Goal: Task Accomplishment & Management: Use online tool/utility

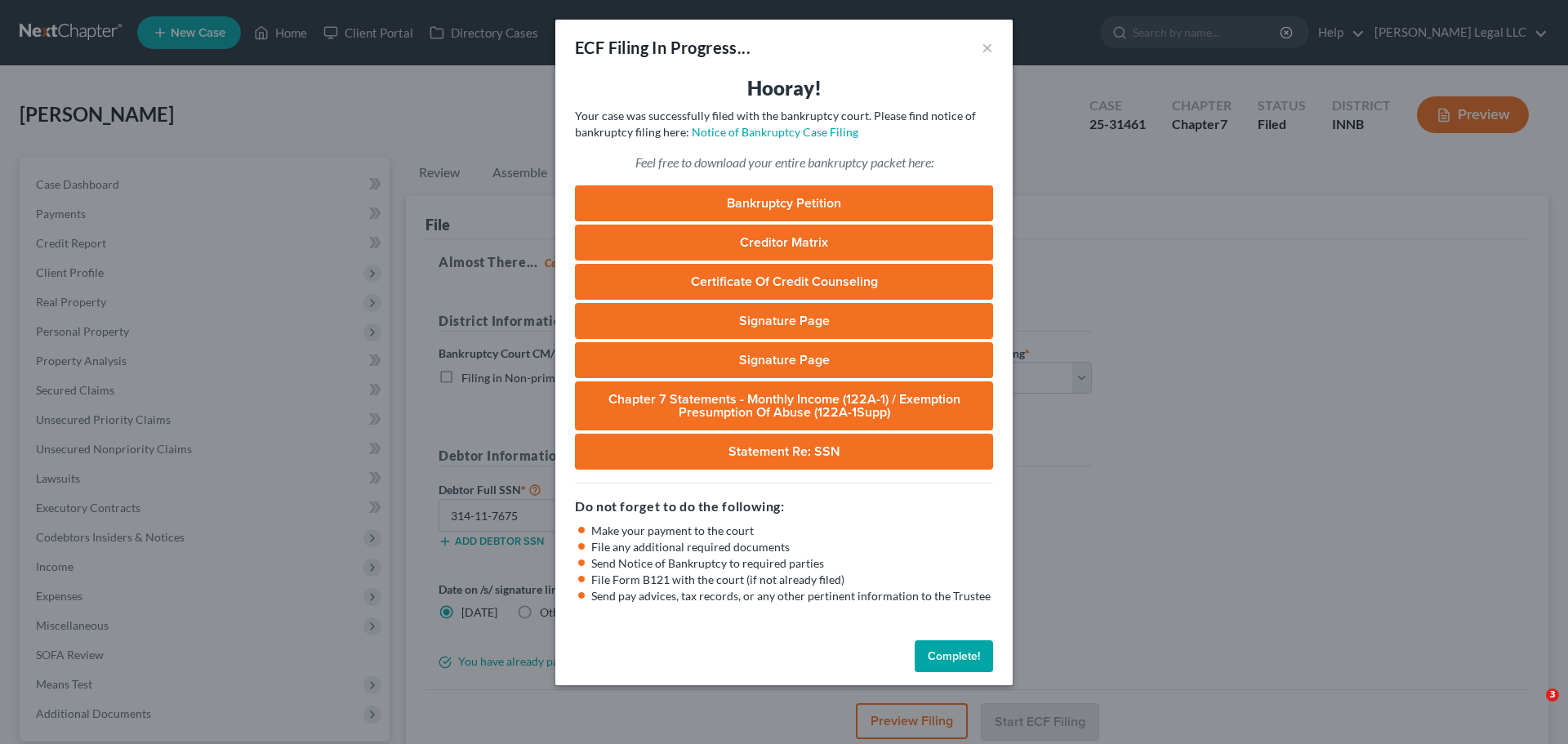
select select "3"
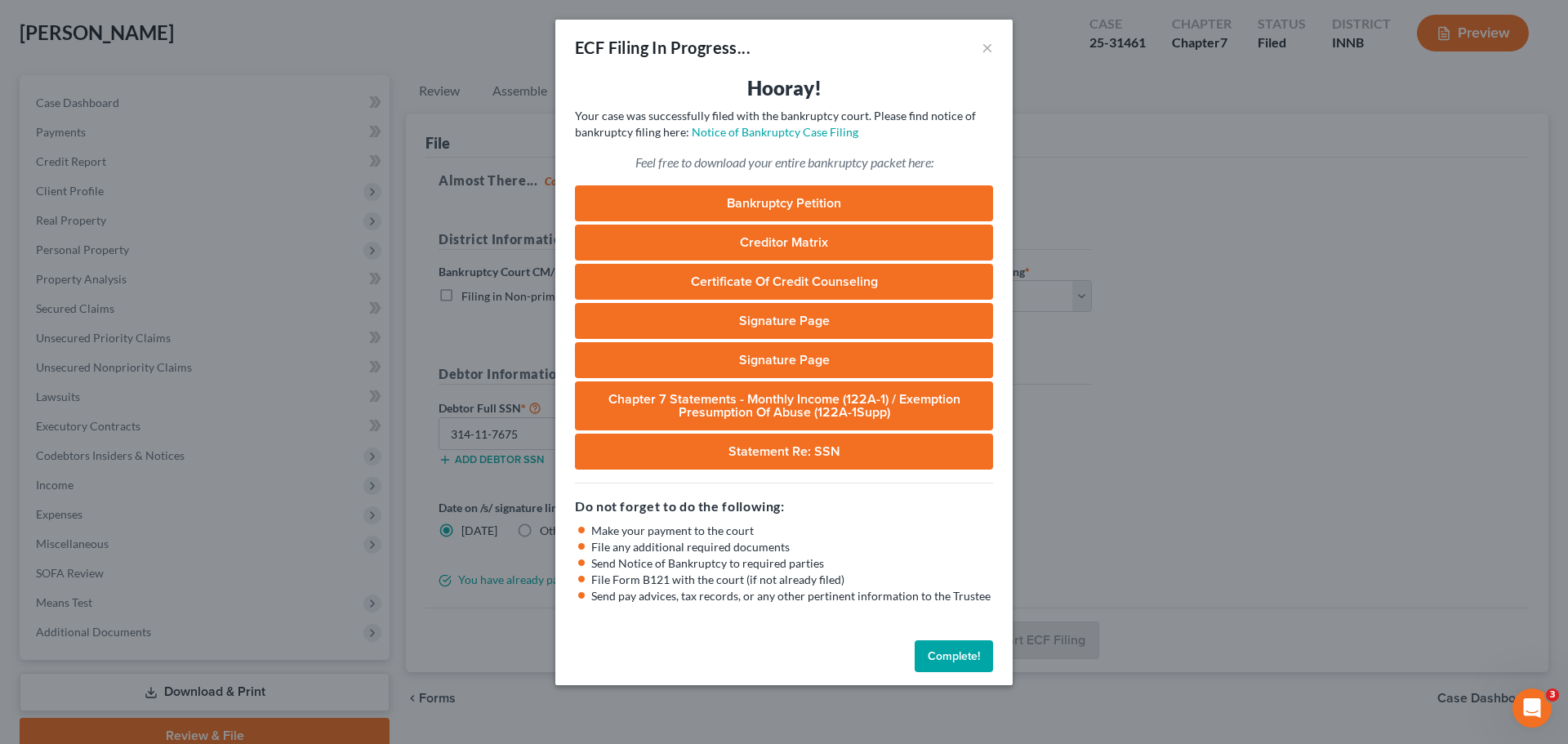
drag, startPoint x: 962, startPoint y: 656, endPoint x: 936, endPoint y: 642, distance: 29.5
click at [962, 656] on button "Complete!" at bounding box center [953, 657] width 78 height 33
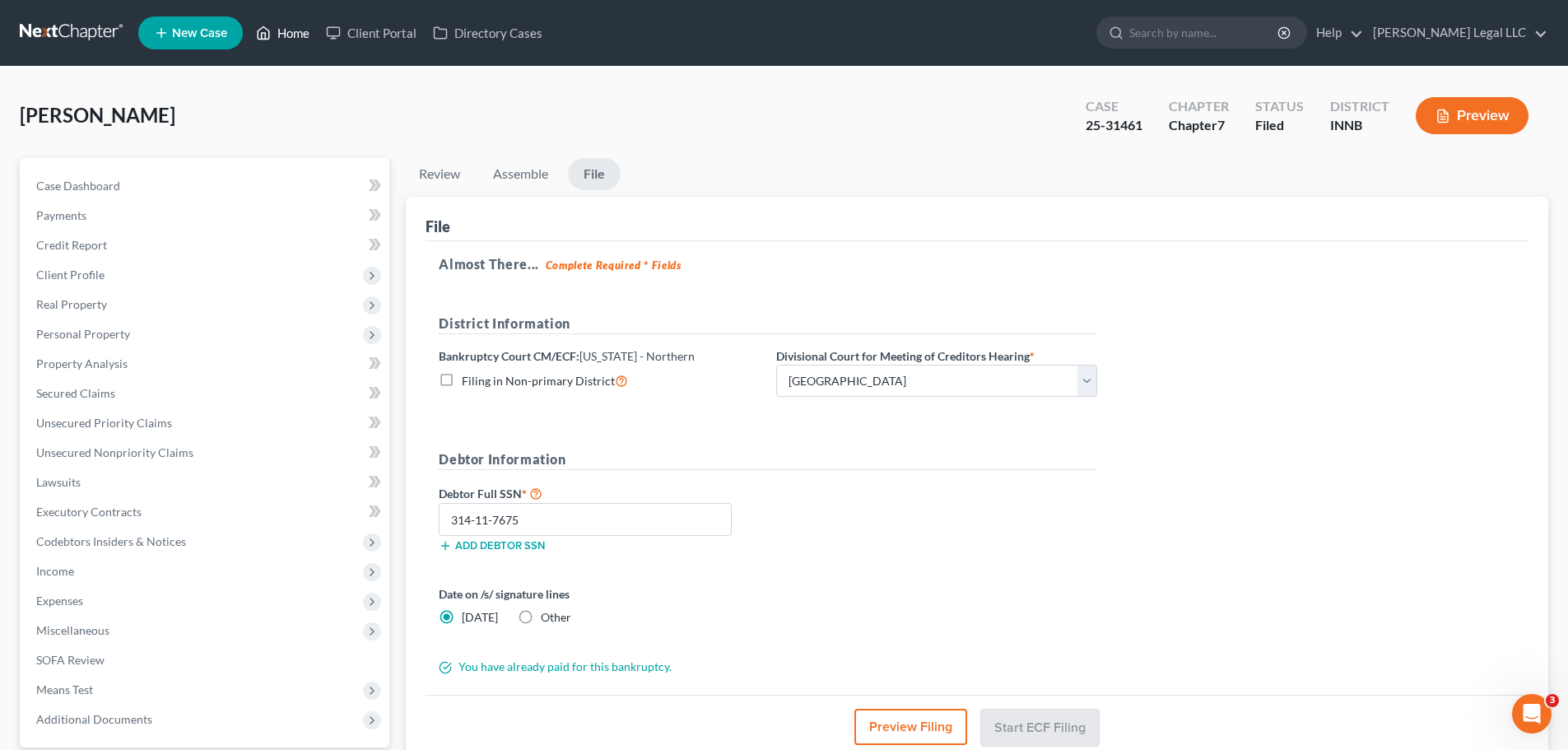
drag, startPoint x: 313, startPoint y: 56, endPoint x: 301, endPoint y: 42, distance: 18.4
click at [313, 55] on nav "Home New Case Client Portal Directory Cases [PERSON_NAME] Legal LLC [EMAIL_ADDR…" at bounding box center [784, 32] width 1568 height 66
drag, startPoint x: 301, startPoint y: 42, endPoint x: 325, endPoint y: 10, distance: 40.0
click at [301, 42] on link "Home" at bounding box center [283, 33] width 70 height 30
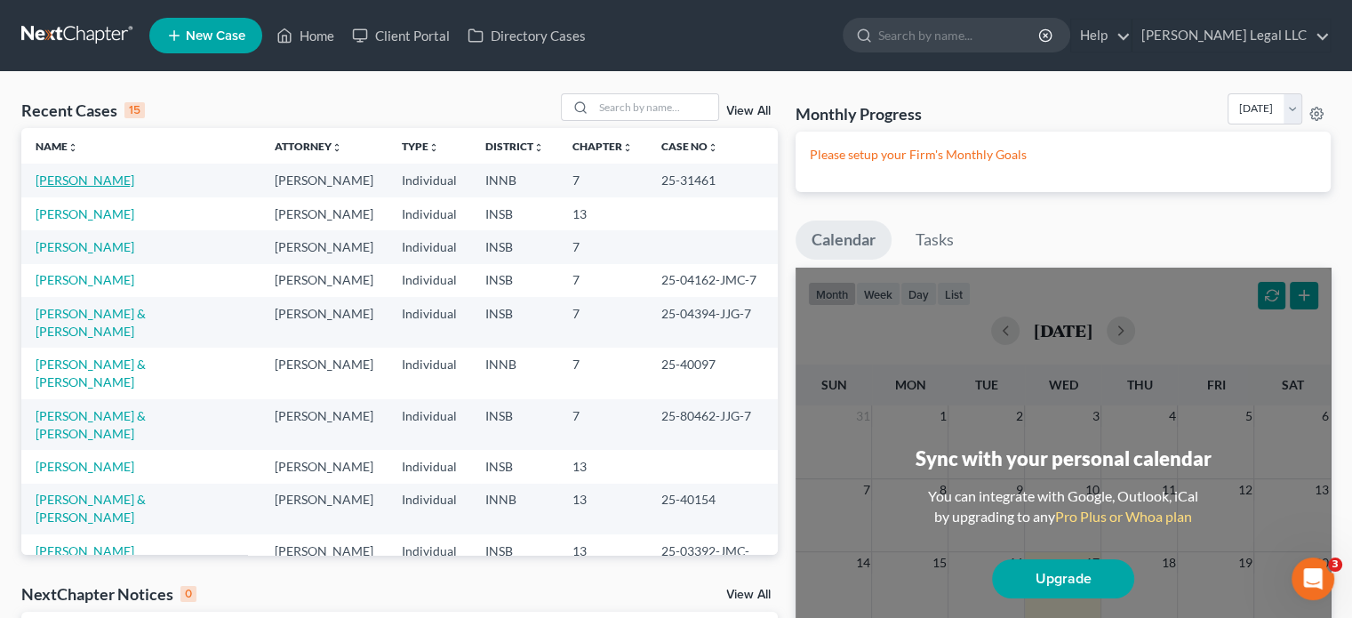
click at [100, 184] on link "[PERSON_NAME]" at bounding box center [85, 179] width 99 height 15
click at [81, 216] on link "[PERSON_NAME]" at bounding box center [85, 213] width 99 height 15
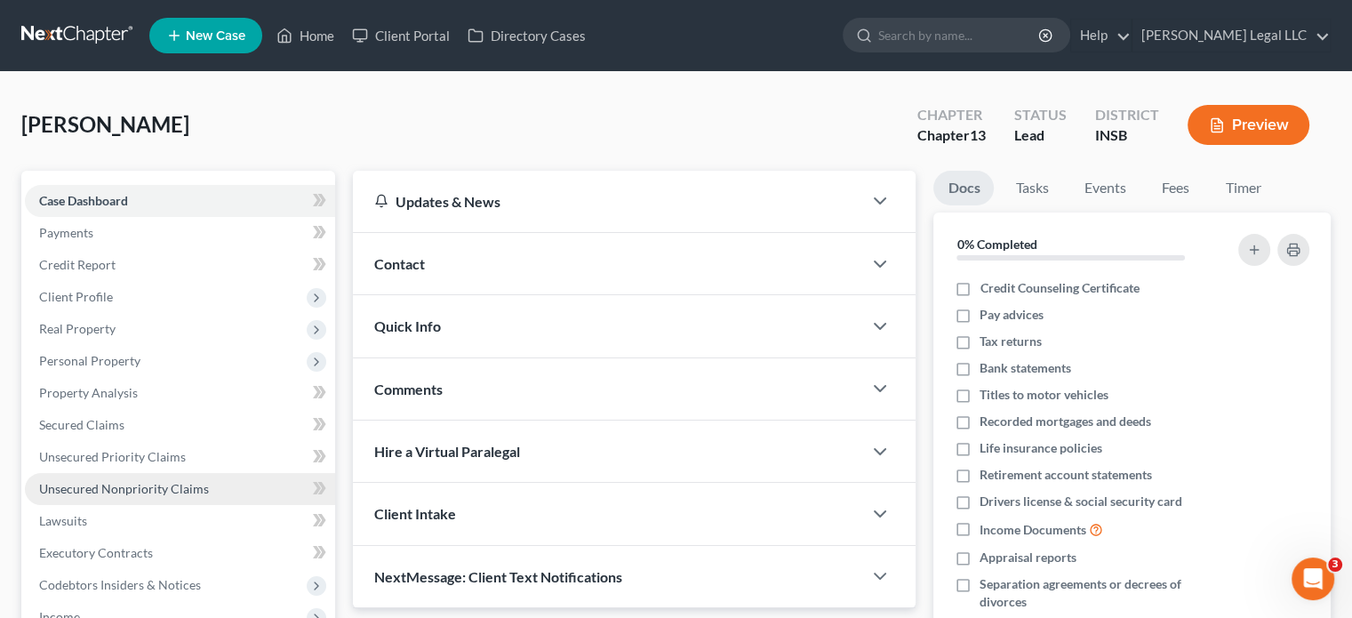
scroll to position [178, 0]
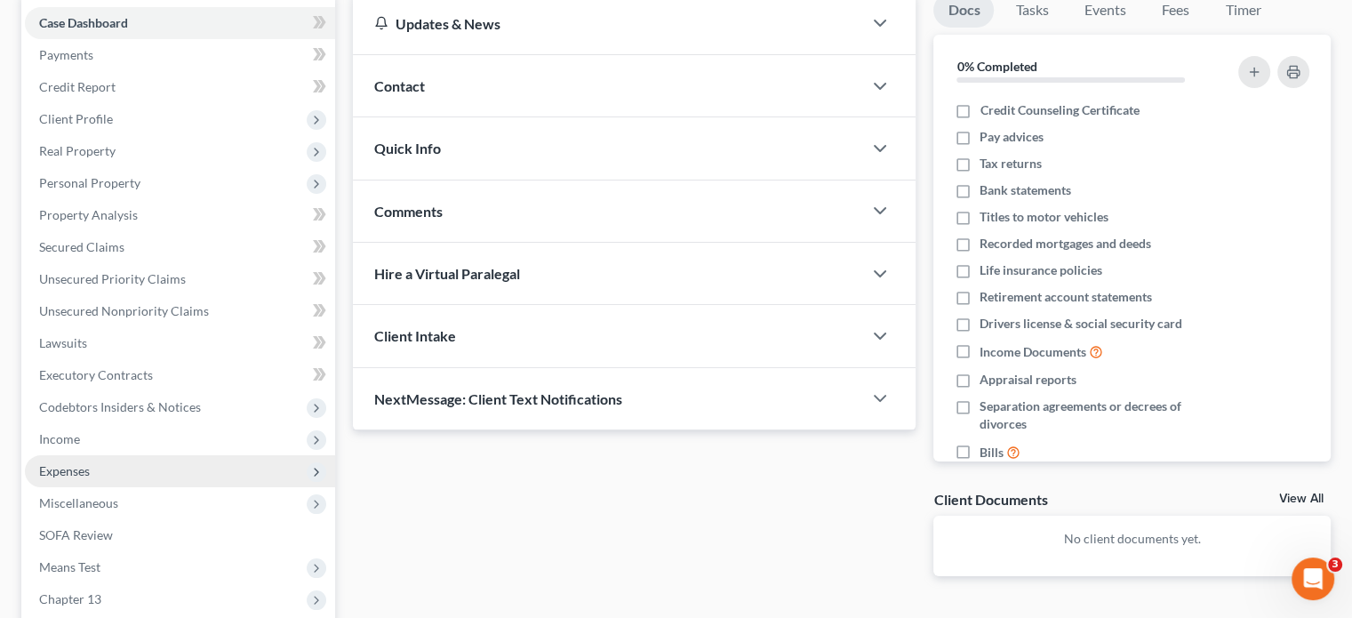
click at [80, 470] on span "Expenses" at bounding box center [64, 470] width 51 height 15
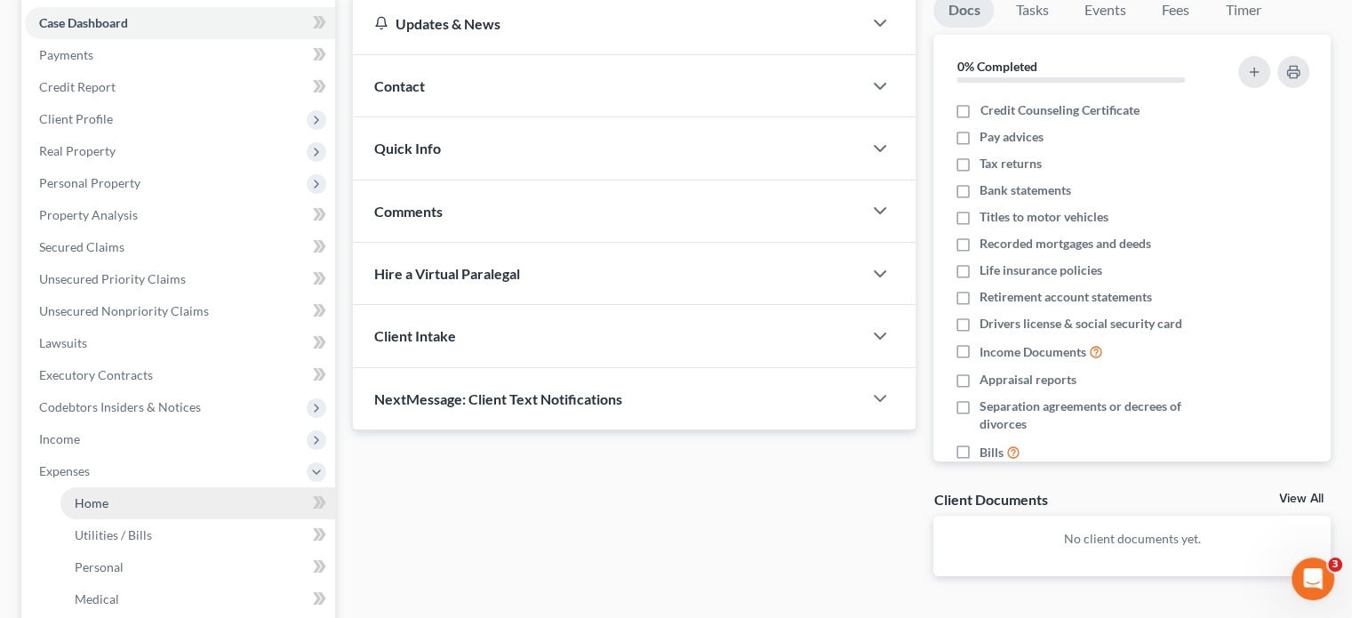
click at [86, 498] on span "Home" at bounding box center [92, 502] width 34 height 15
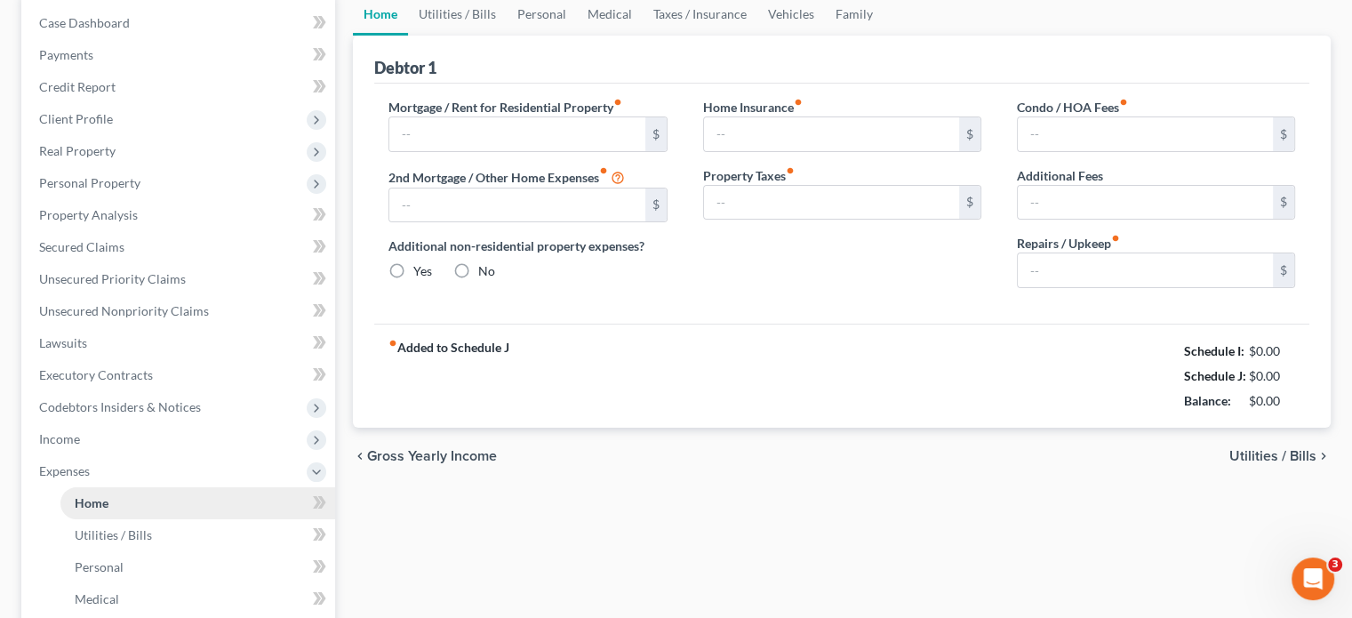
scroll to position [33, 0]
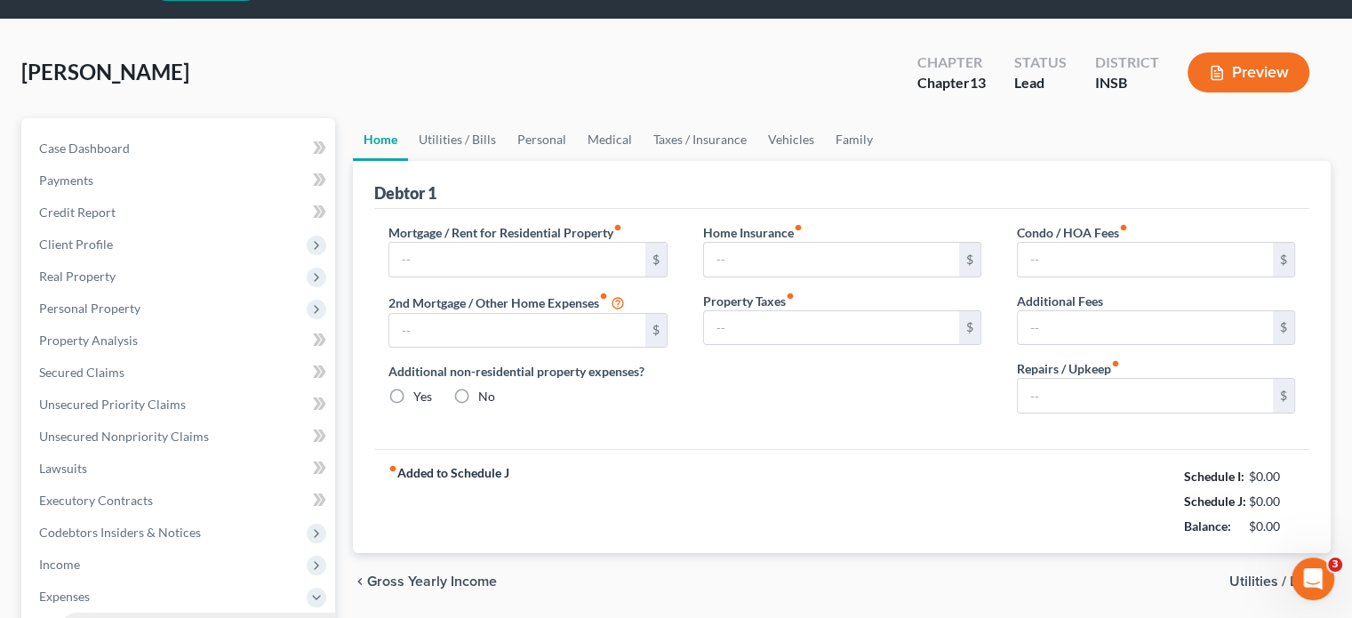
type input "1,500.00"
type input "0.00"
radio input "true"
type input "0.00"
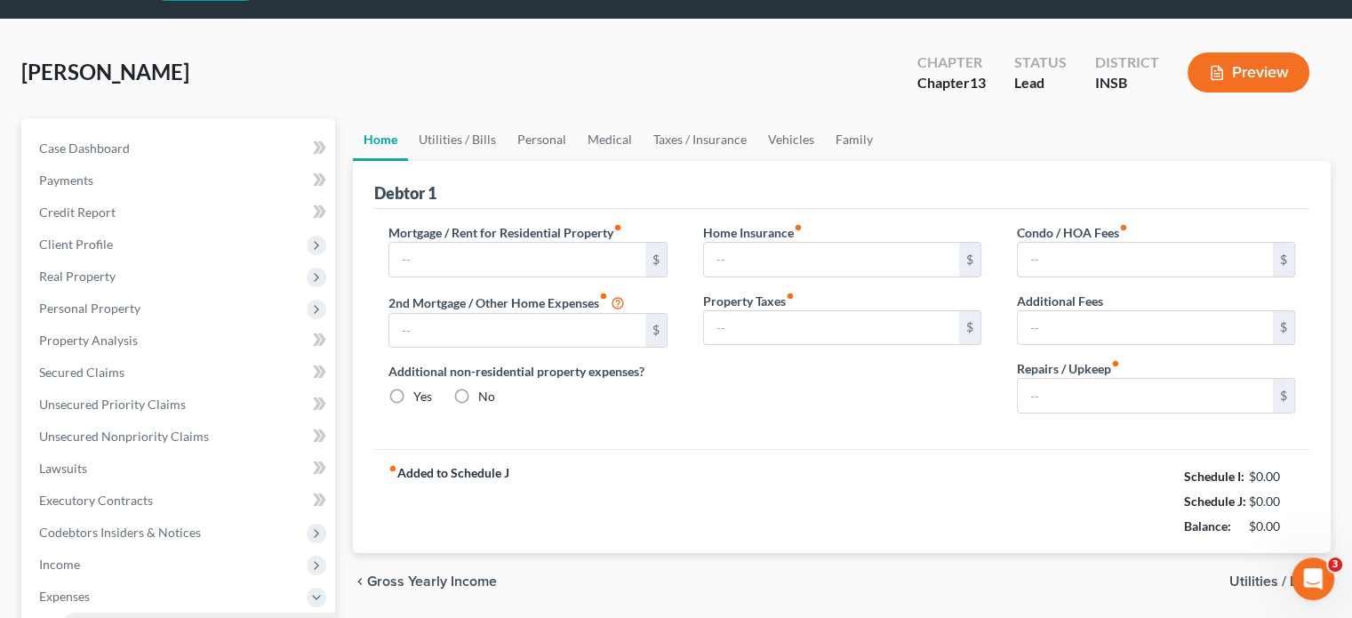
type input "0.00"
type input "150.00"
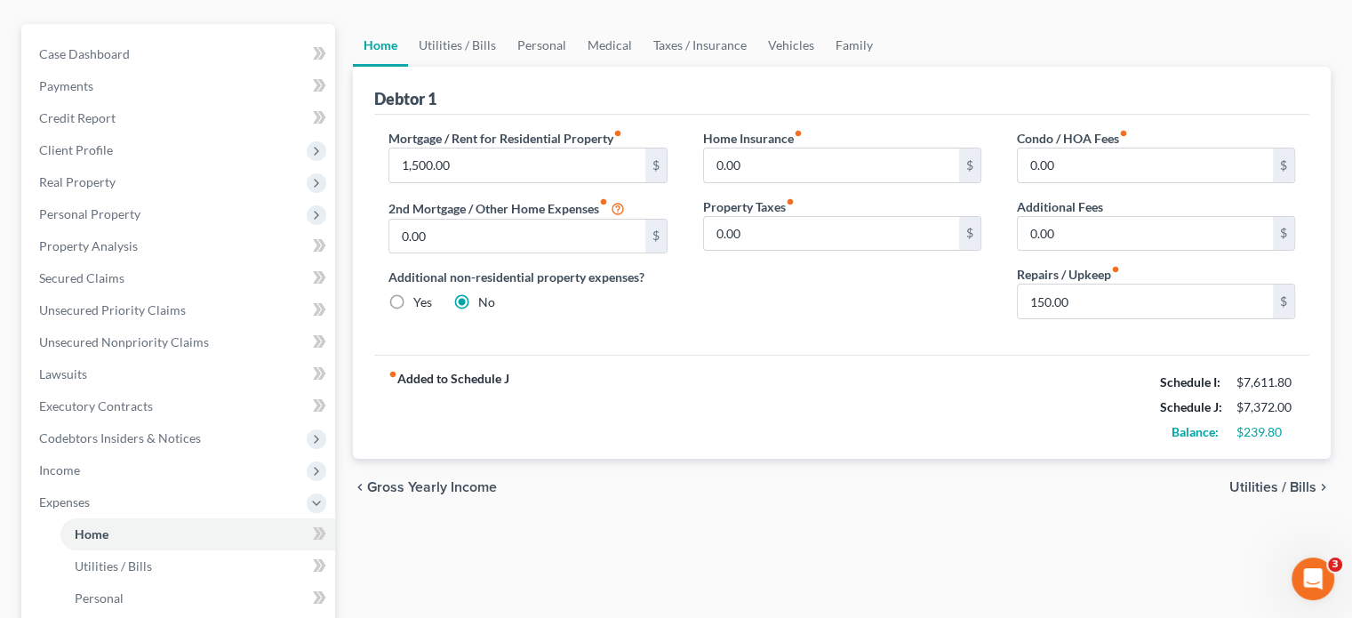
scroll to position [178, 0]
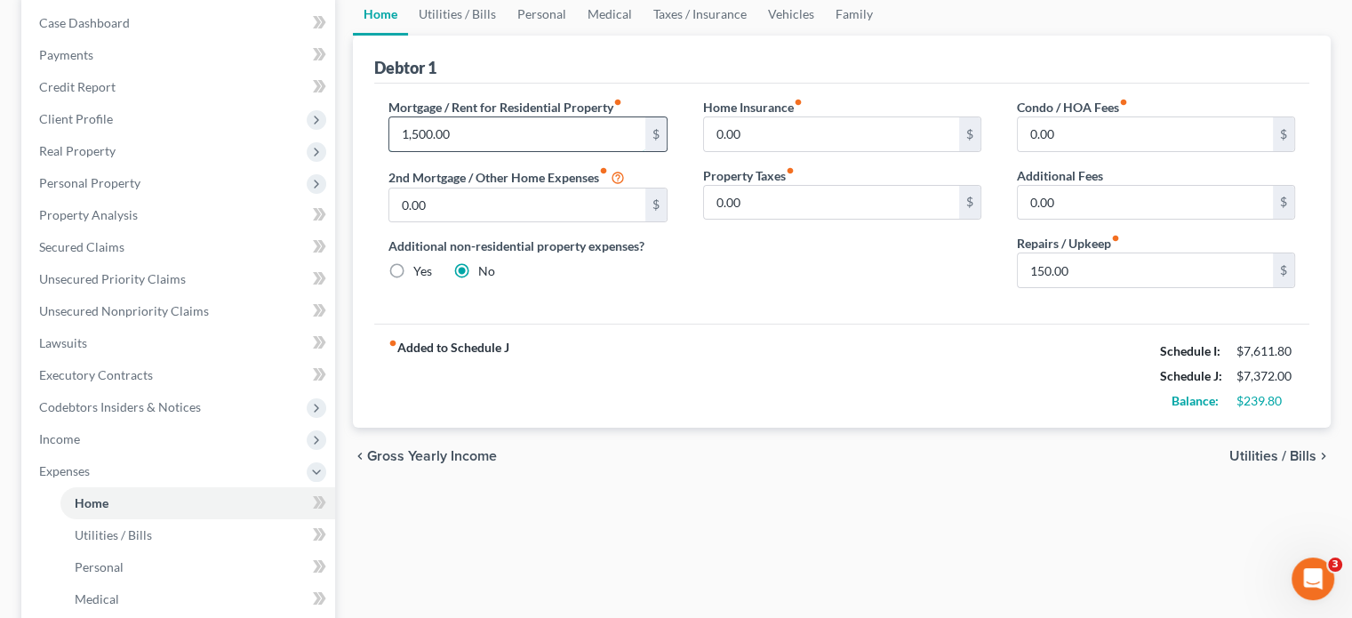
click at [466, 133] on input "1,500.00" at bounding box center [516, 134] width 255 height 34
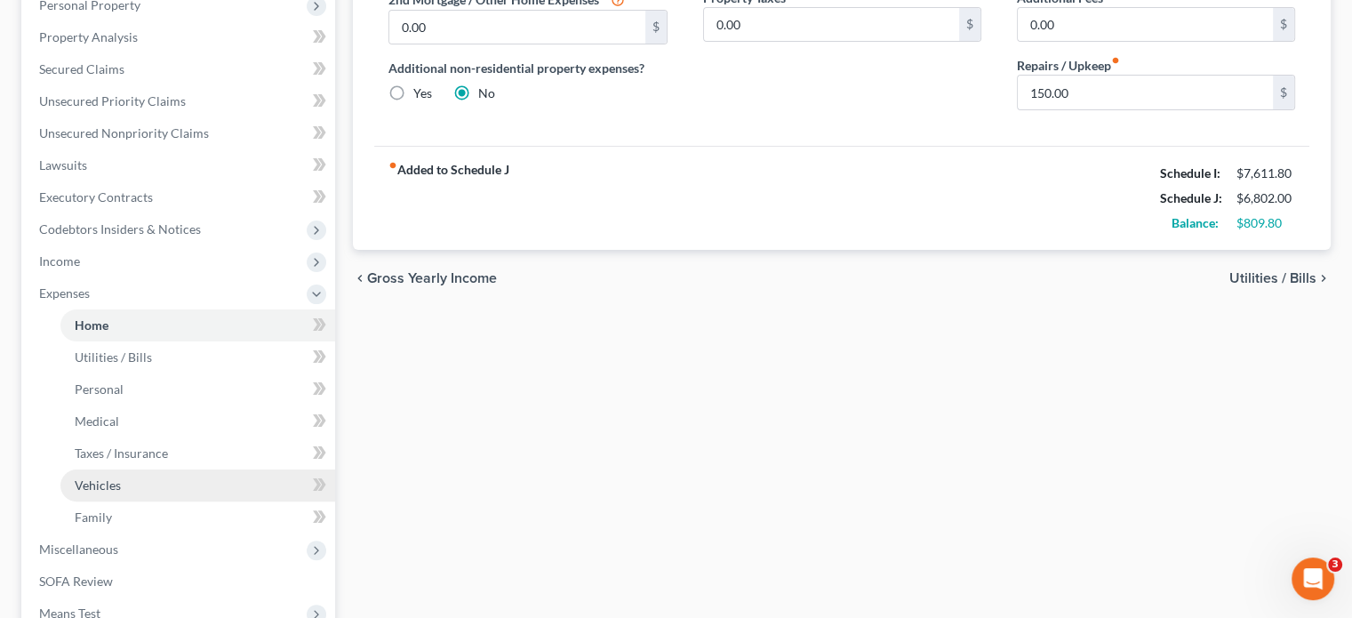
type input "930"
click at [68, 483] on link "Vehicles" at bounding box center [197, 485] width 275 height 32
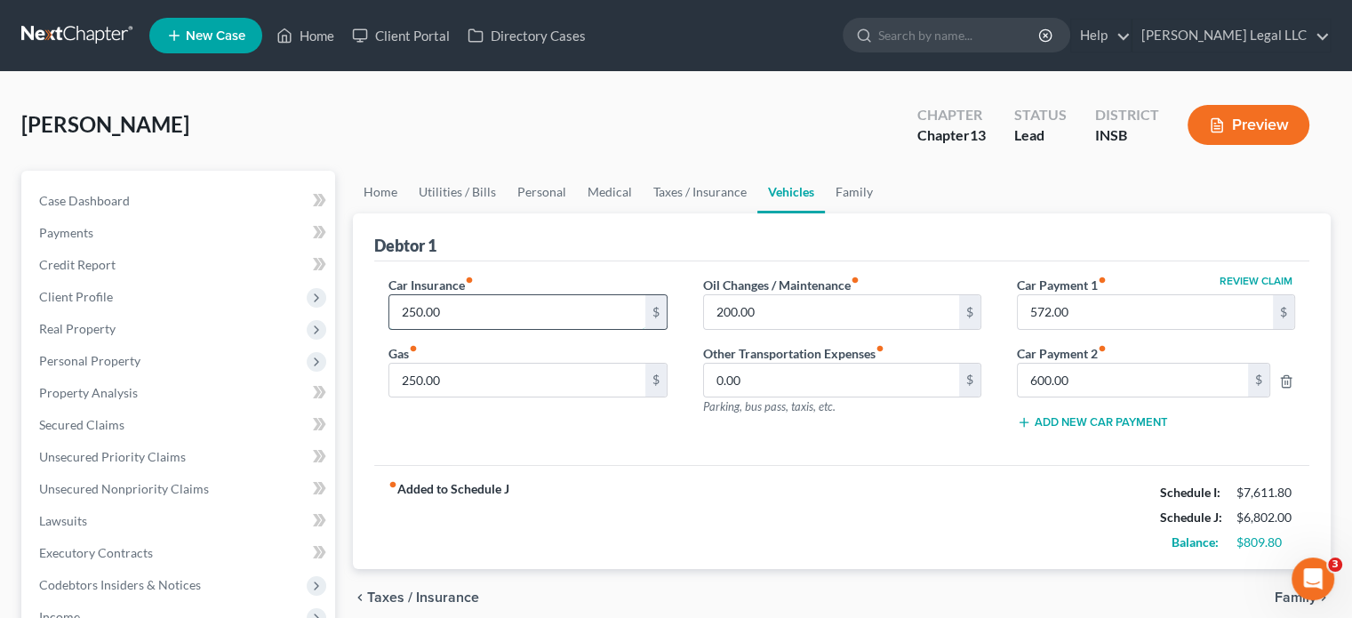
click at [510, 309] on input "250.00" at bounding box center [516, 312] width 255 height 34
type input "160"
click at [534, 380] on input "250.00" at bounding box center [516, 381] width 255 height 34
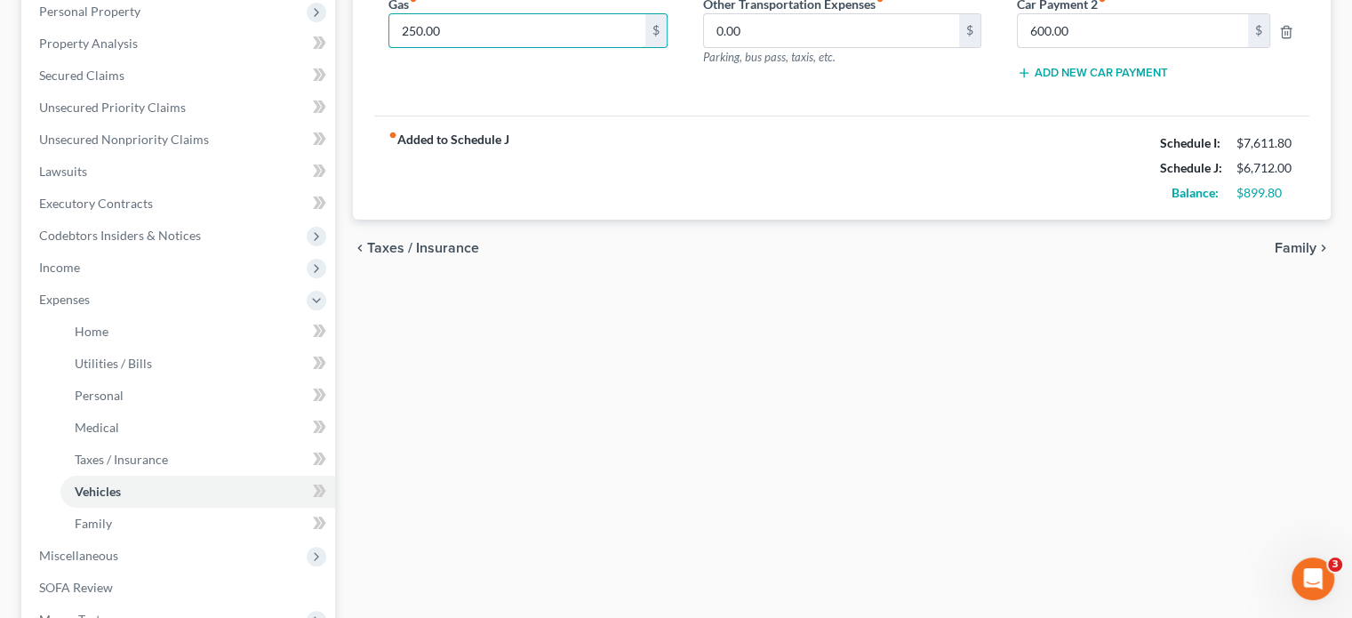
scroll to position [356, 0]
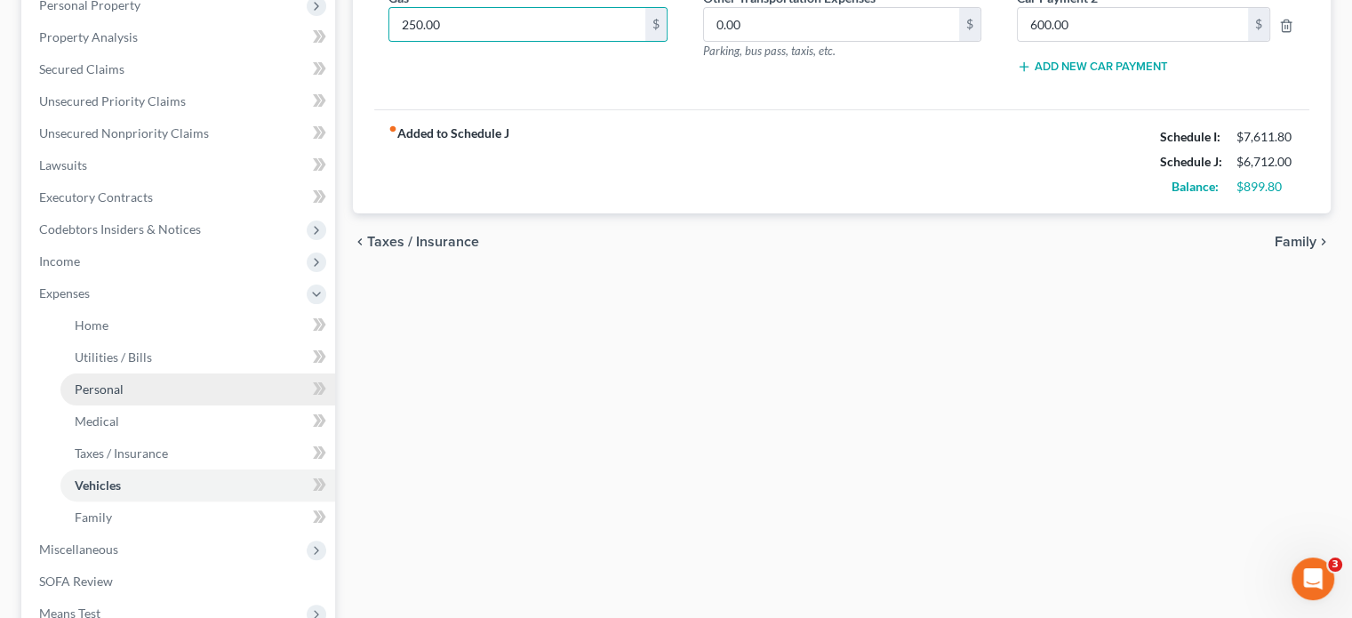
click at [110, 383] on span "Personal" at bounding box center [99, 388] width 49 height 15
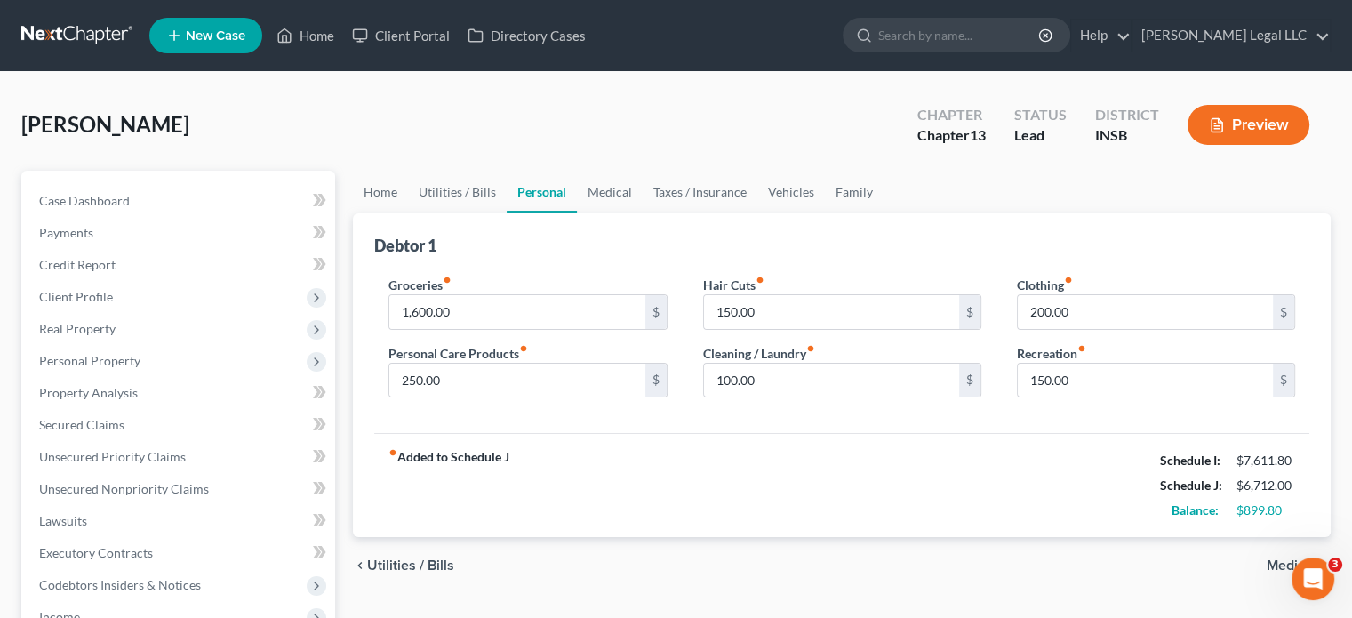
scroll to position [267, 0]
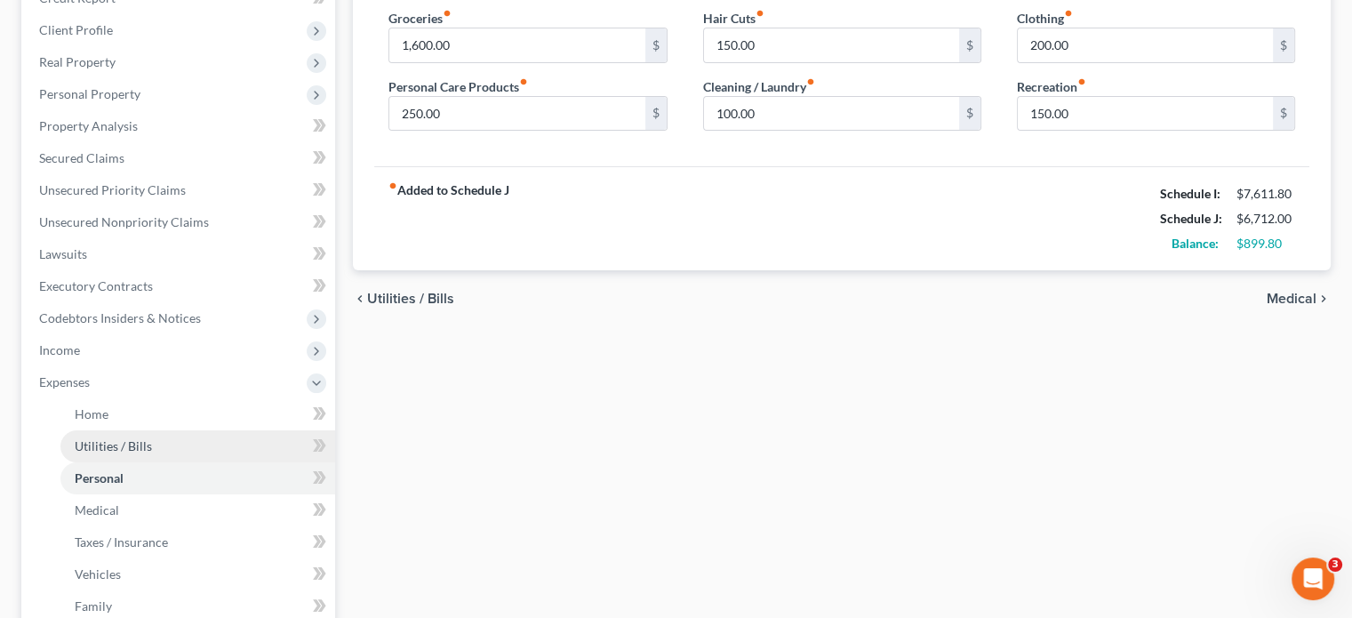
click at [96, 436] on link "Utilities / Bills" at bounding box center [197, 446] width 275 height 32
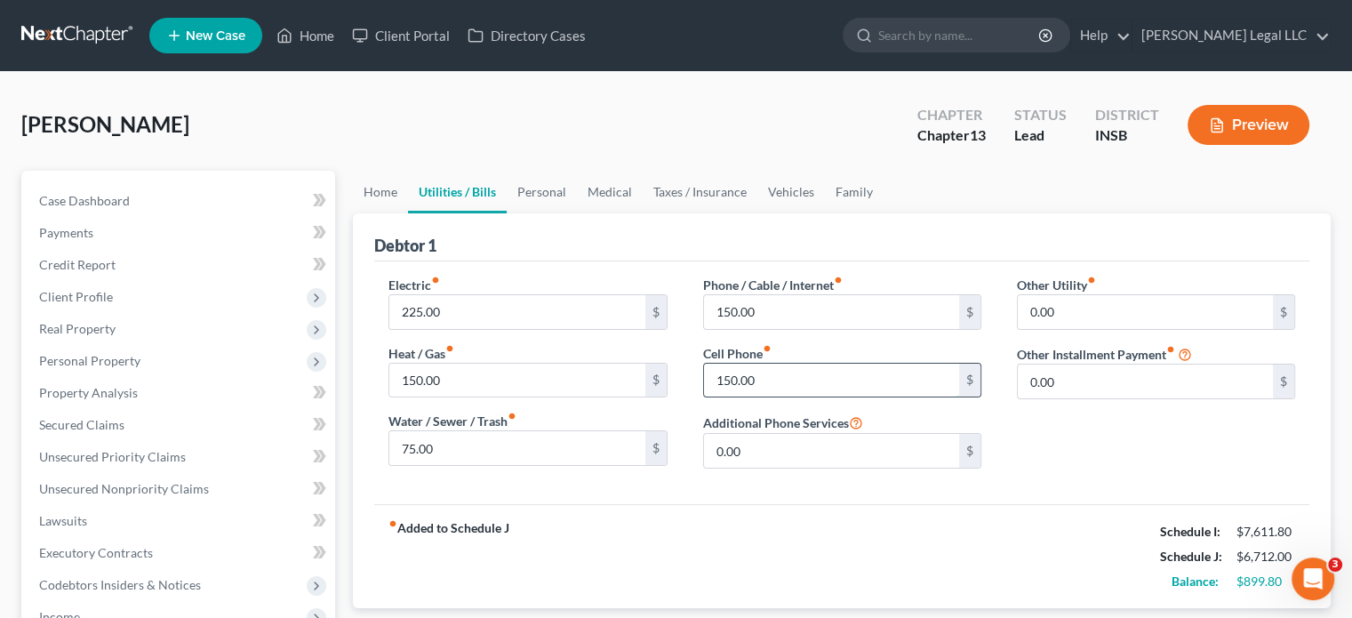
click at [764, 385] on input "150.00" at bounding box center [831, 381] width 255 height 34
type input "225"
click at [780, 319] on input "150.00" at bounding box center [831, 312] width 255 height 34
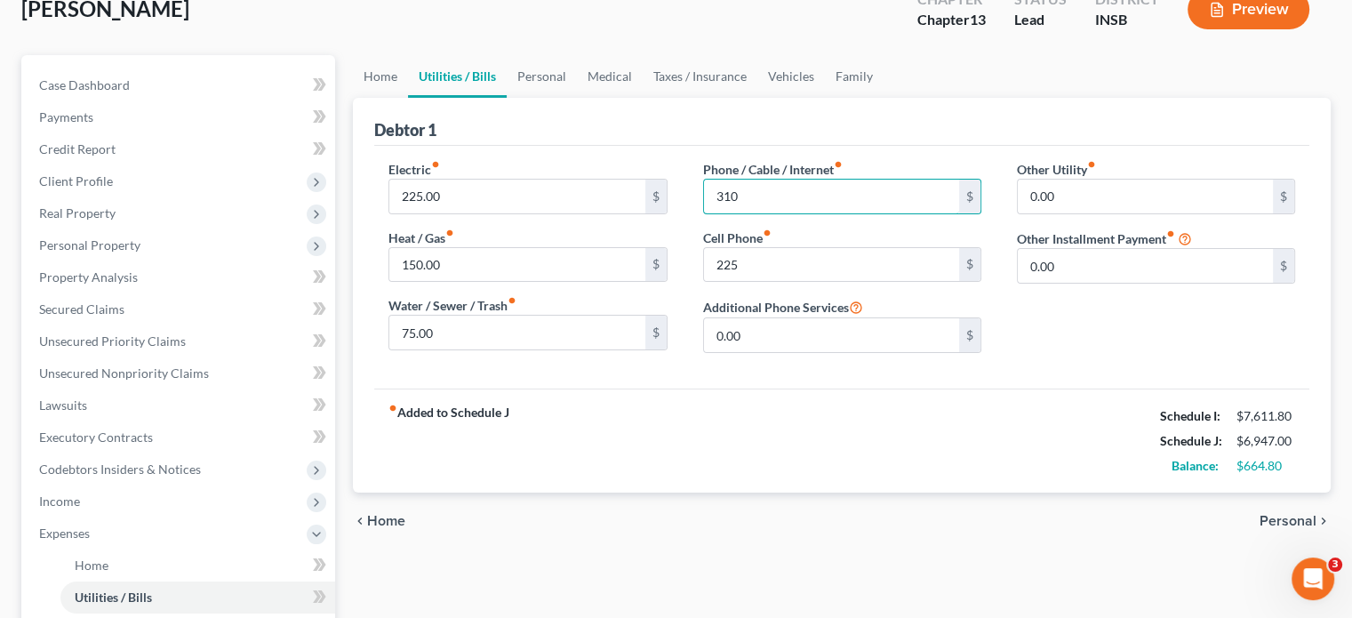
scroll to position [178, 0]
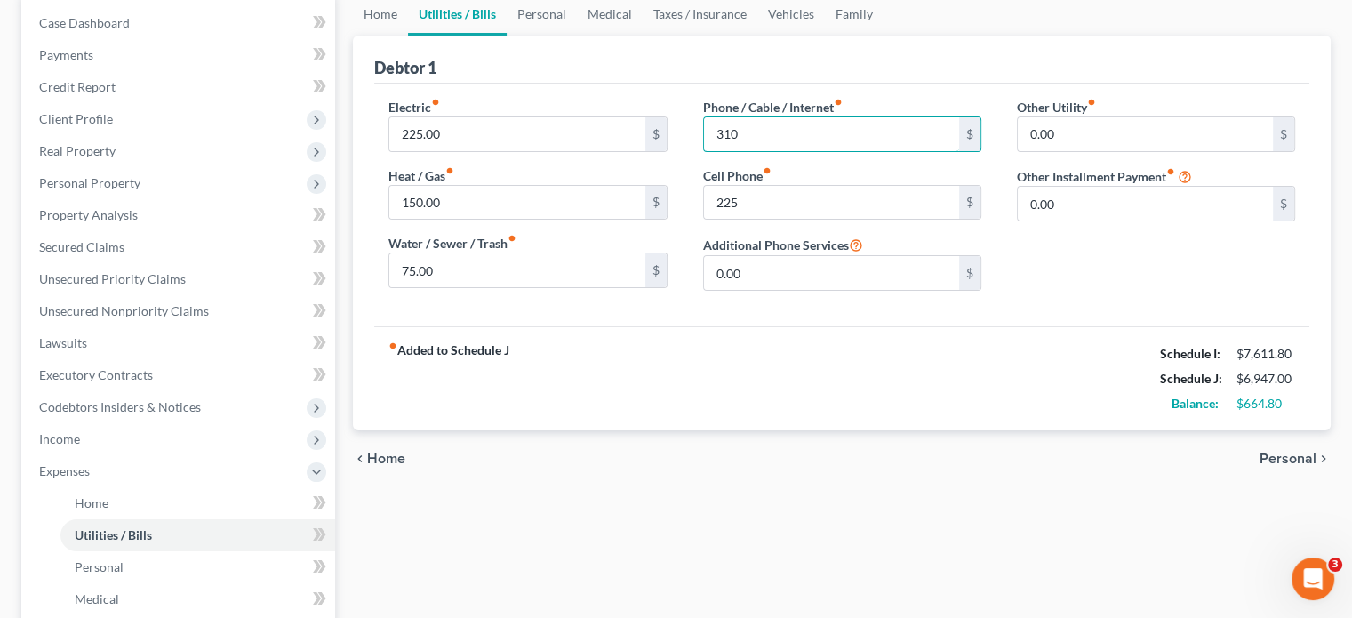
type input "310"
click at [555, 361] on div "fiber_manual_record Added to Schedule J Schedule I: $7,611.80 Schedule J: $6,94…" at bounding box center [841, 378] width 935 height 104
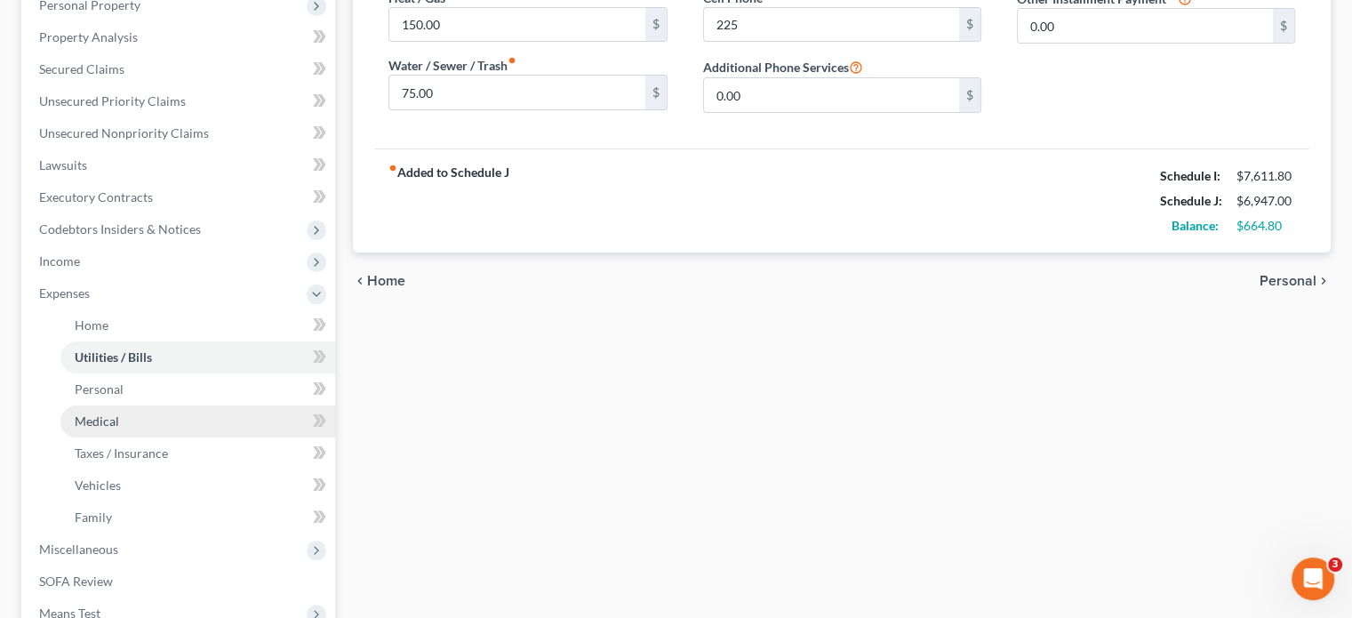
click at [96, 419] on span "Medical" at bounding box center [97, 420] width 44 height 15
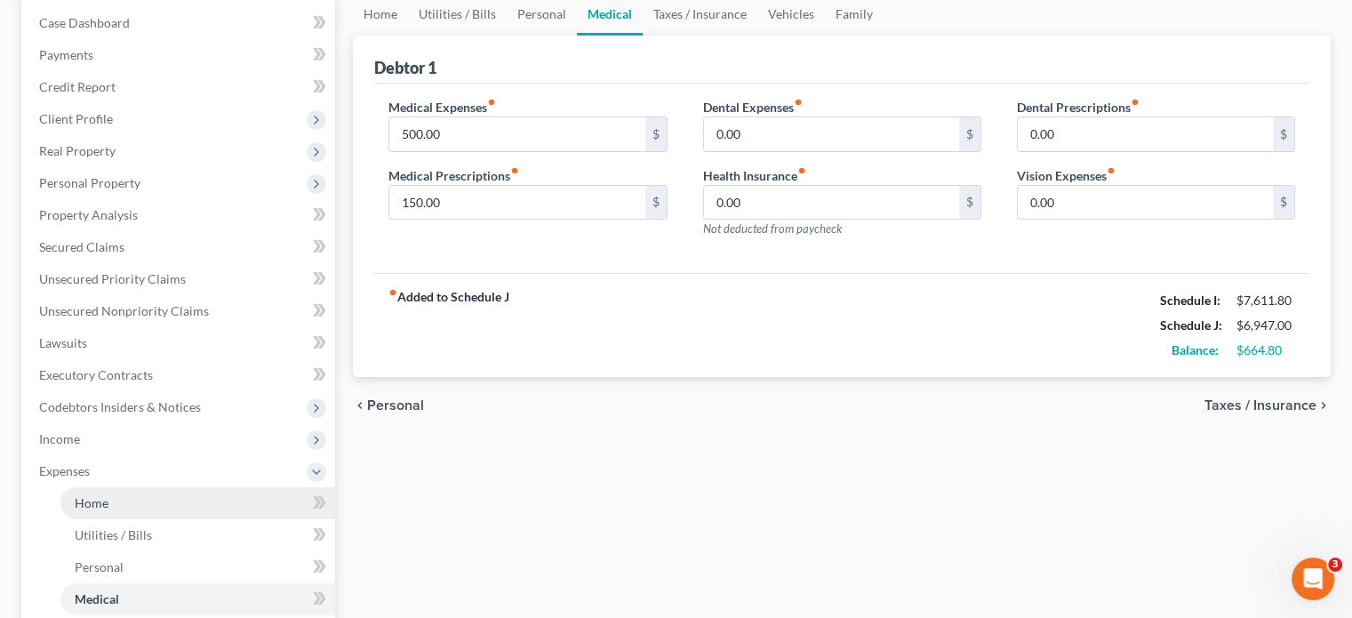
click at [79, 500] on span "Home" at bounding box center [92, 502] width 34 height 15
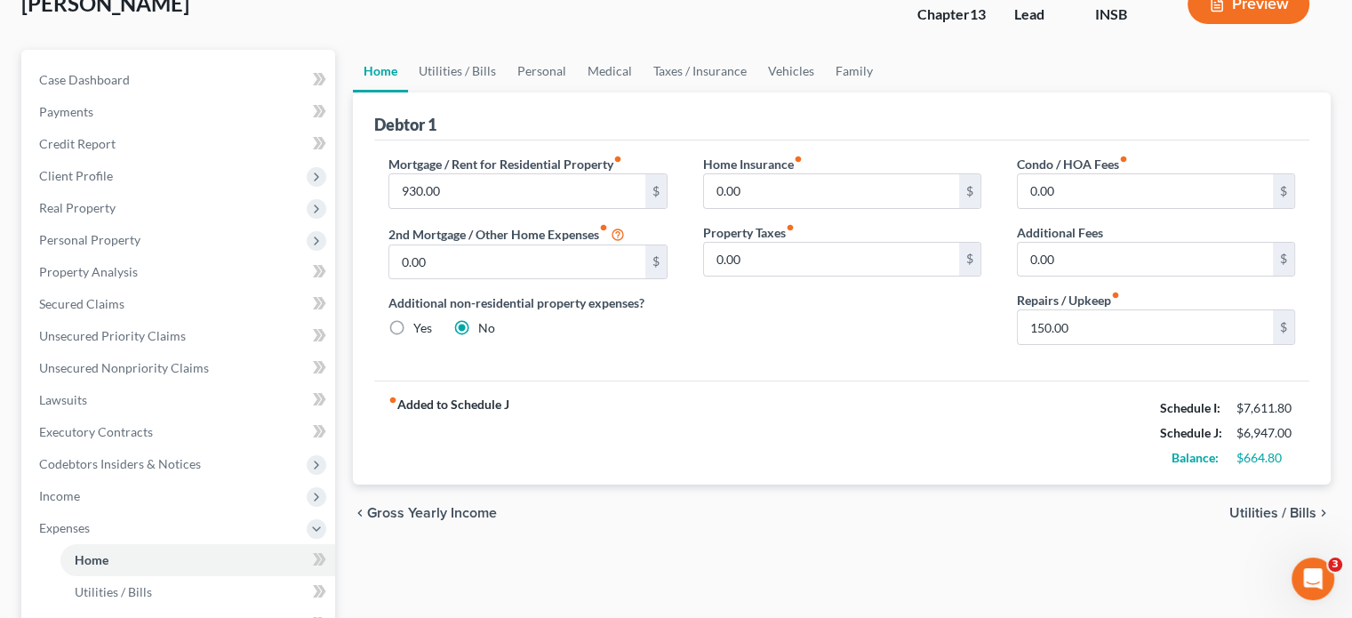
scroll to position [356, 0]
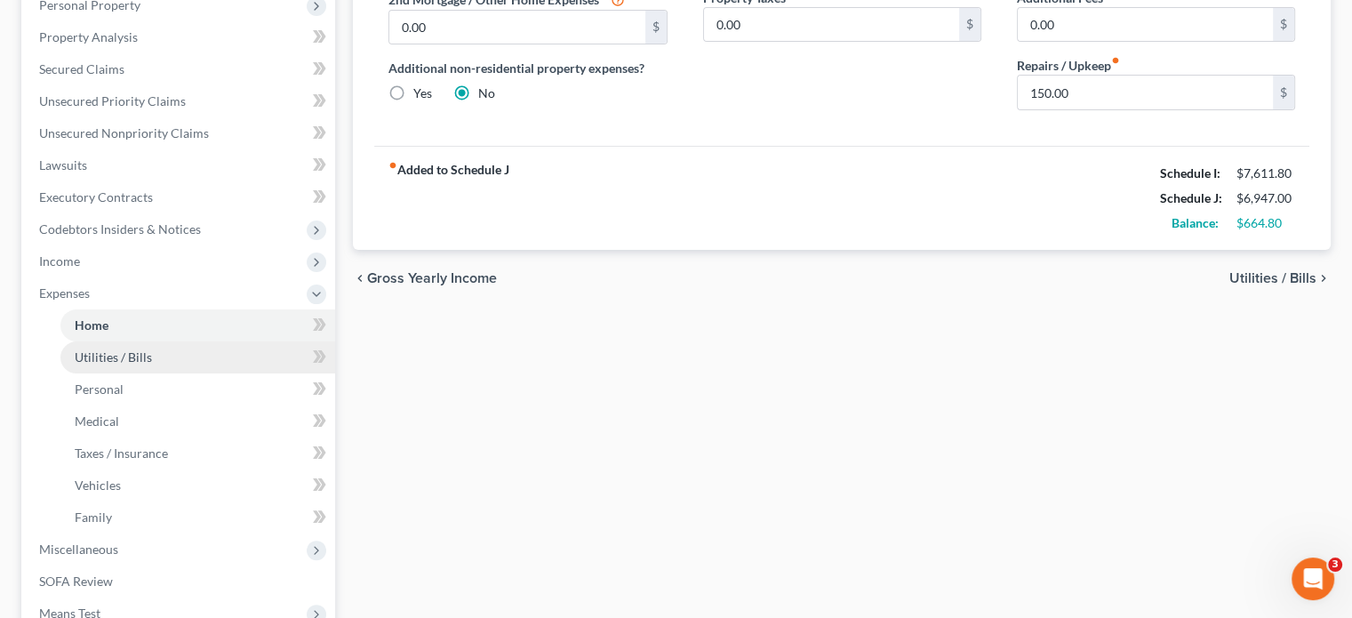
click at [121, 359] on span "Utilities / Bills" at bounding box center [113, 356] width 77 height 15
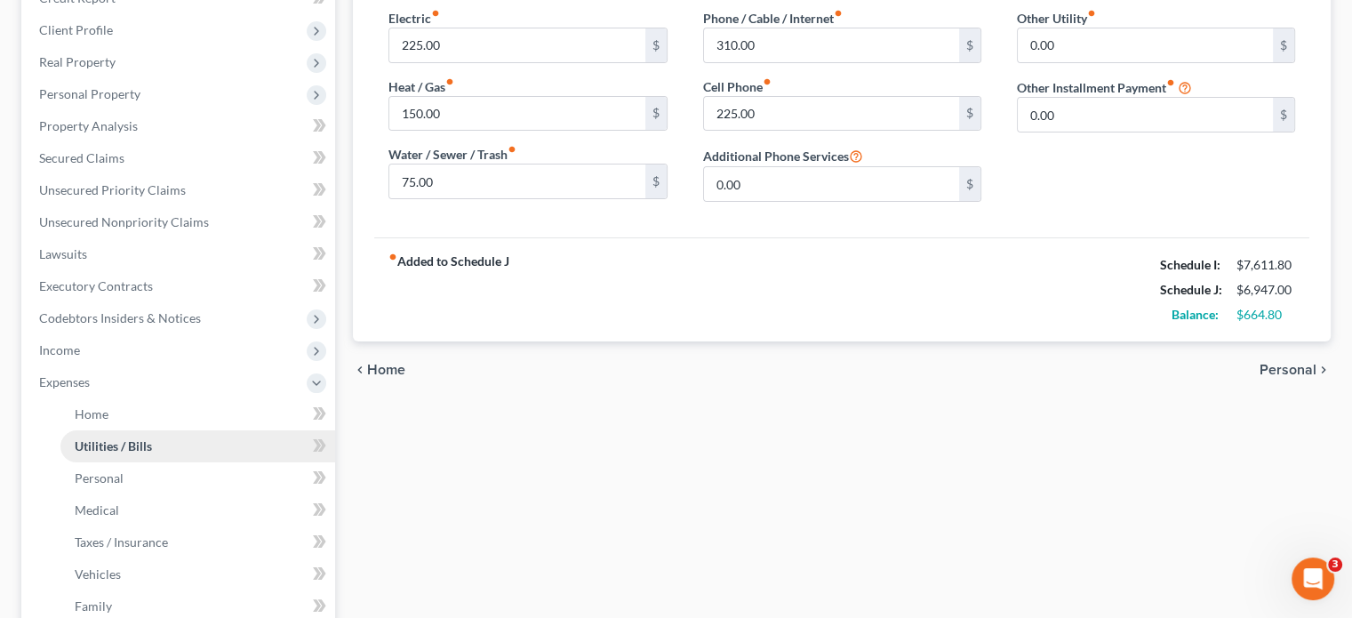
scroll to position [356, 0]
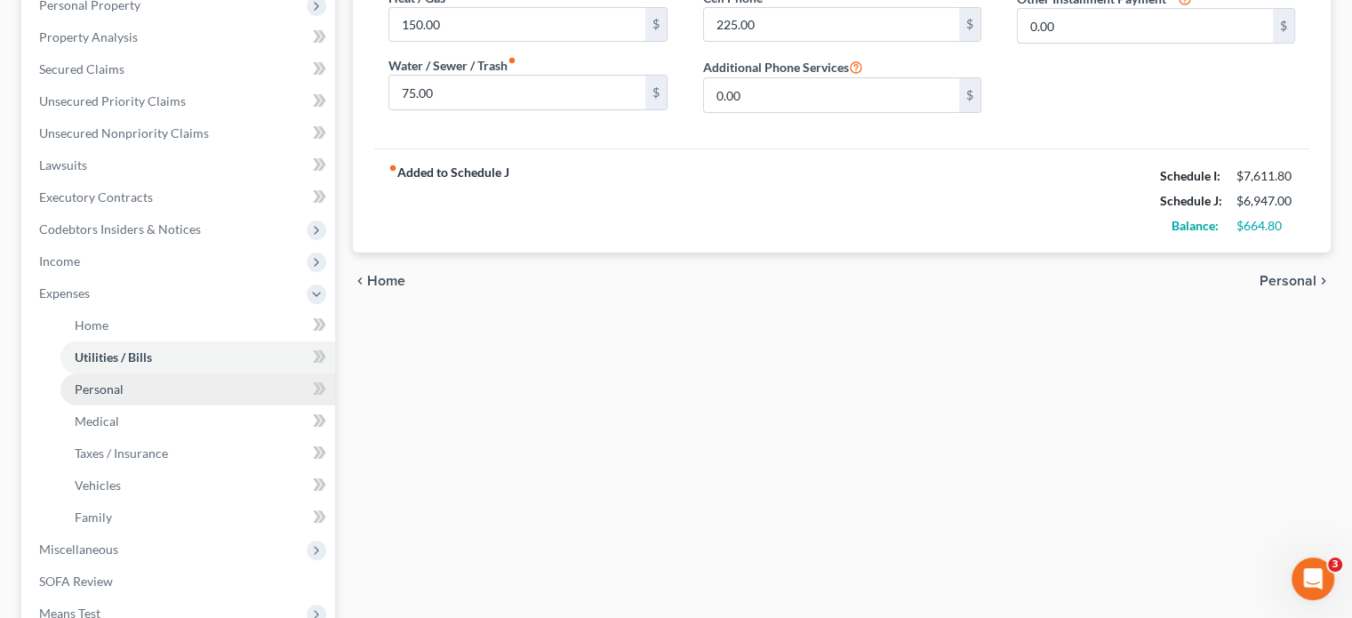
click at [100, 387] on span "Personal" at bounding box center [99, 388] width 49 height 15
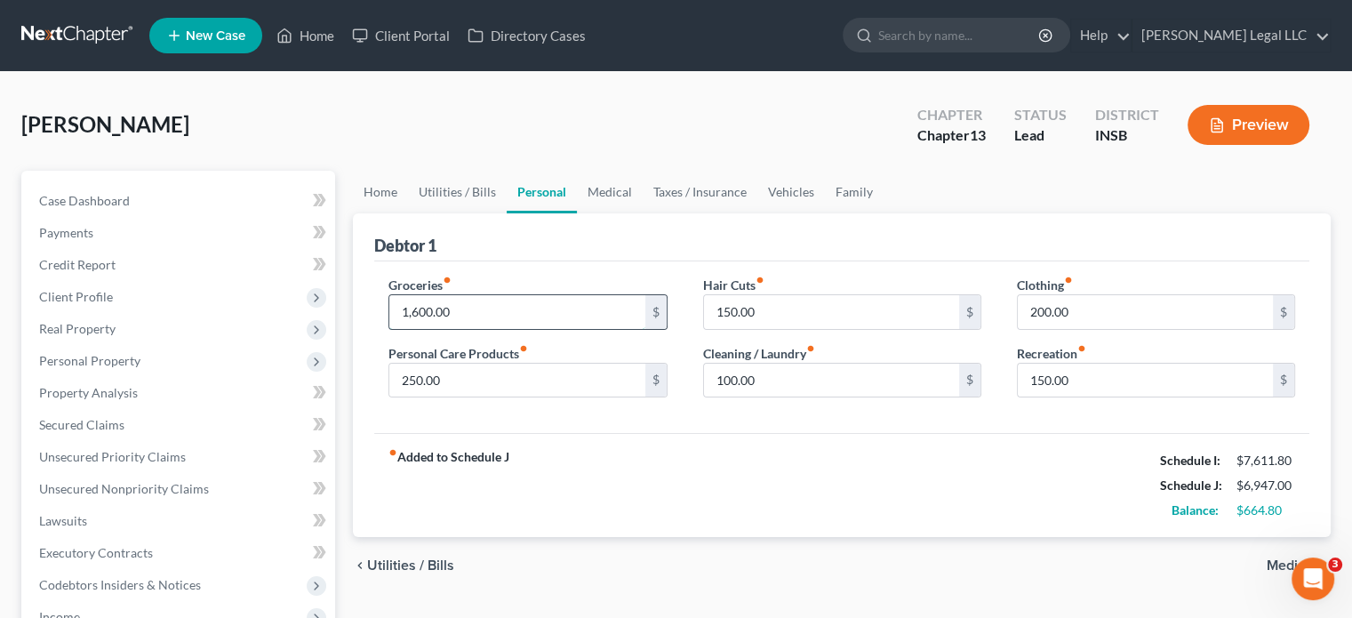
click at [439, 298] on input "1,600.00" at bounding box center [516, 312] width 255 height 34
type input "1,000"
click at [454, 395] on input "250.00" at bounding box center [516, 381] width 255 height 34
click at [1093, 312] on input "200.00" at bounding box center [1145, 312] width 255 height 34
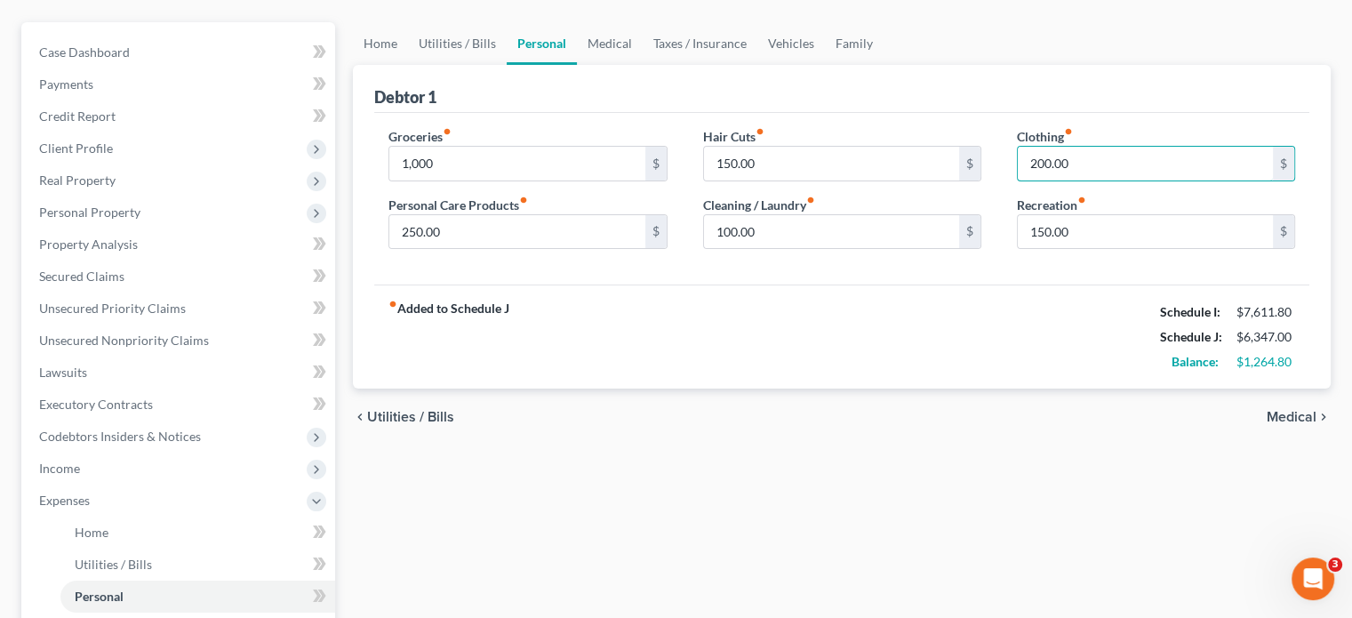
scroll to position [178, 0]
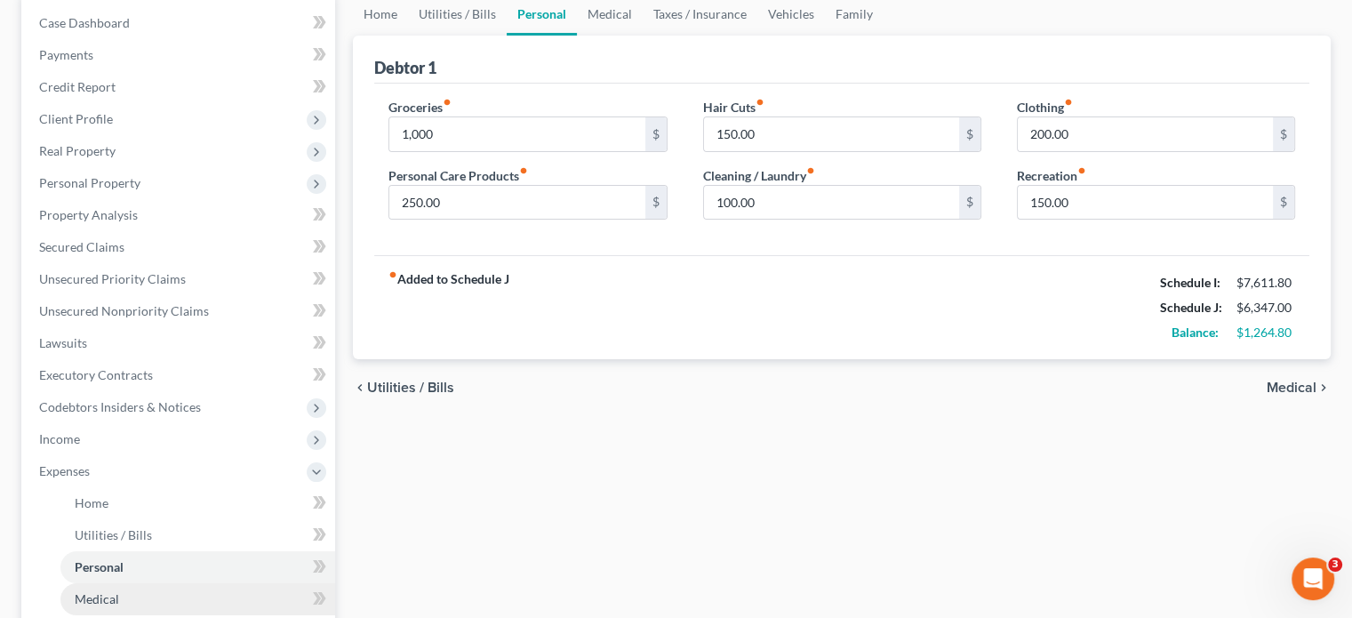
click at [75, 596] on span "Medical" at bounding box center [97, 598] width 44 height 15
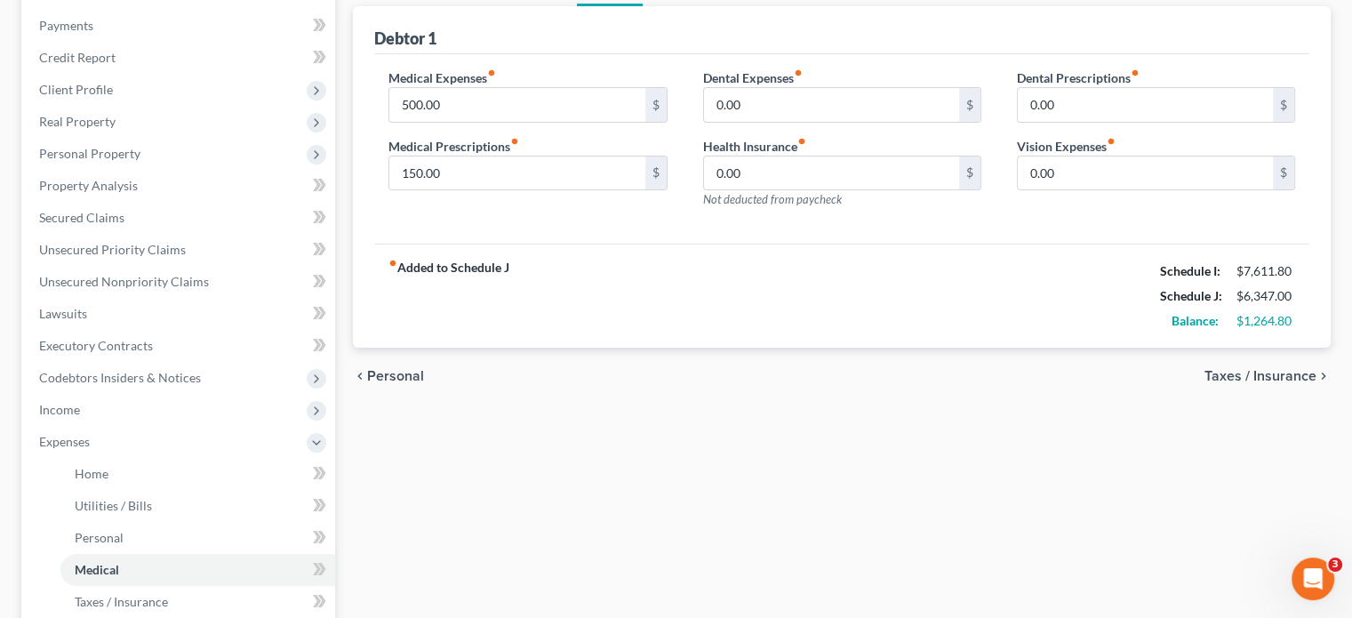
scroll to position [444, 0]
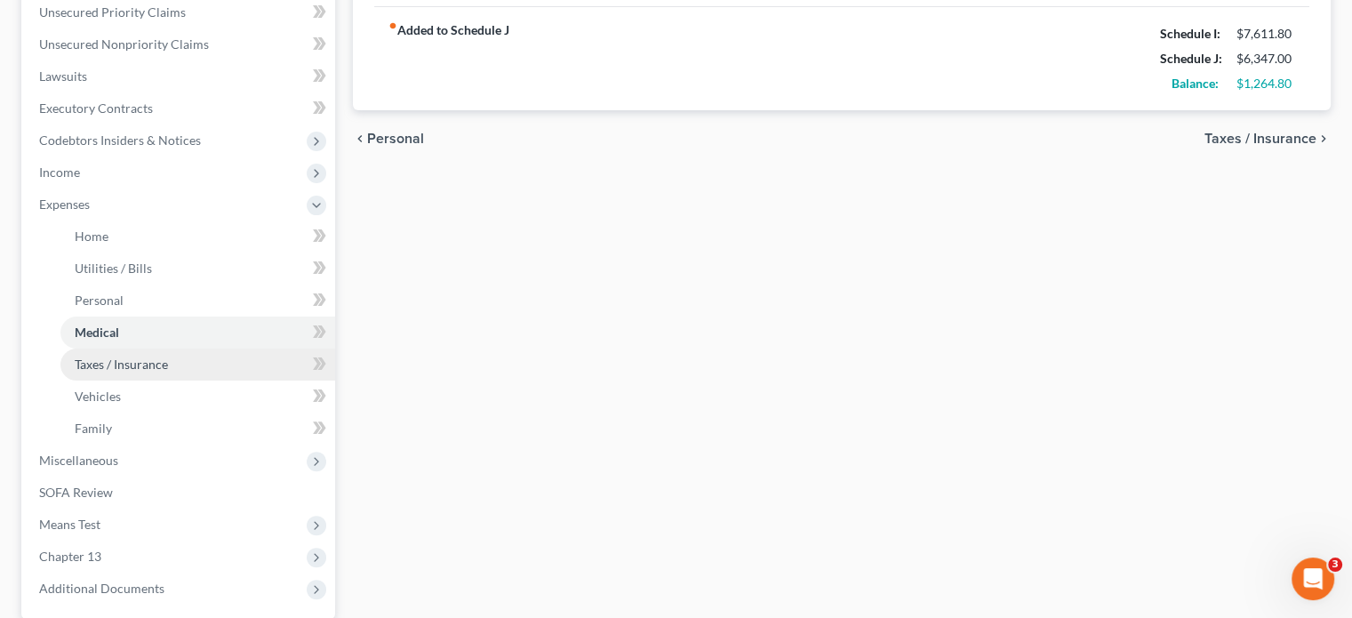
click at [114, 355] on link "Taxes / Insurance" at bounding box center [197, 364] width 275 height 32
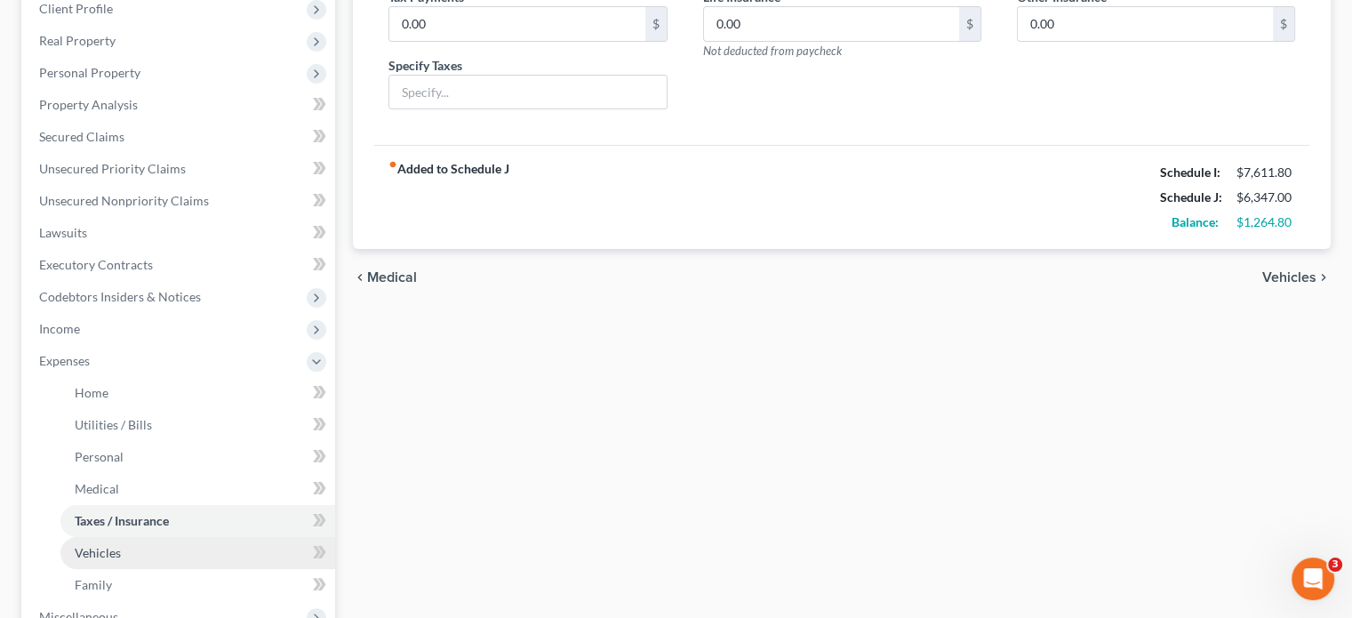
scroll to position [444, 0]
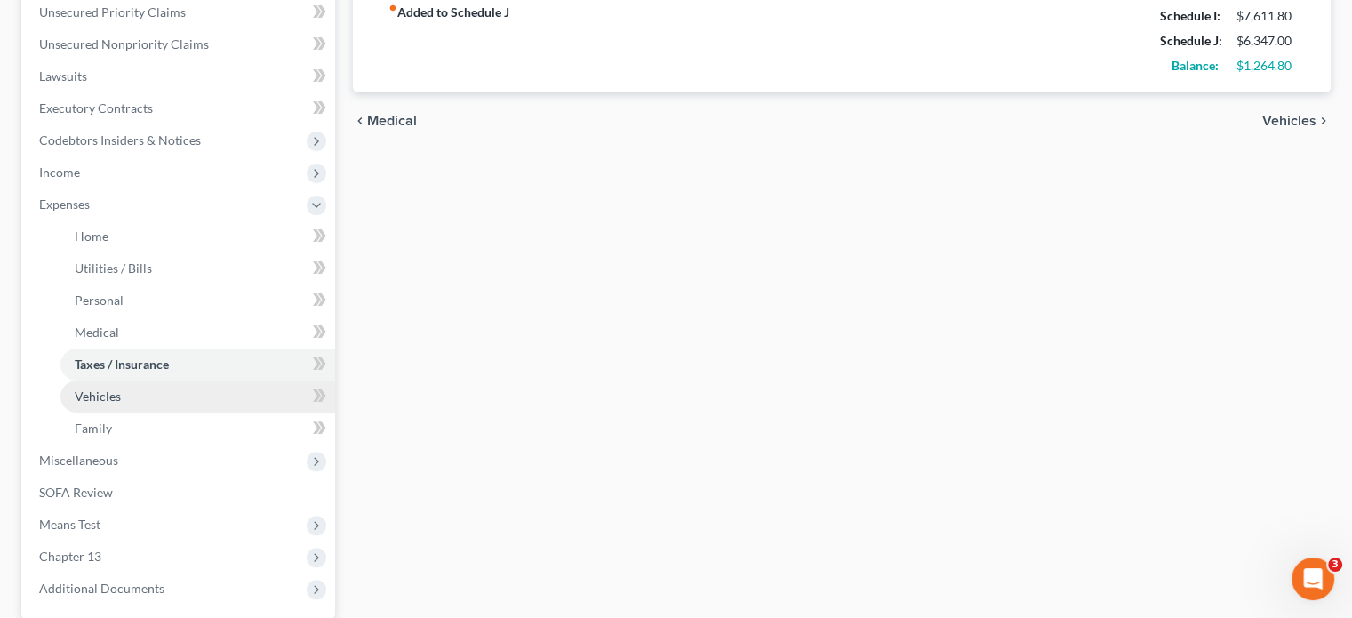
click at [153, 390] on link "Vehicles" at bounding box center [197, 396] width 275 height 32
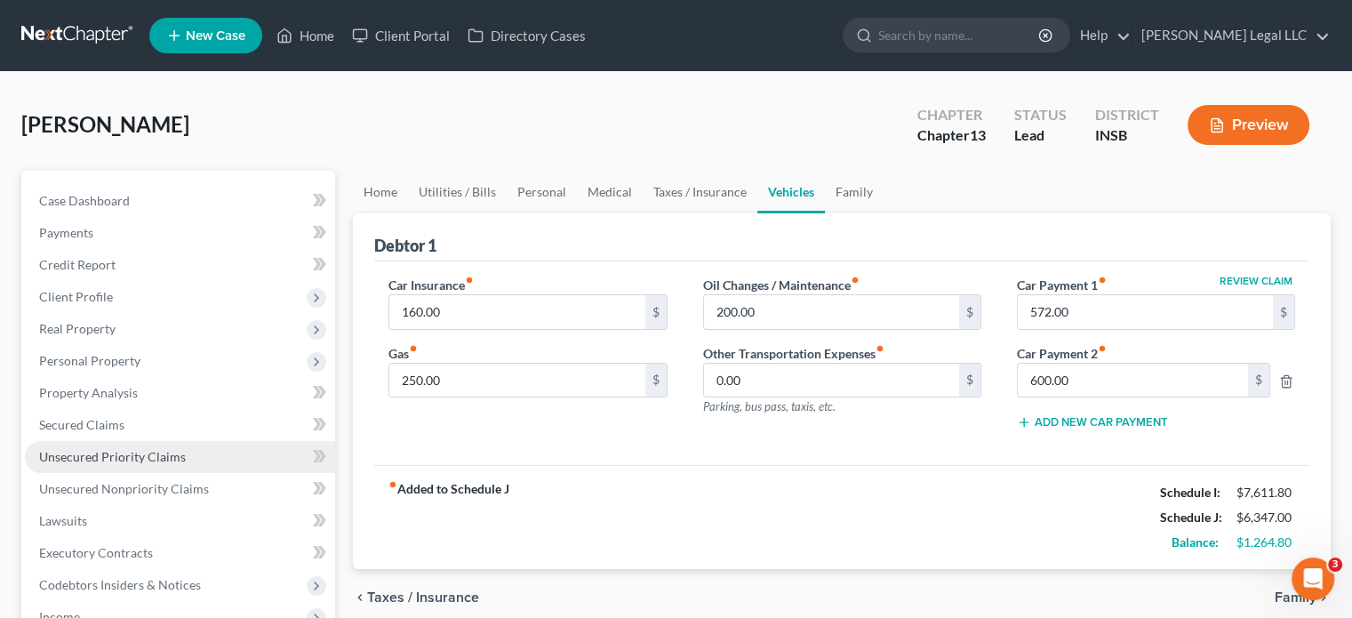
scroll to position [178, 0]
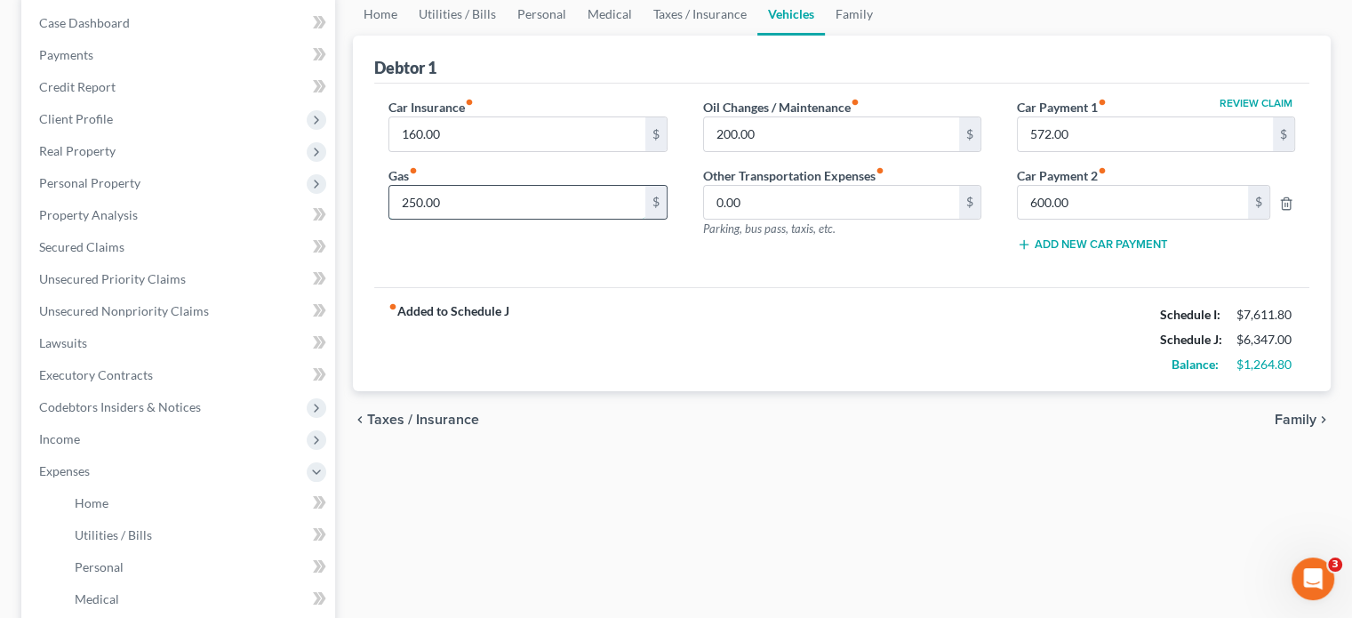
click at [472, 196] on input "250.00" at bounding box center [516, 203] width 255 height 34
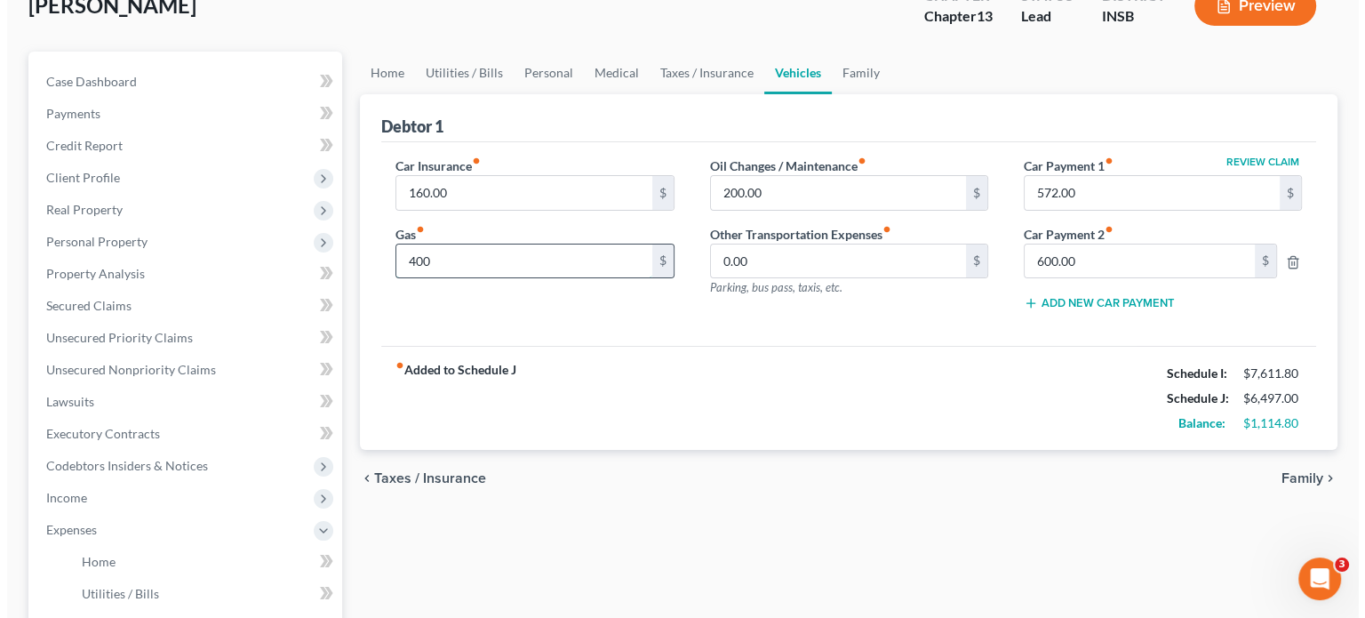
scroll to position [89, 0]
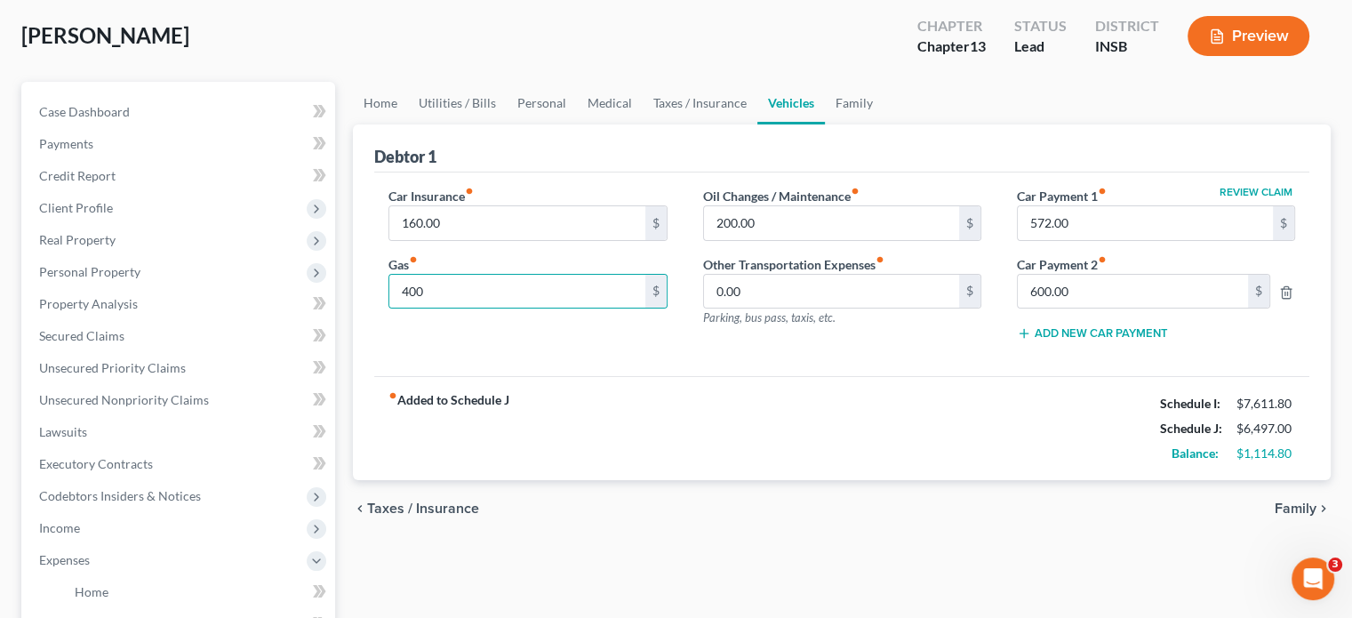
click at [1259, 28] on button "Preview" at bounding box center [1249, 36] width 122 height 40
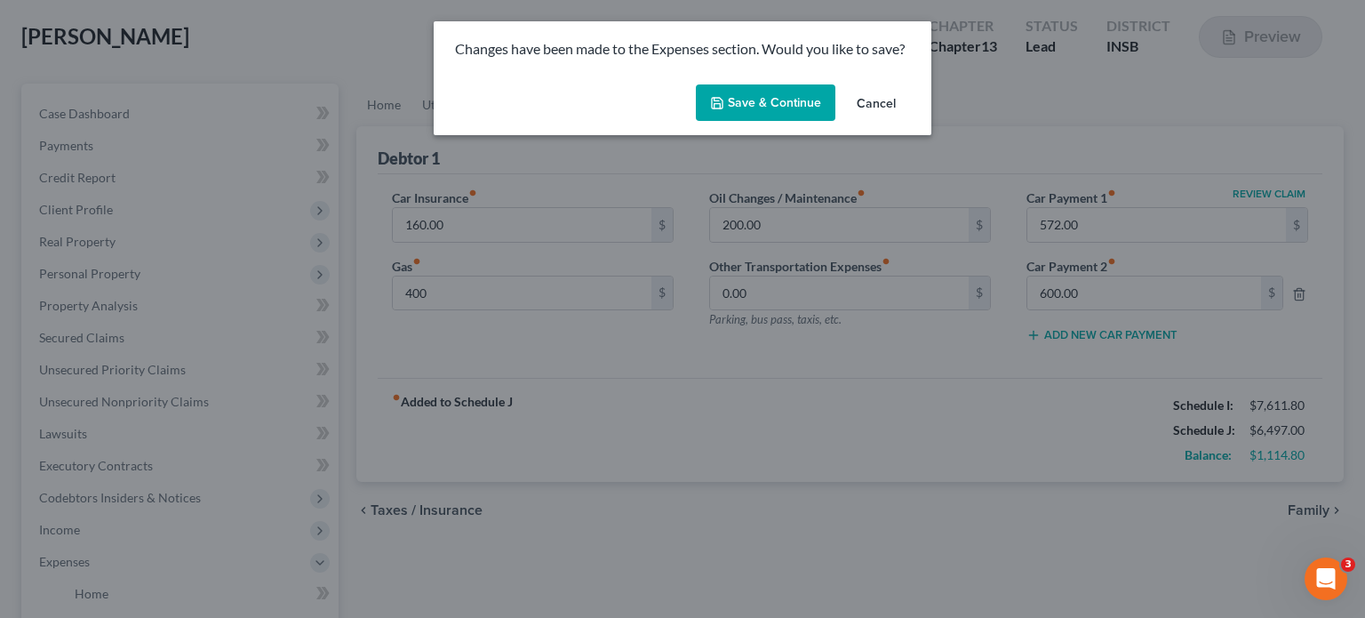
click at [885, 96] on button "Cancel" at bounding box center [877, 104] width 68 height 36
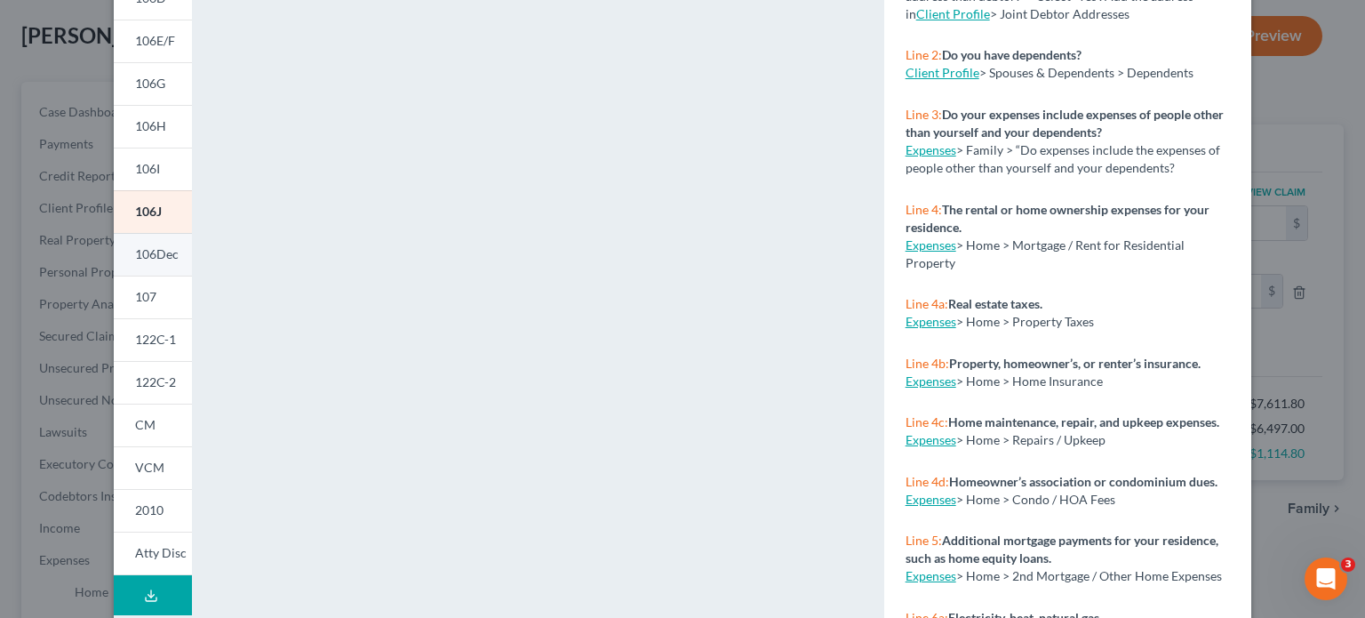
scroll to position [267, 0]
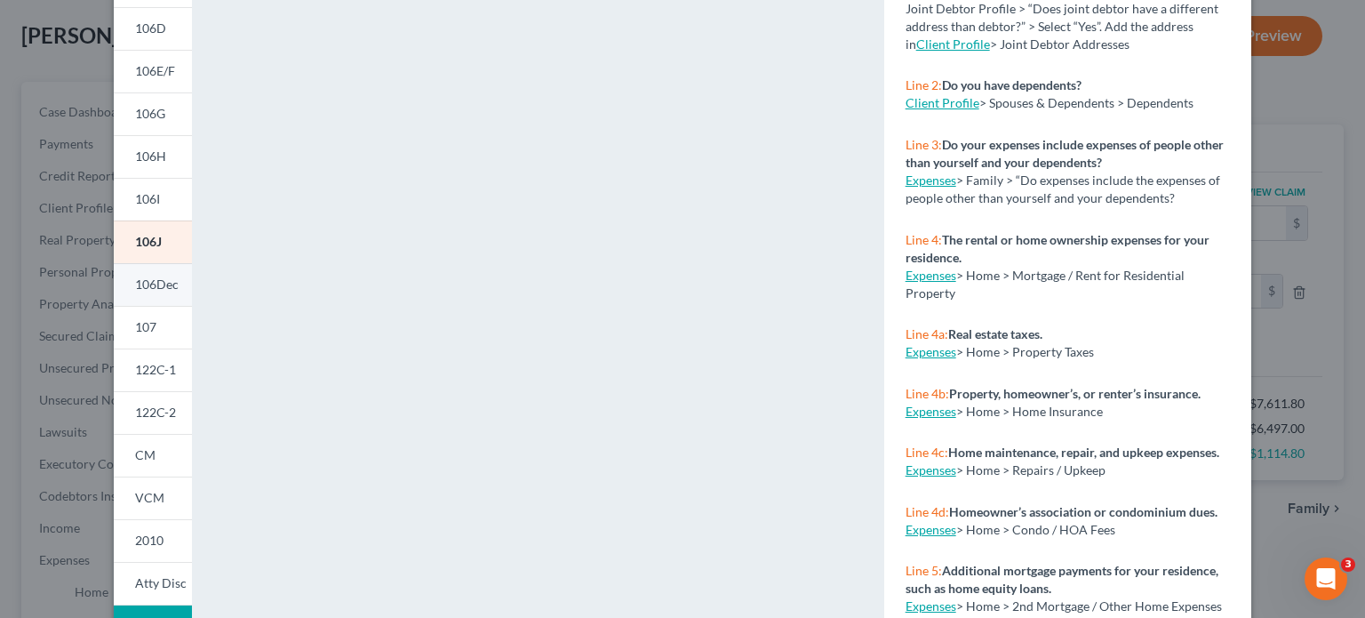
click at [161, 284] on span "106Dec" at bounding box center [157, 283] width 44 height 15
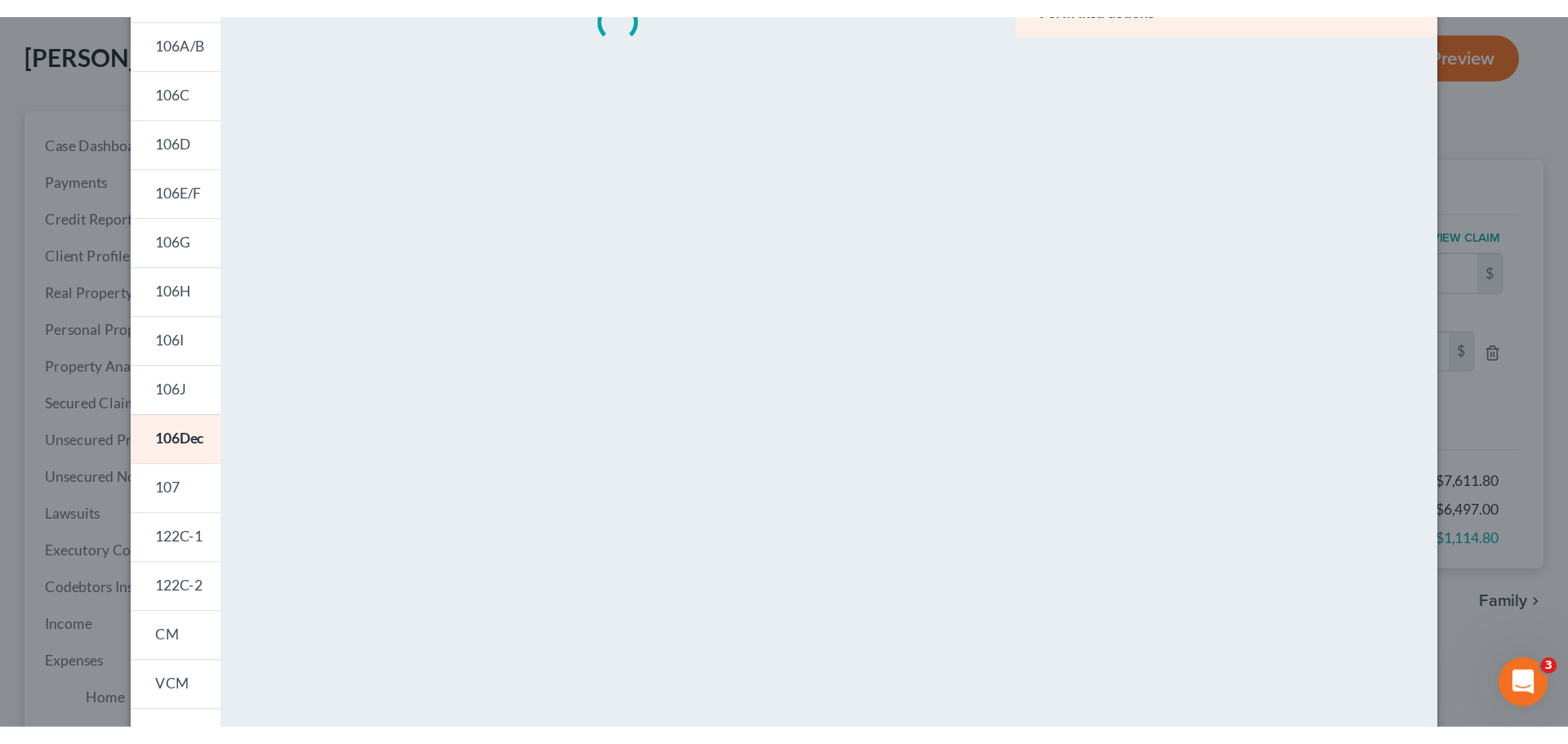
scroll to position [0, 0]
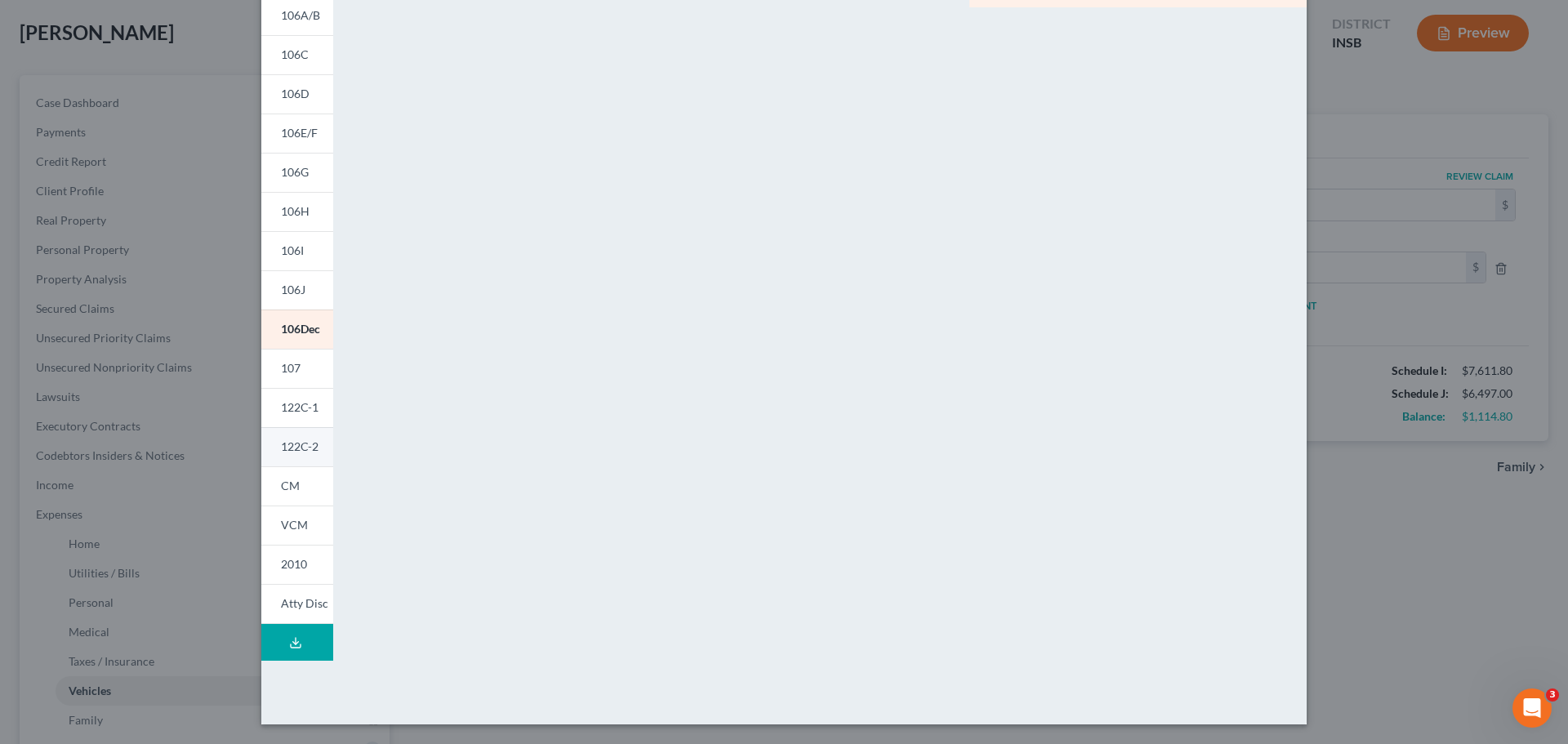
click at [274, 443] on link "122C-2" at bounding box center [297, 446] width 72 height 39
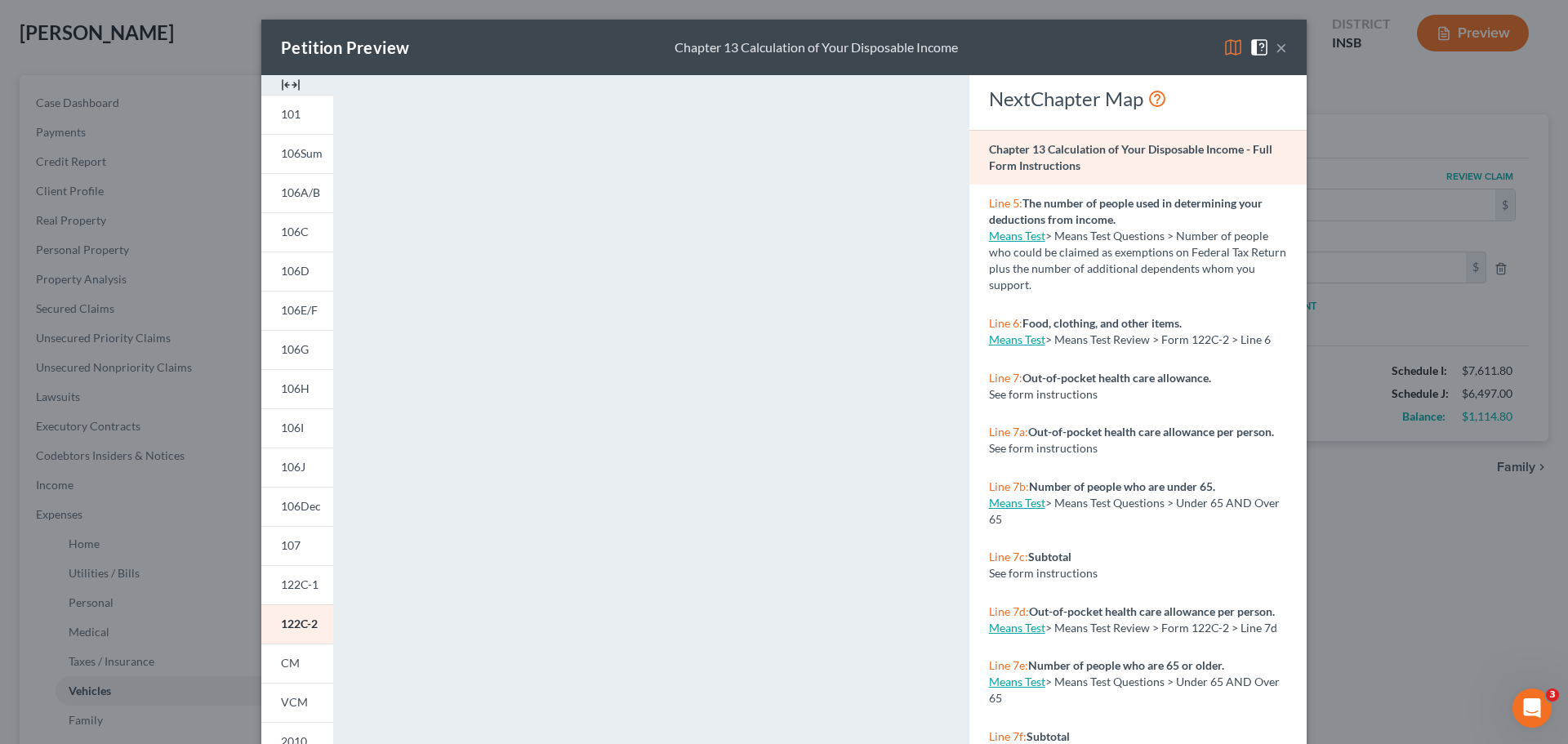
click at [288, 86] on img at bounding box center [290, 85] width 19 height 19
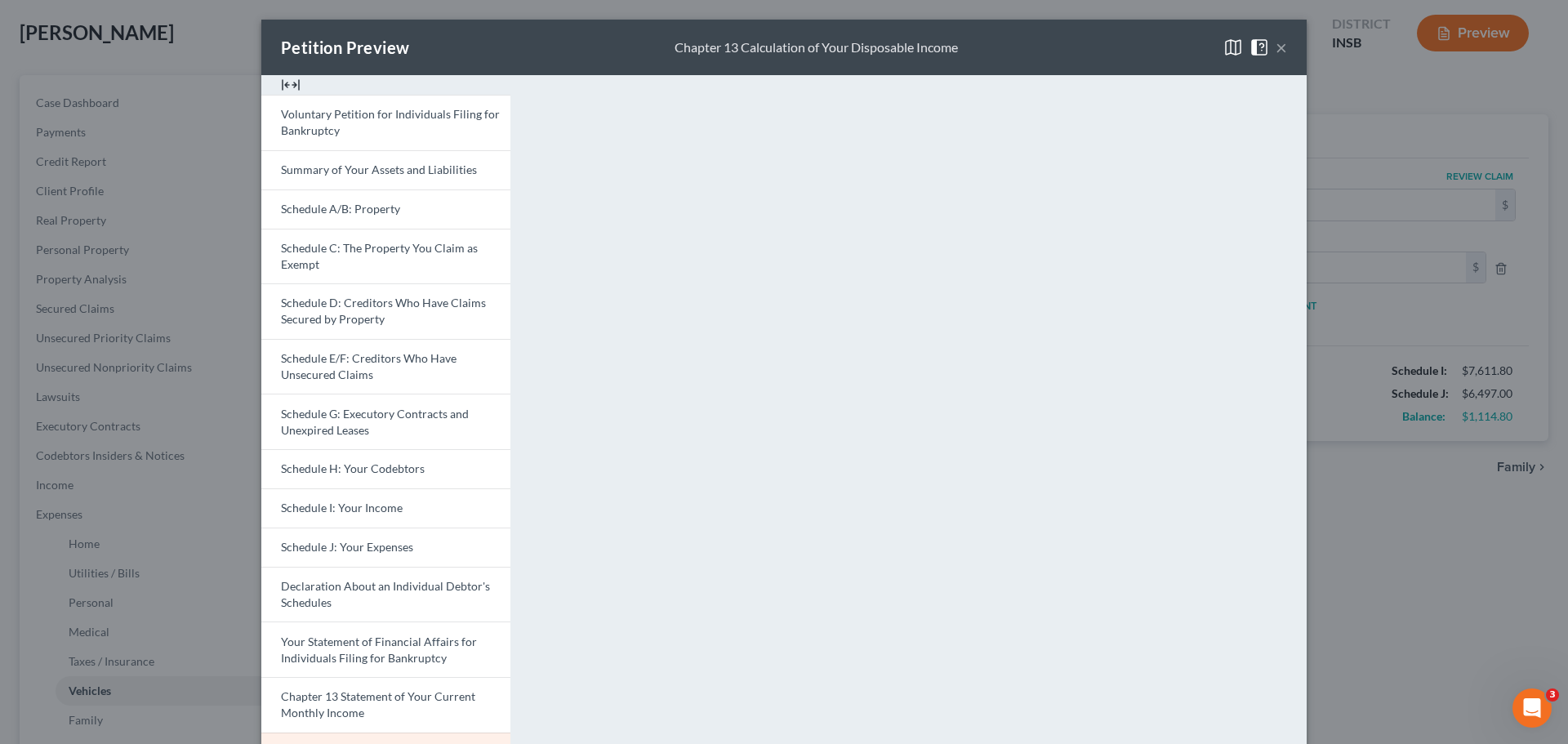
click at [1277, 50] on button "×" at bounding box center [1281, 47] width 11 height 19
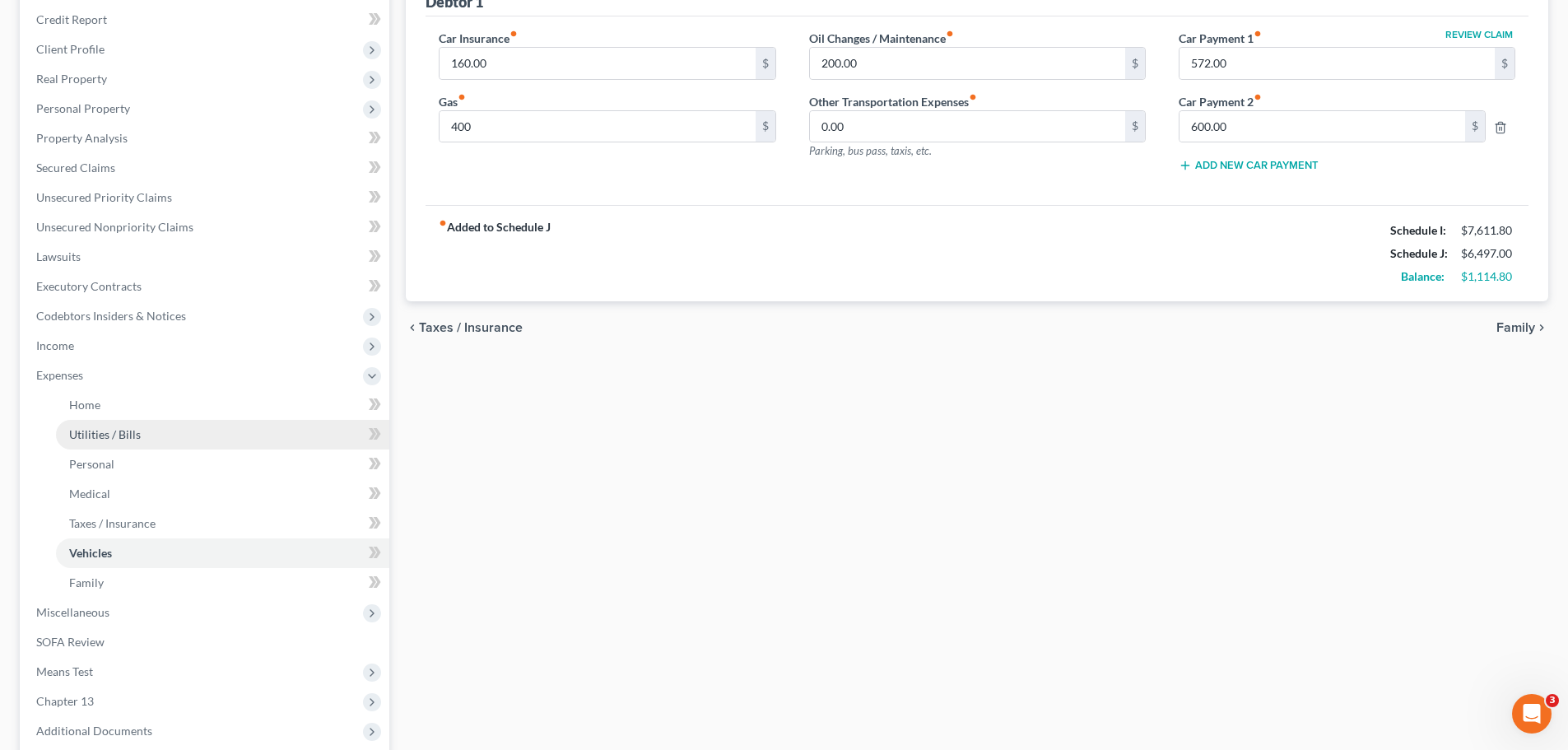
scroll to position [227, 0]
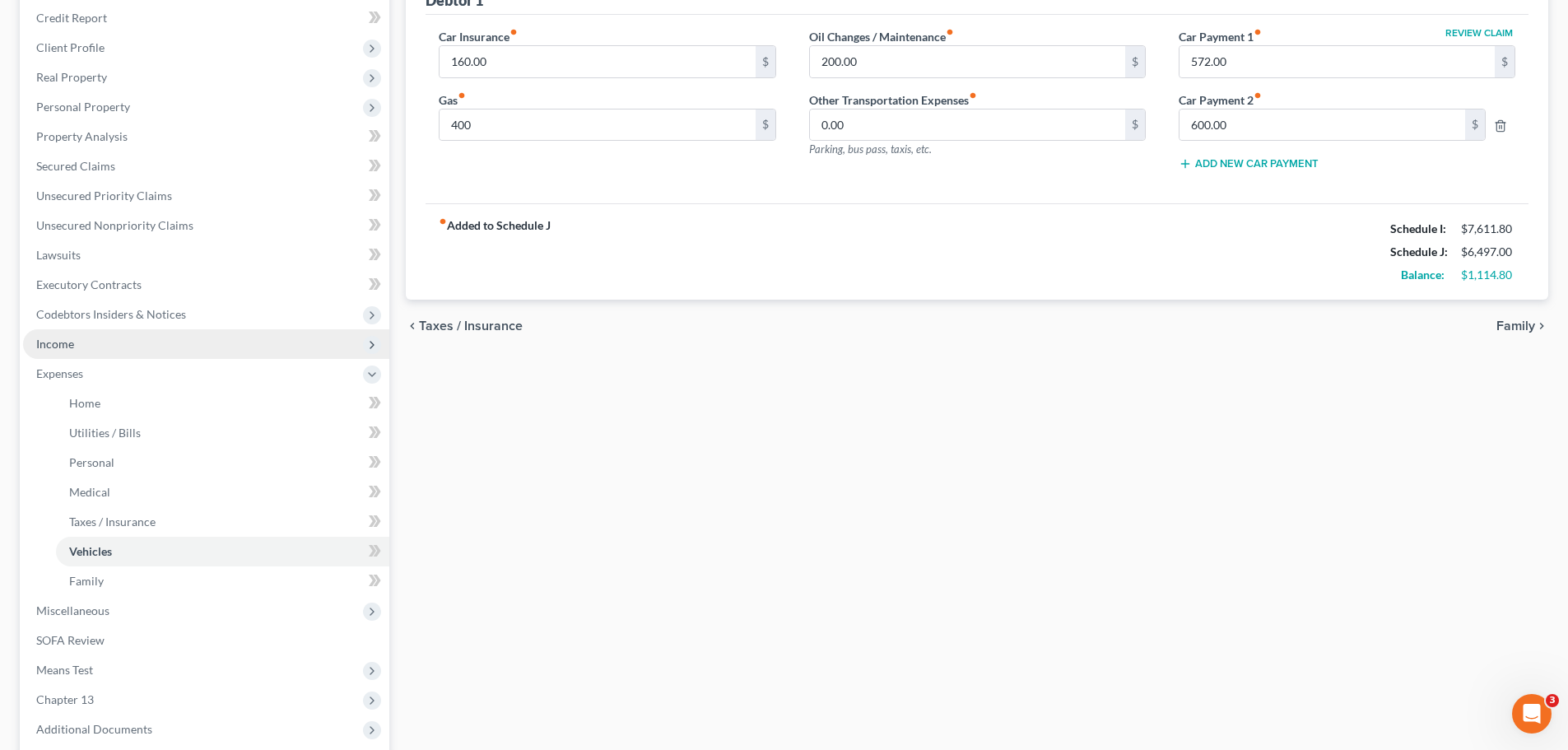
click at [58, 332] on span "Income" at bounding box center [207, 344] width 367 height 30
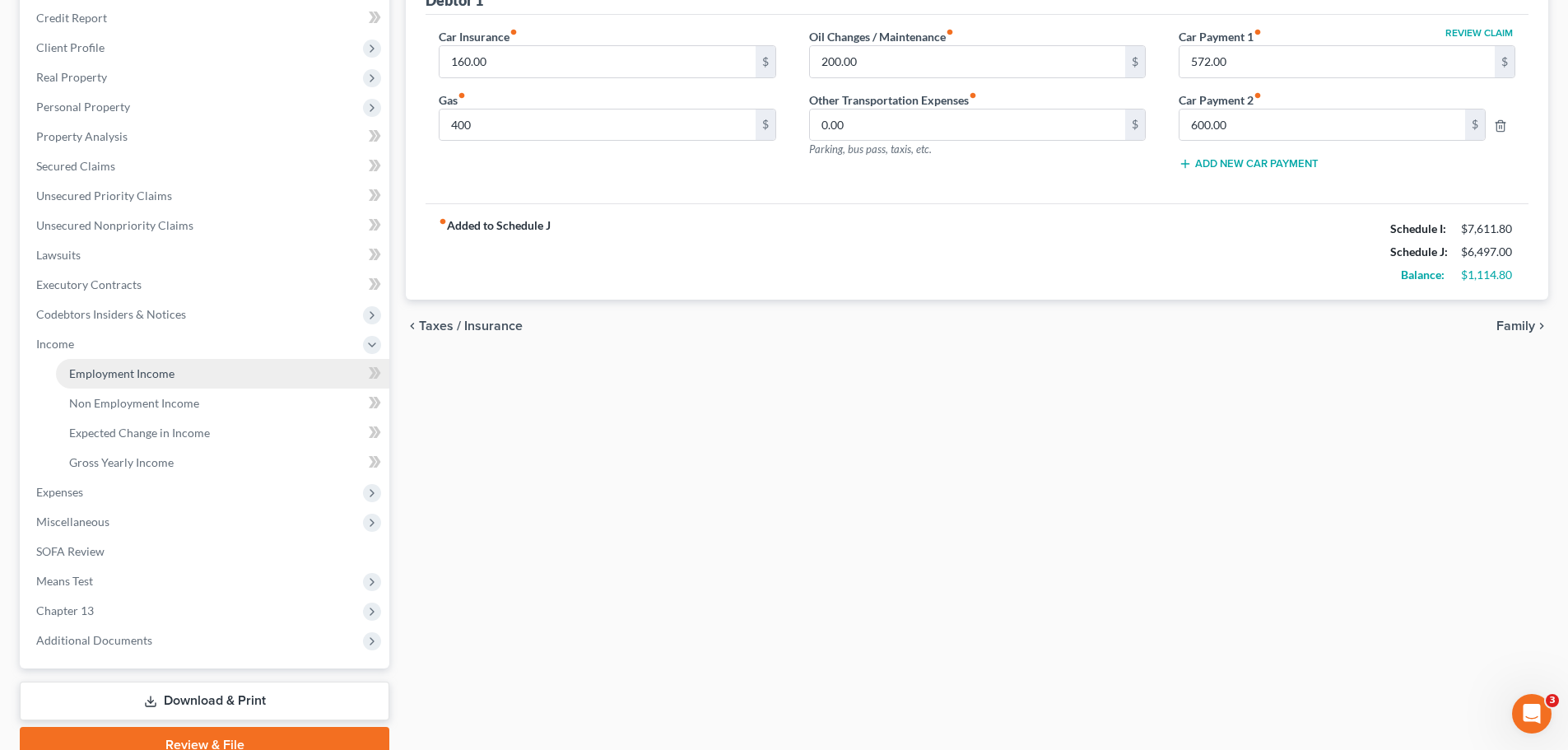
drag, startPoint x: 100, startPoint y: 369, endPoint x: 132, endPoint y: 379, distance: 33.5
click at [100, 369] on span "Employment Income" at bounding box center [122, 373] width 106 height 14
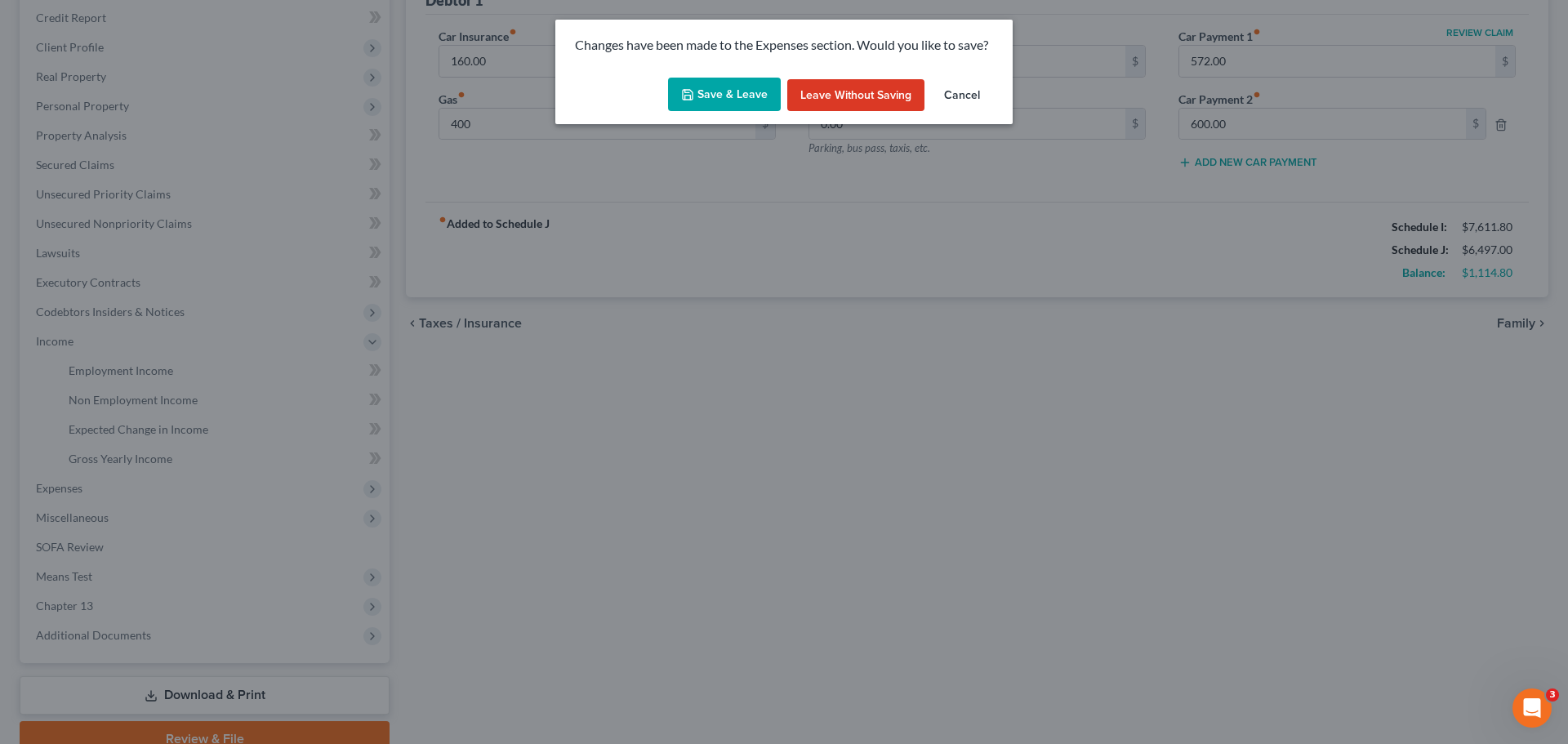
click at [705, 71] on div "Save & Leave Leave without Saving Cancel" at bounding box center [784, 97] width 457 height 54
click at [694, 91] on icon "button" at bounding box center [687, 95] width 13 height 13
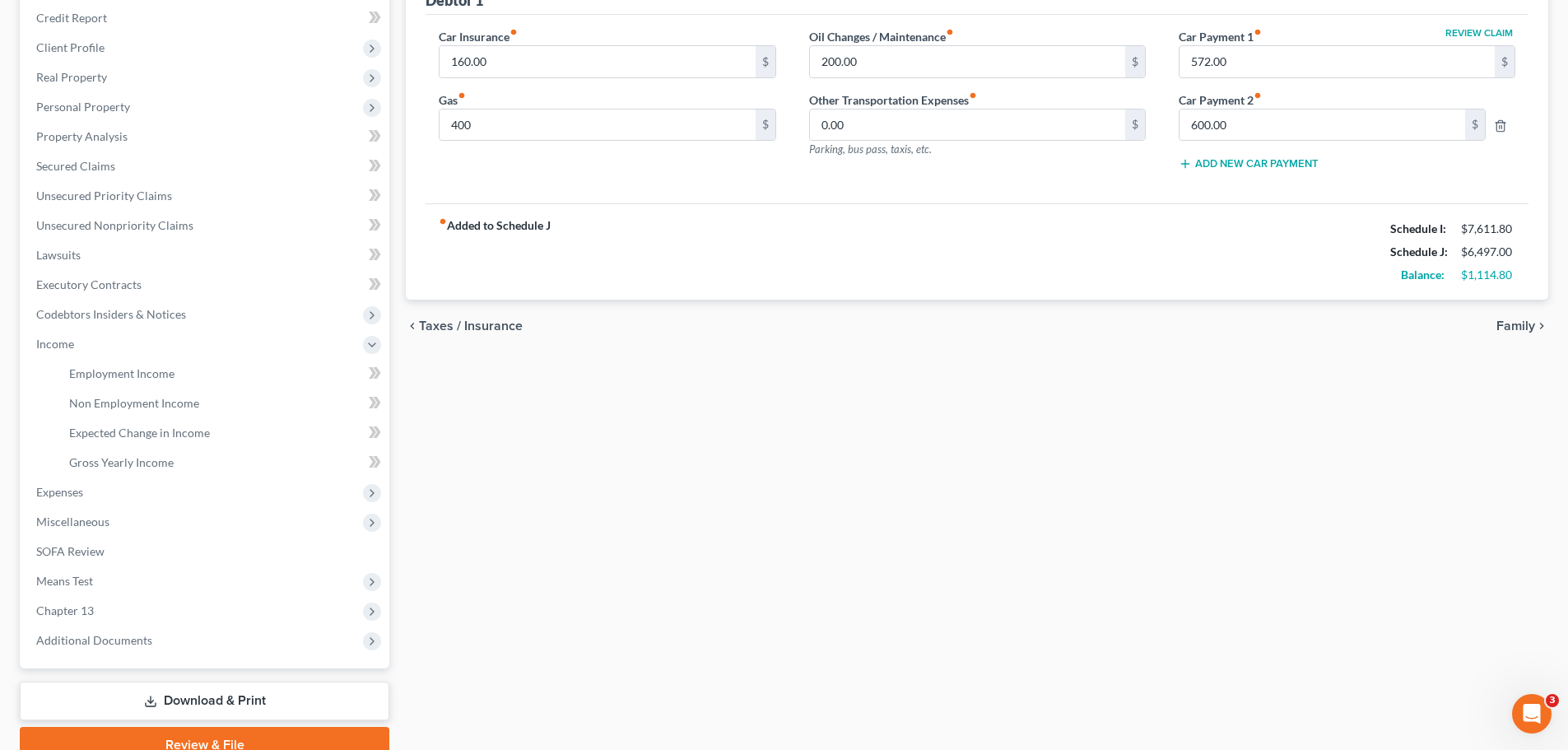
type input "400.00"
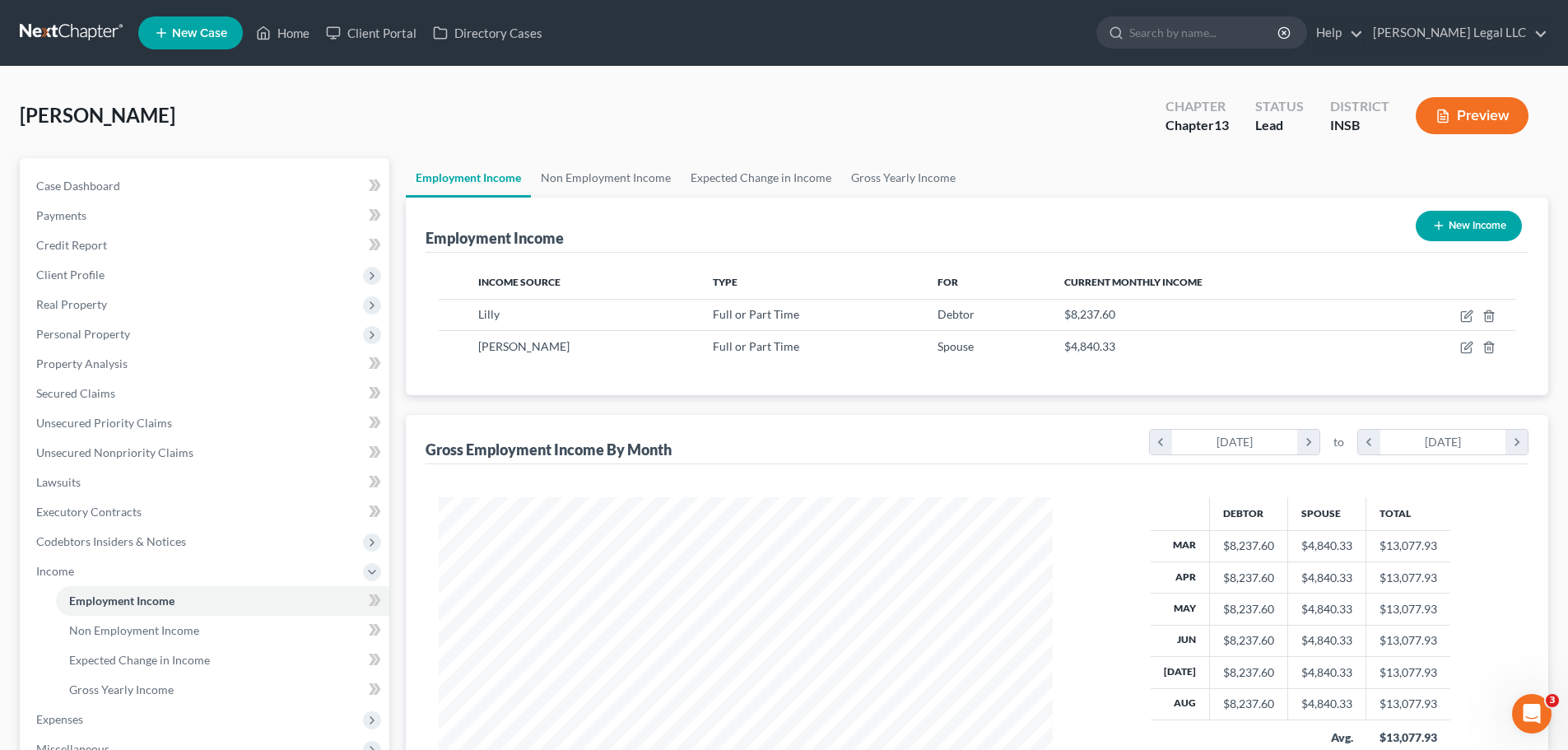
click at [1454, 128] on button "Preview" at bounding box center [1473, 116] width 113 height 37
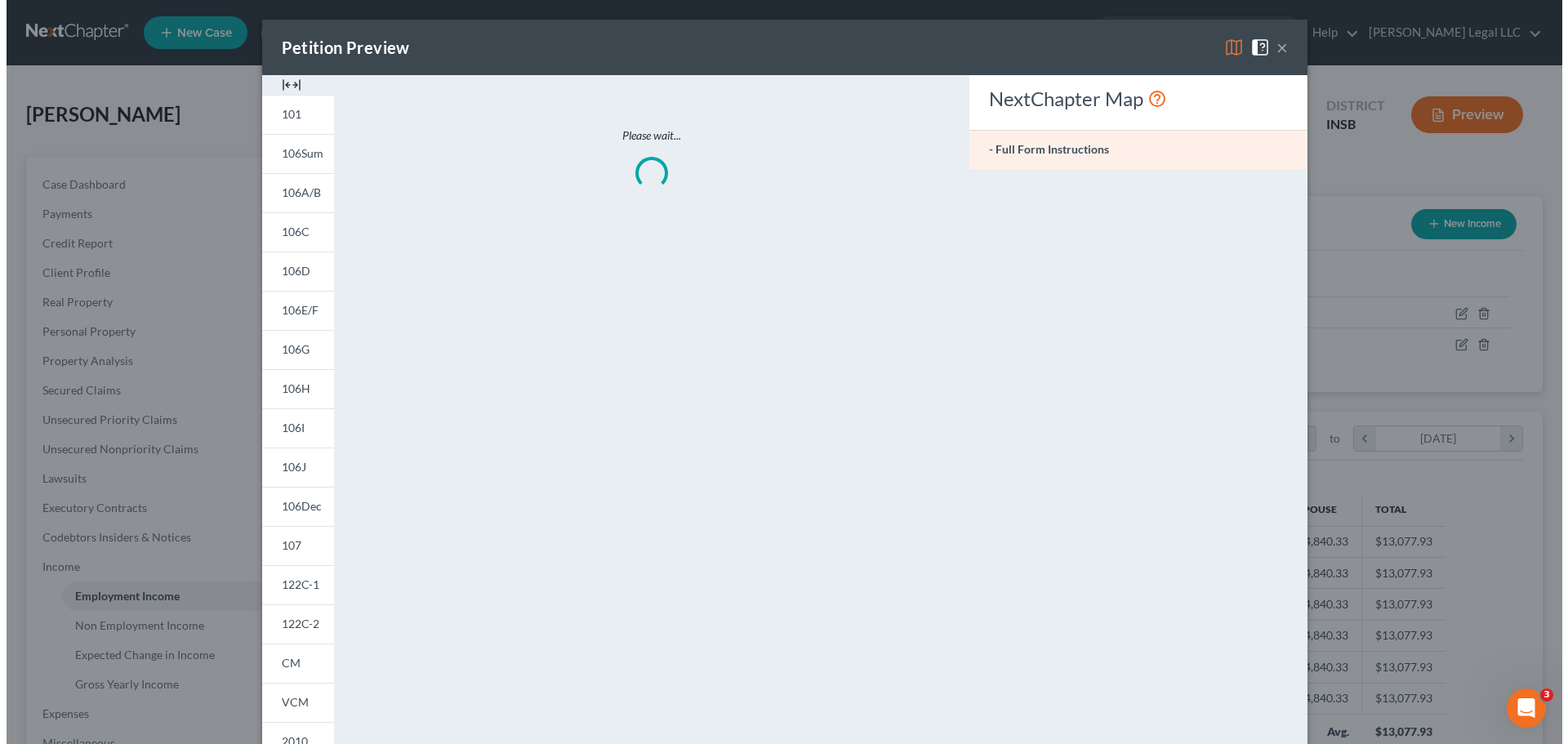
scroll to position [307, 648]
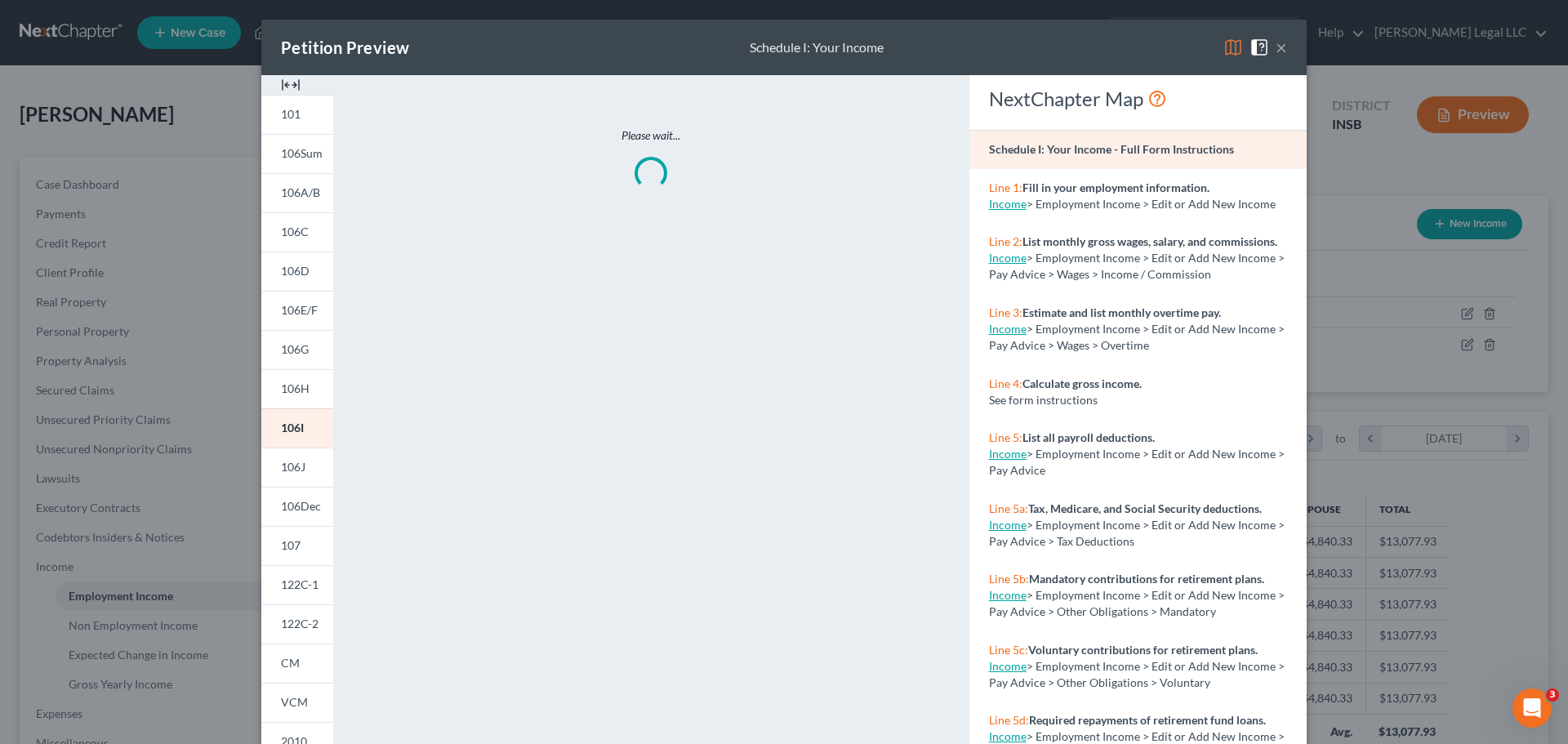
click at [284, 87] on img at bounding box center [290, 85] width 19 height 19
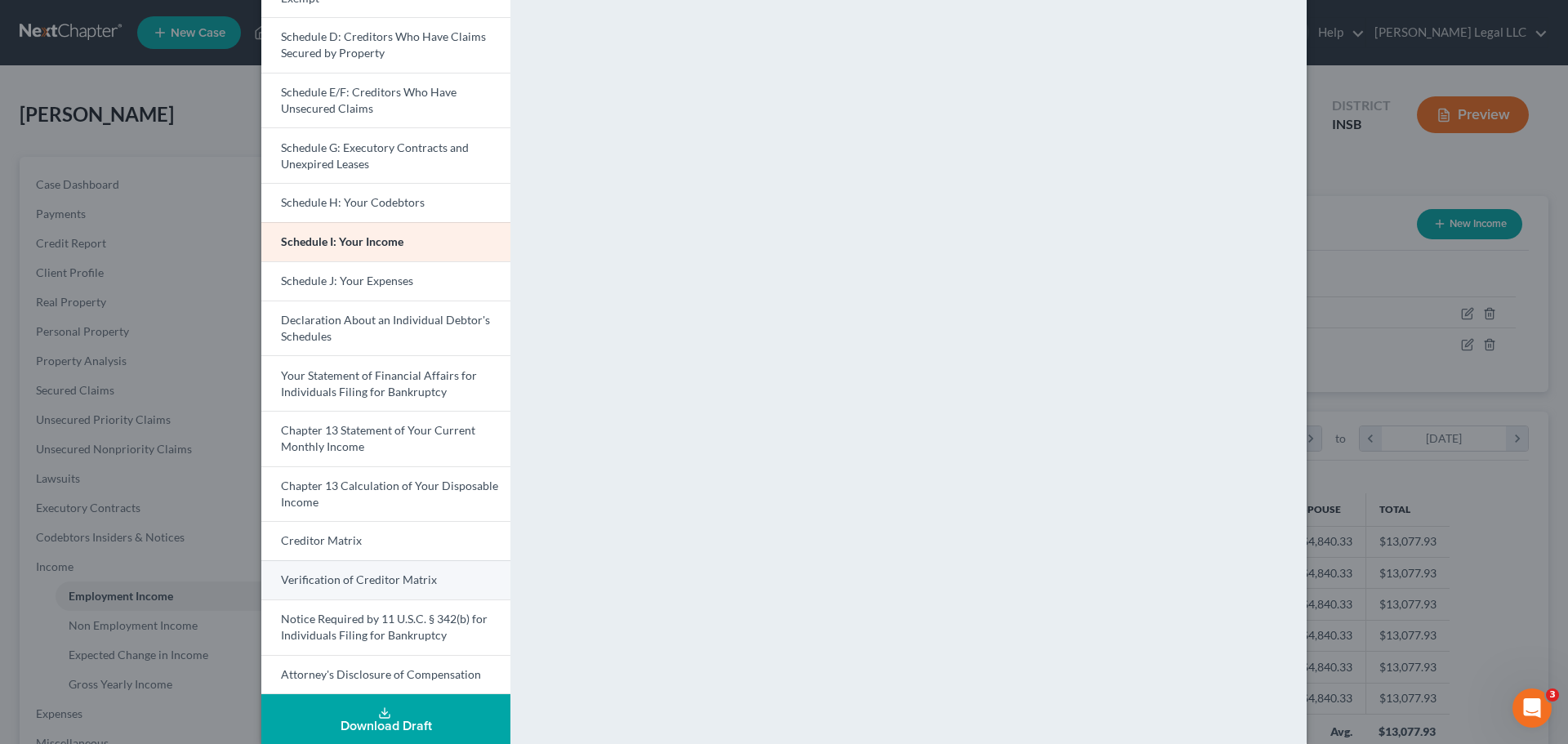
scroll to position [286, 0]
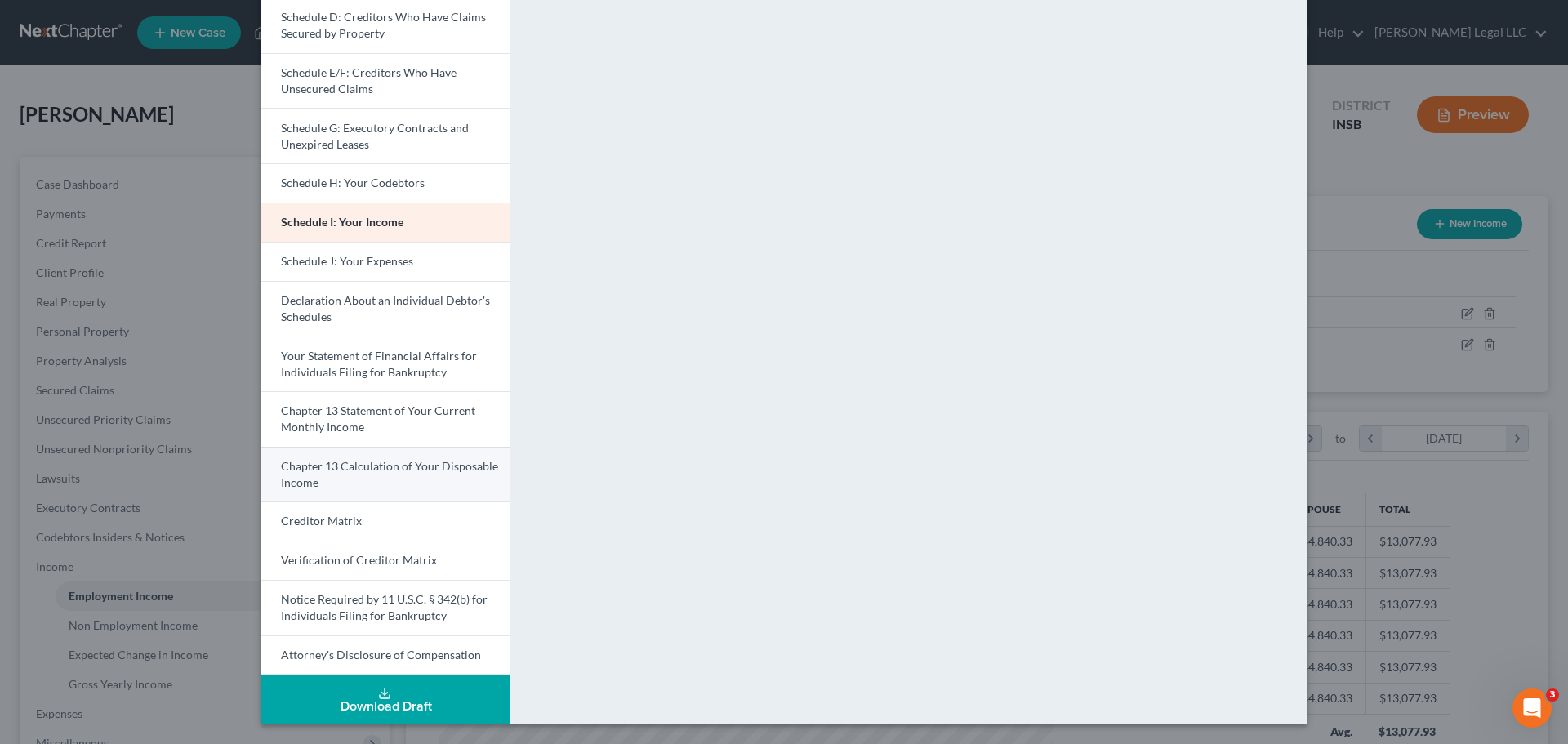
click at [379, 464] on span "Chapter 13 Calculation of Your Disposable Income" at bounding box center [389, 474] width 217 height 30
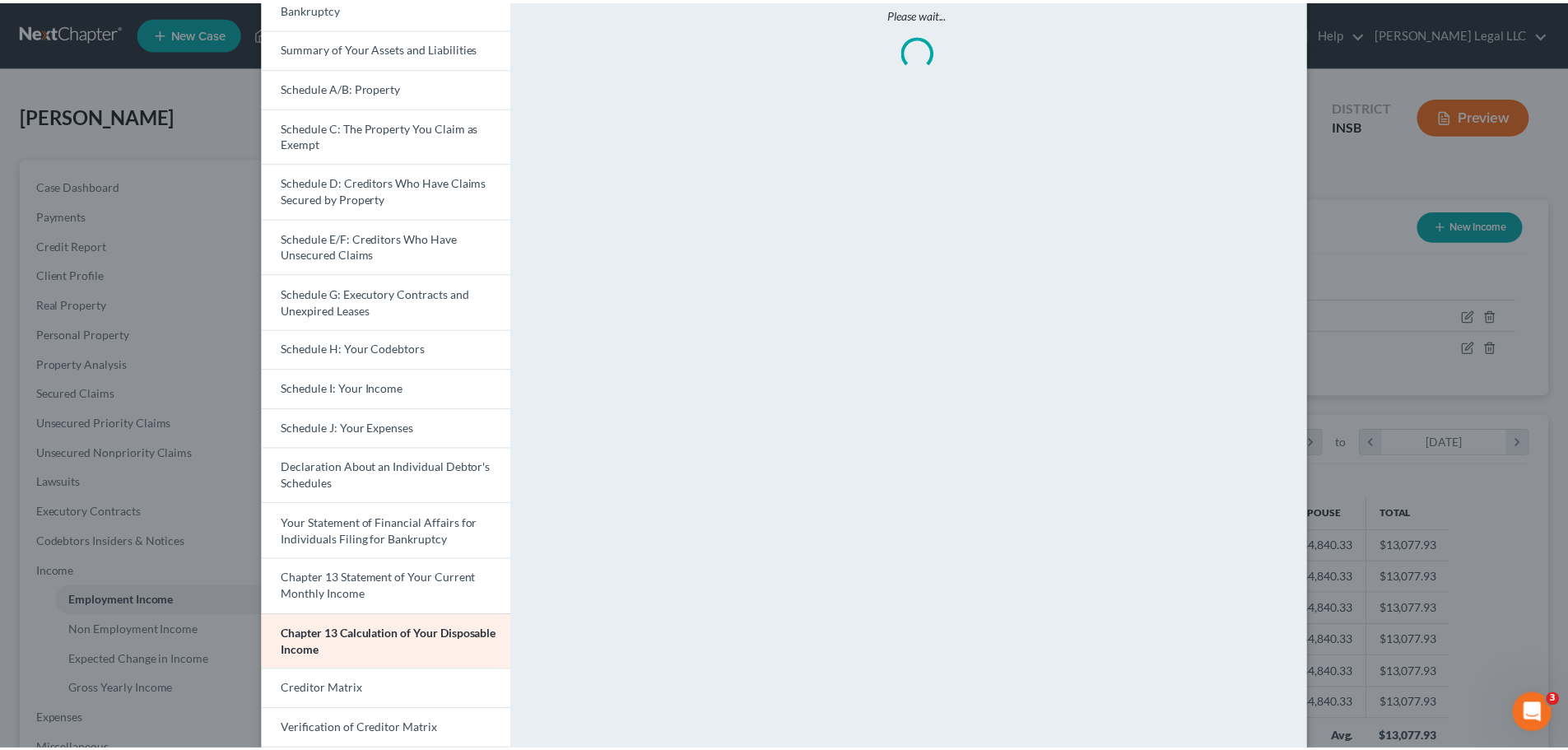
scroll to position [0, 0]
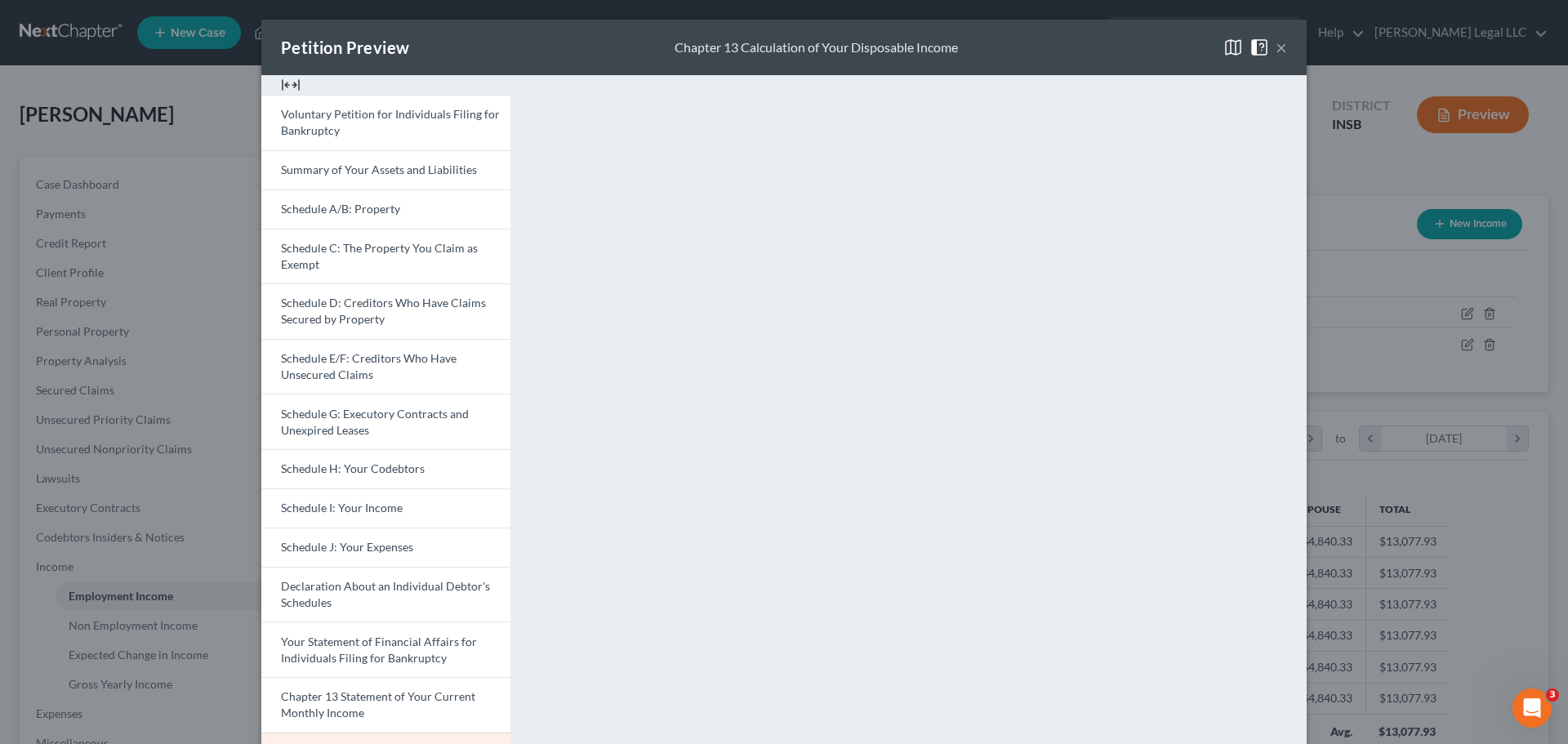
drag, startPoint x: 1276, startPoint y: 45, endPoint x: 1170, endPoint y: 90, distance: 115.2
click at [1276, 46] on button "×" at bounding box center [1281, 47] width 11 height 19
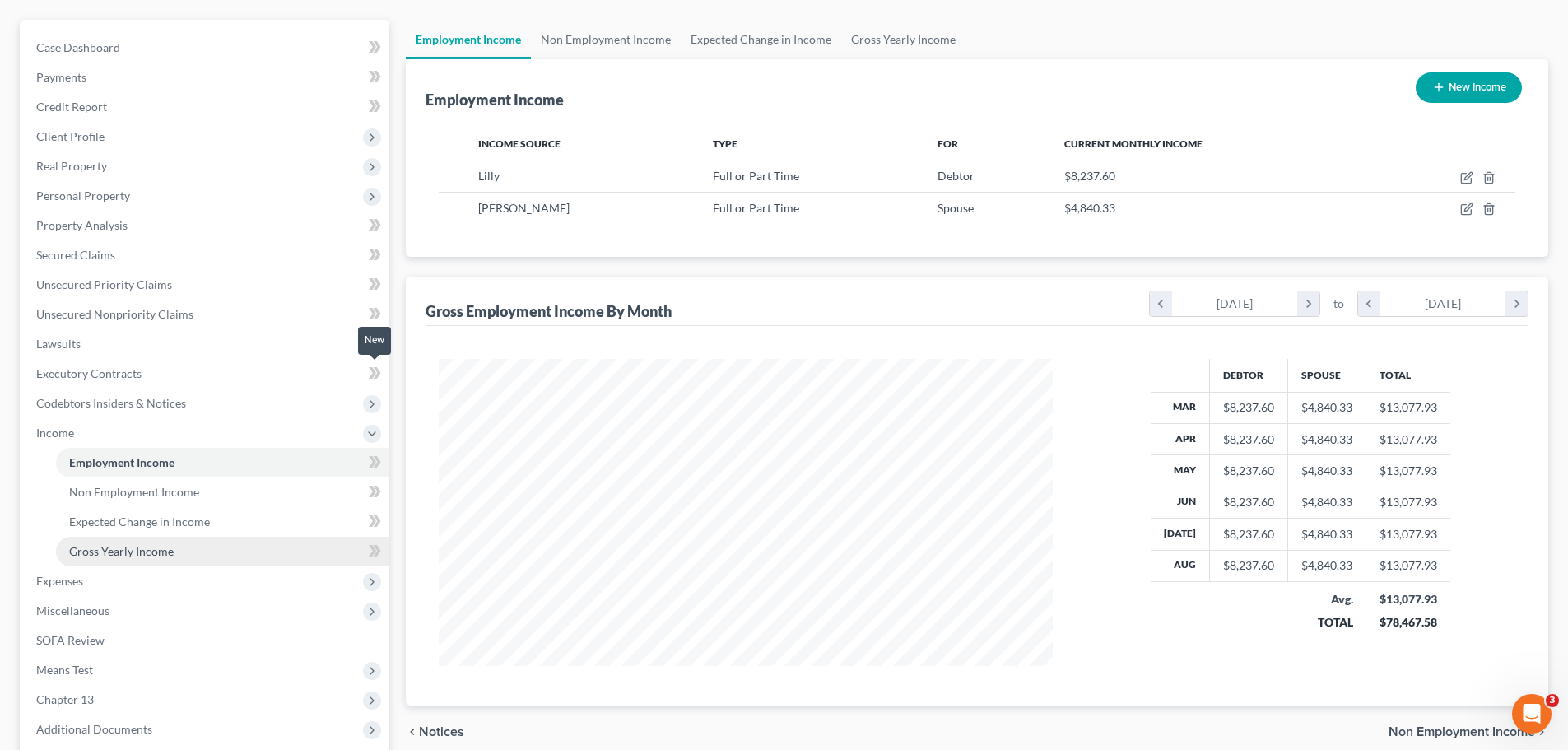
scroll to position [303, 0]
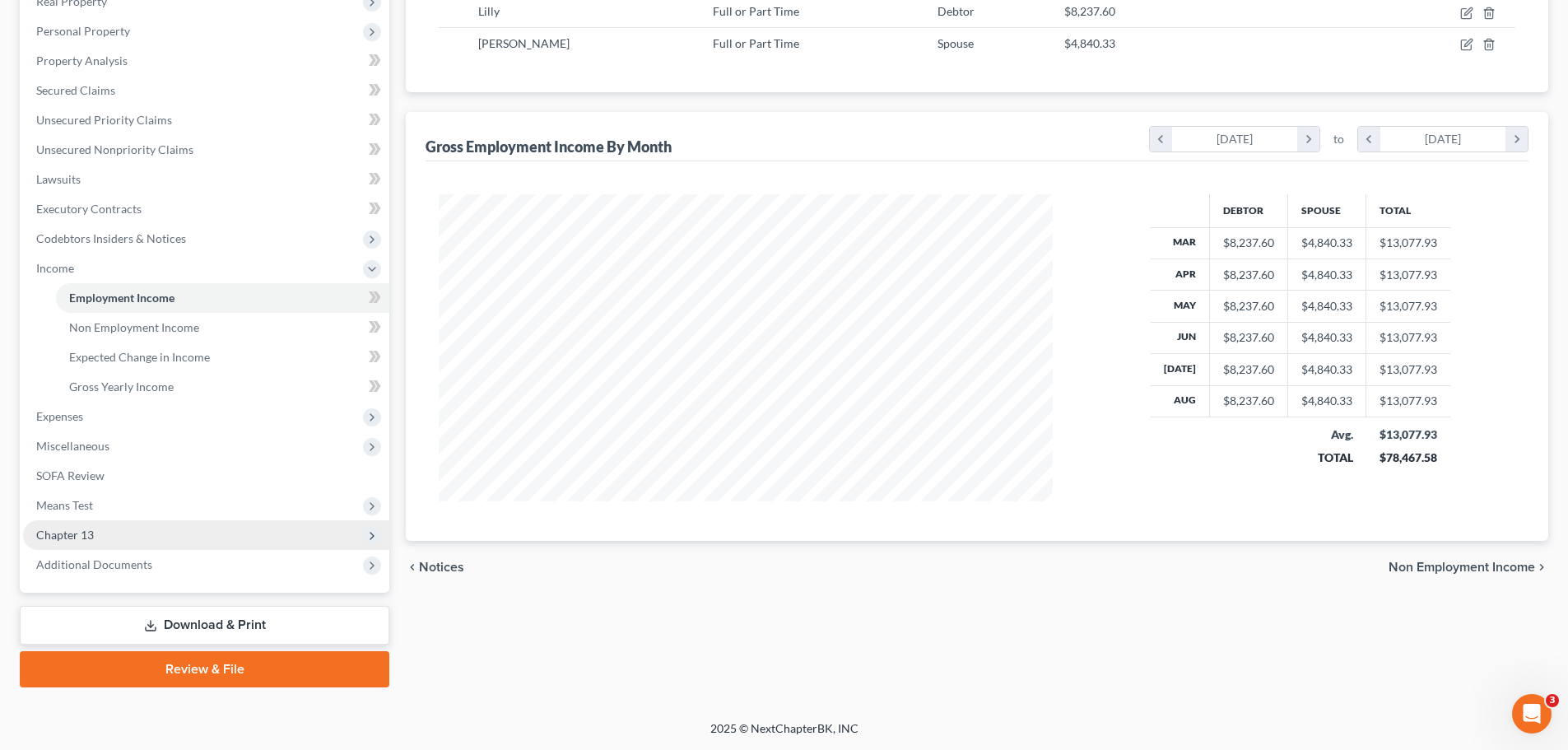
click at [85, 534] on span "Chapter 13" at bounding box center [65, 534] width 57 height 14
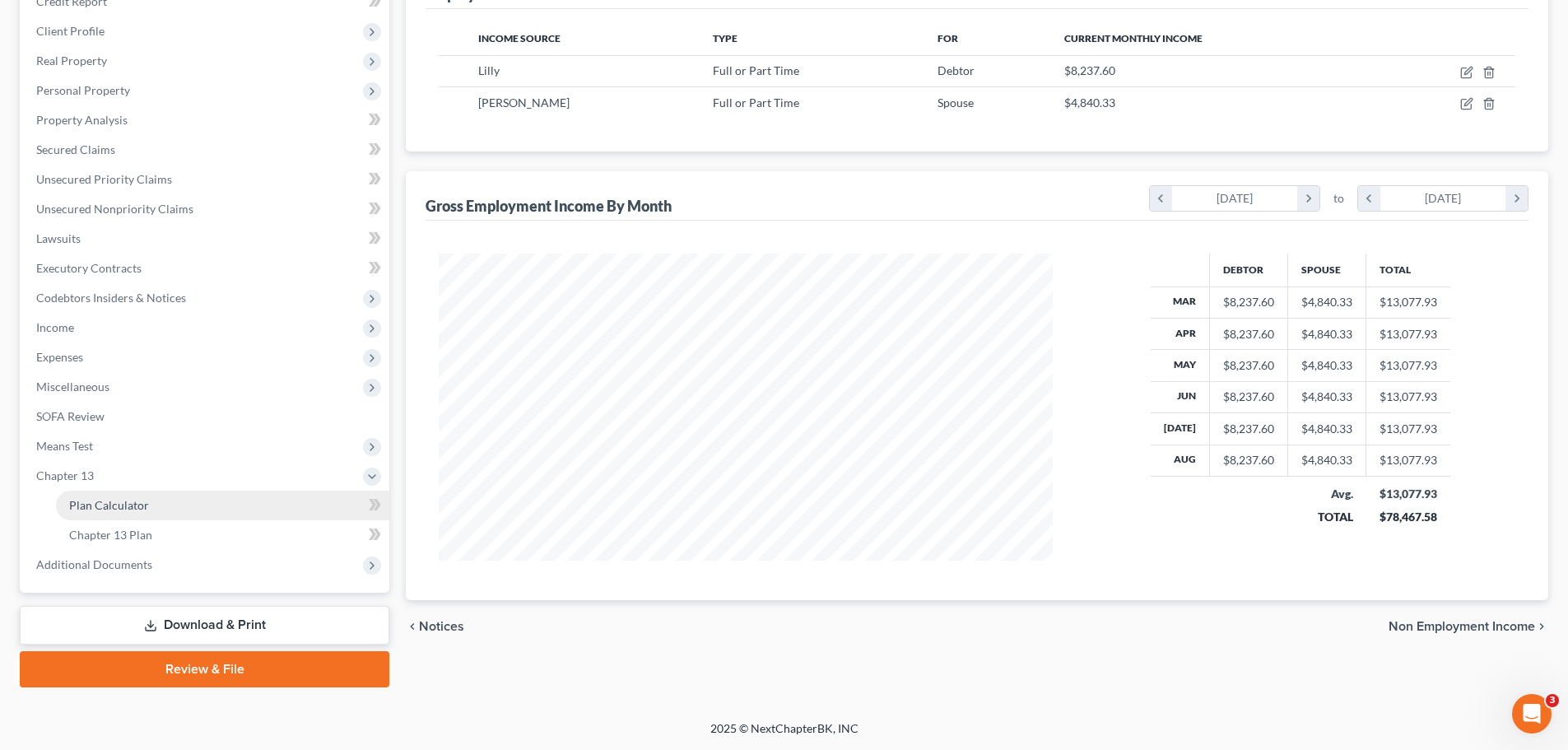
click at [136, 509] on span "Plan Calculator" at bounding box center [109, 505] width 80 height 14
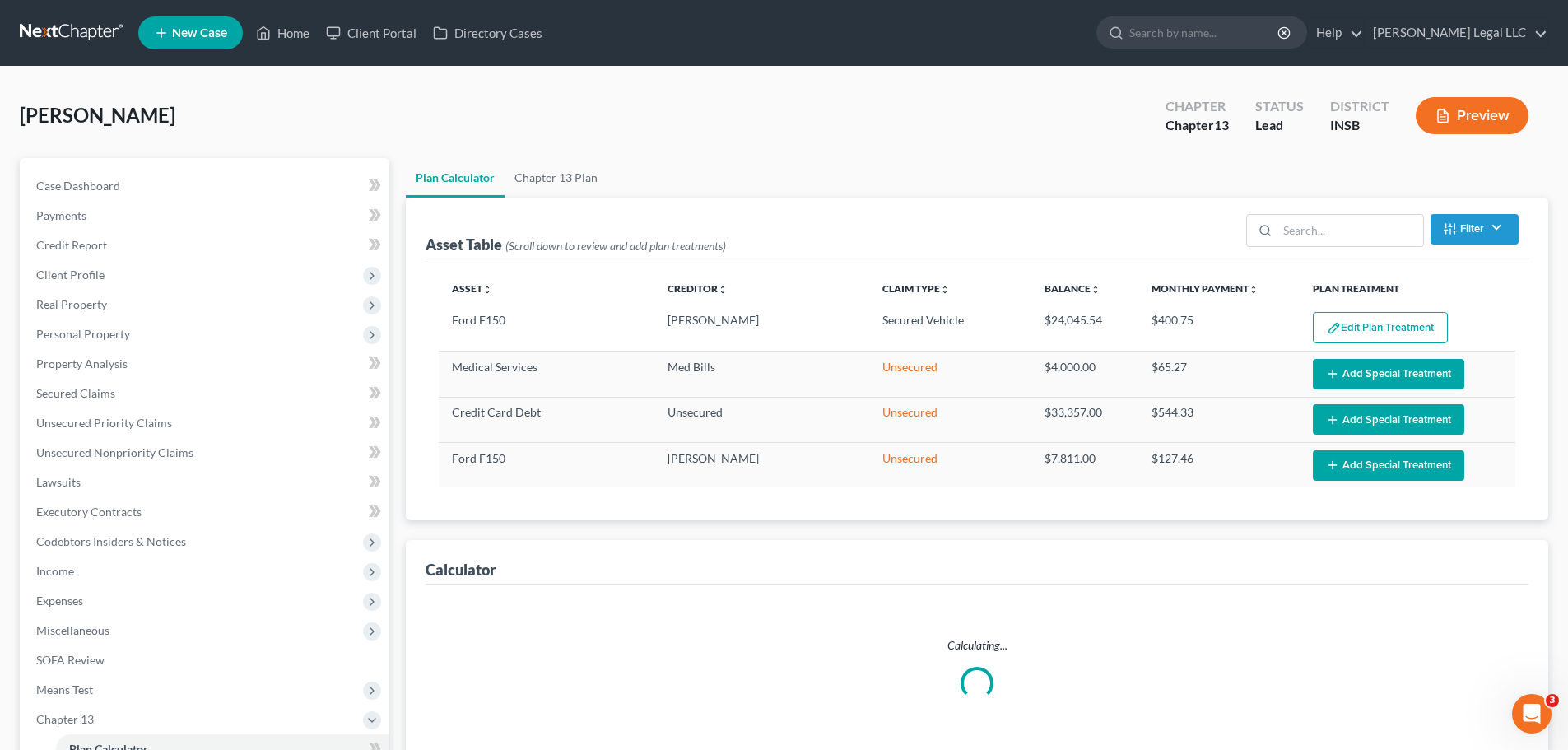
scroll to position [244, 0]
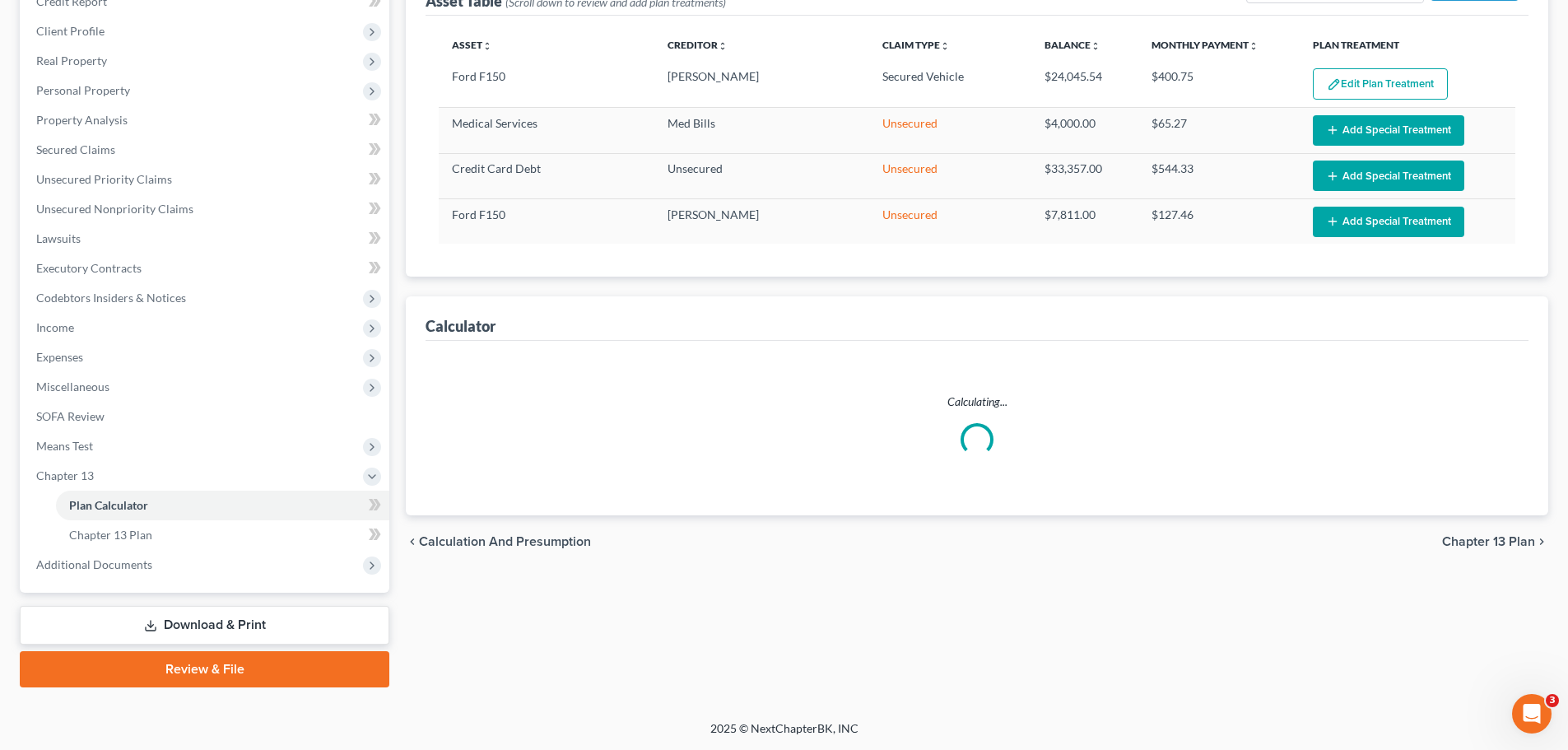
select select "59"
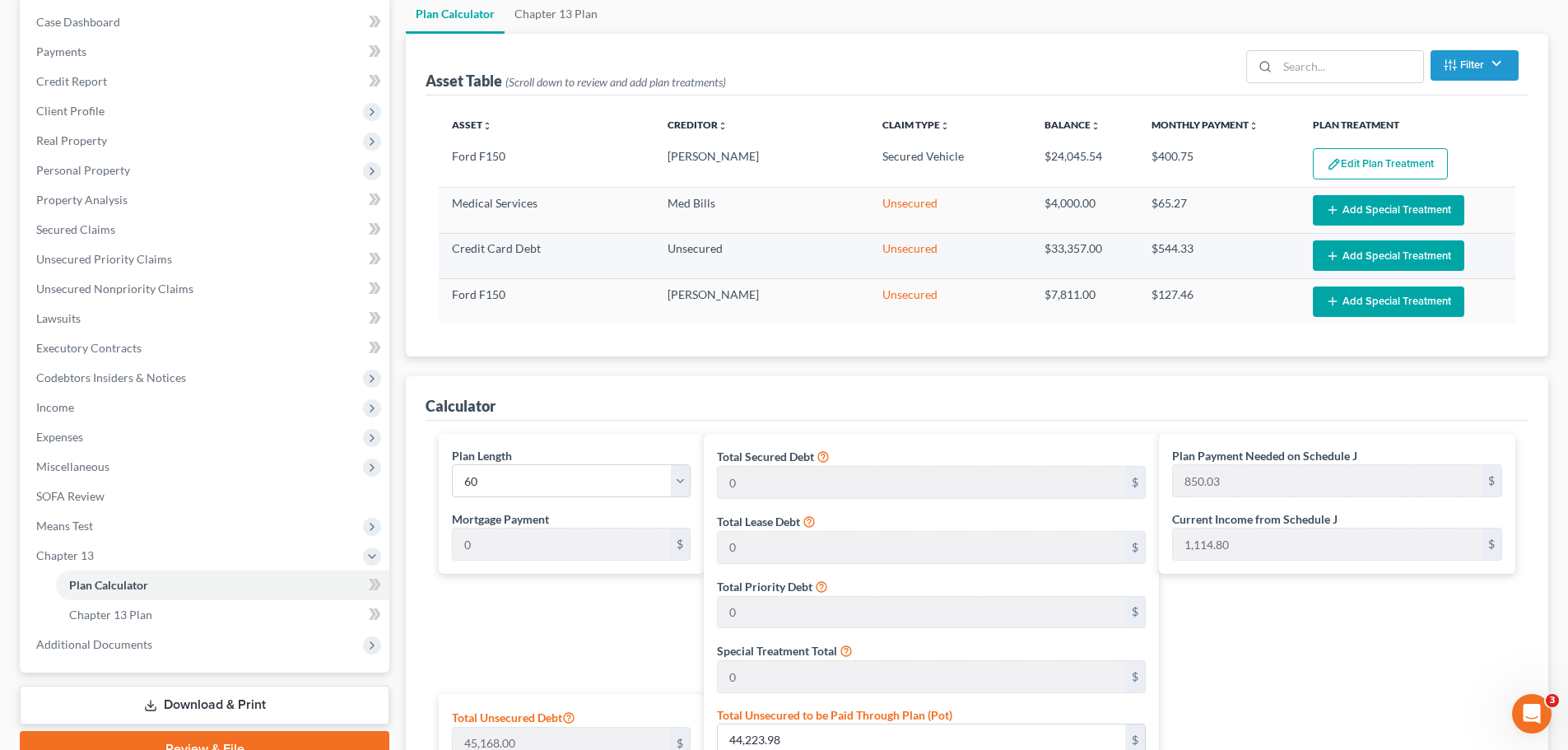
scroll to position [165, 0]
click at [1363, 305] on button "Add Special Treatment" at bounding box center [1389, 300] width 152 height 31
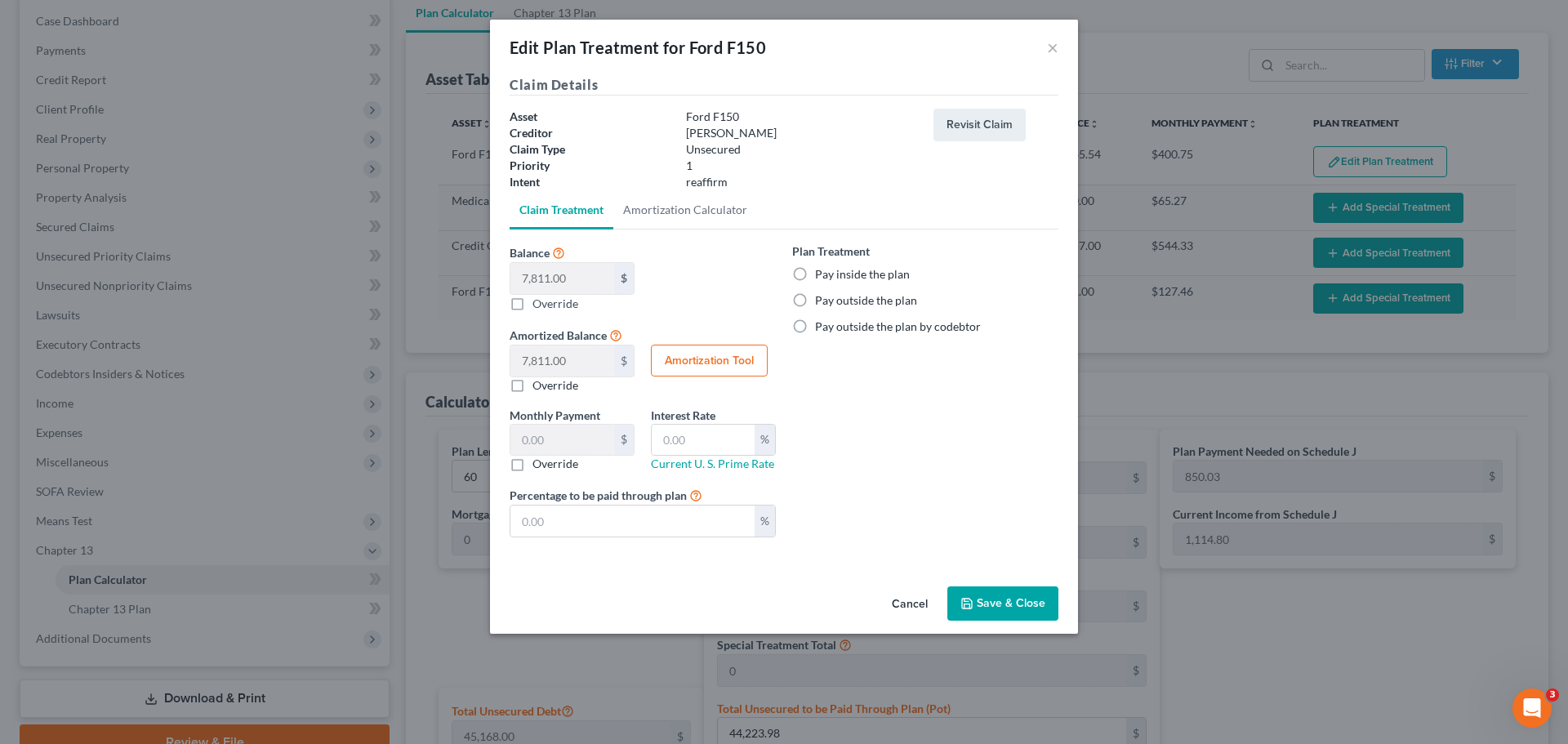
click at [1043, 56] on div "Edit Plan Treatment for Ford F150 ×" at bounding box center [784, 47] width 588 height 55
click at [1048, 54] on button "×" at bounding box center [1053, 47] width 11 height 19
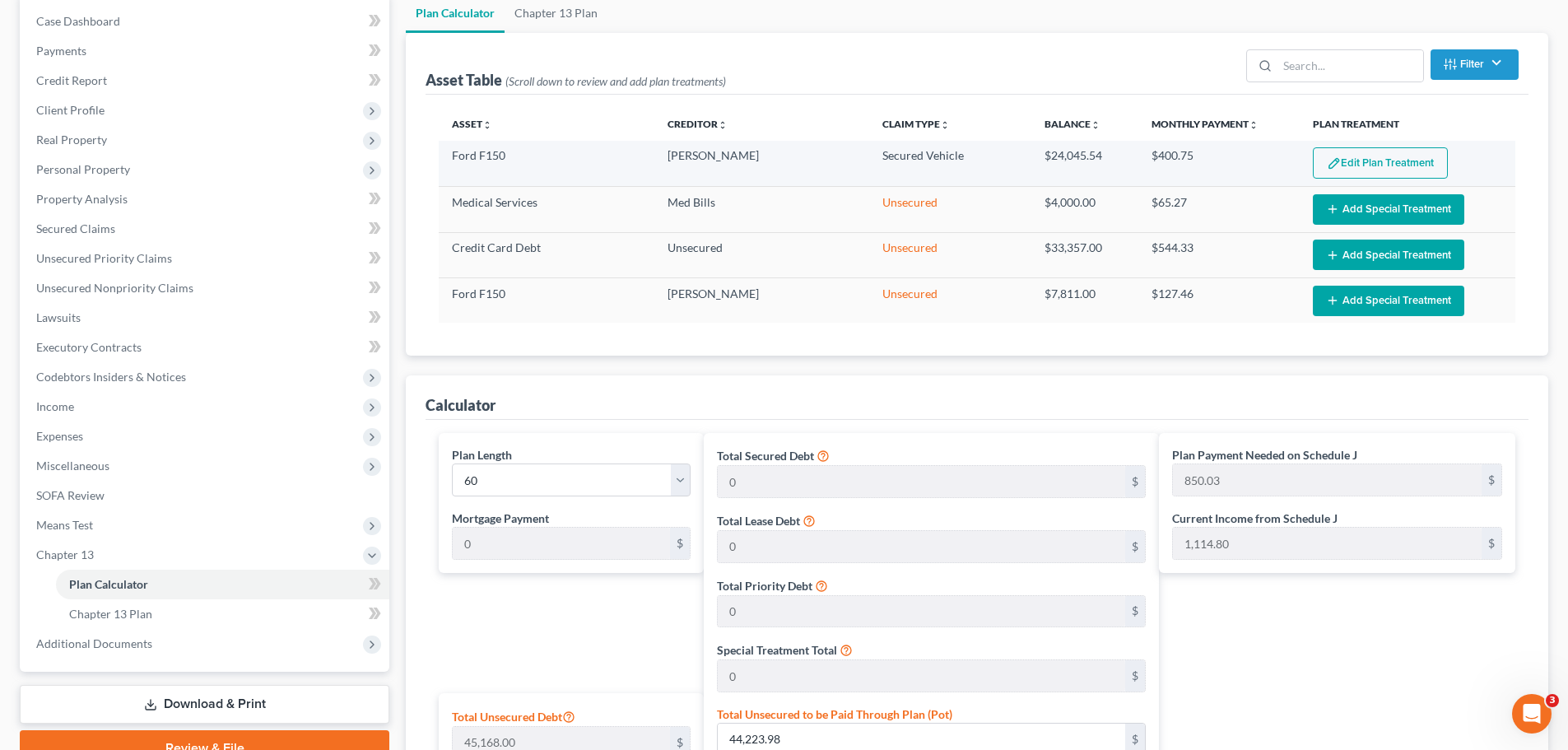
click at [1361, 161] on button "Edit Plan Treatment" at bounding box center [1381, 163] width 135 height 31
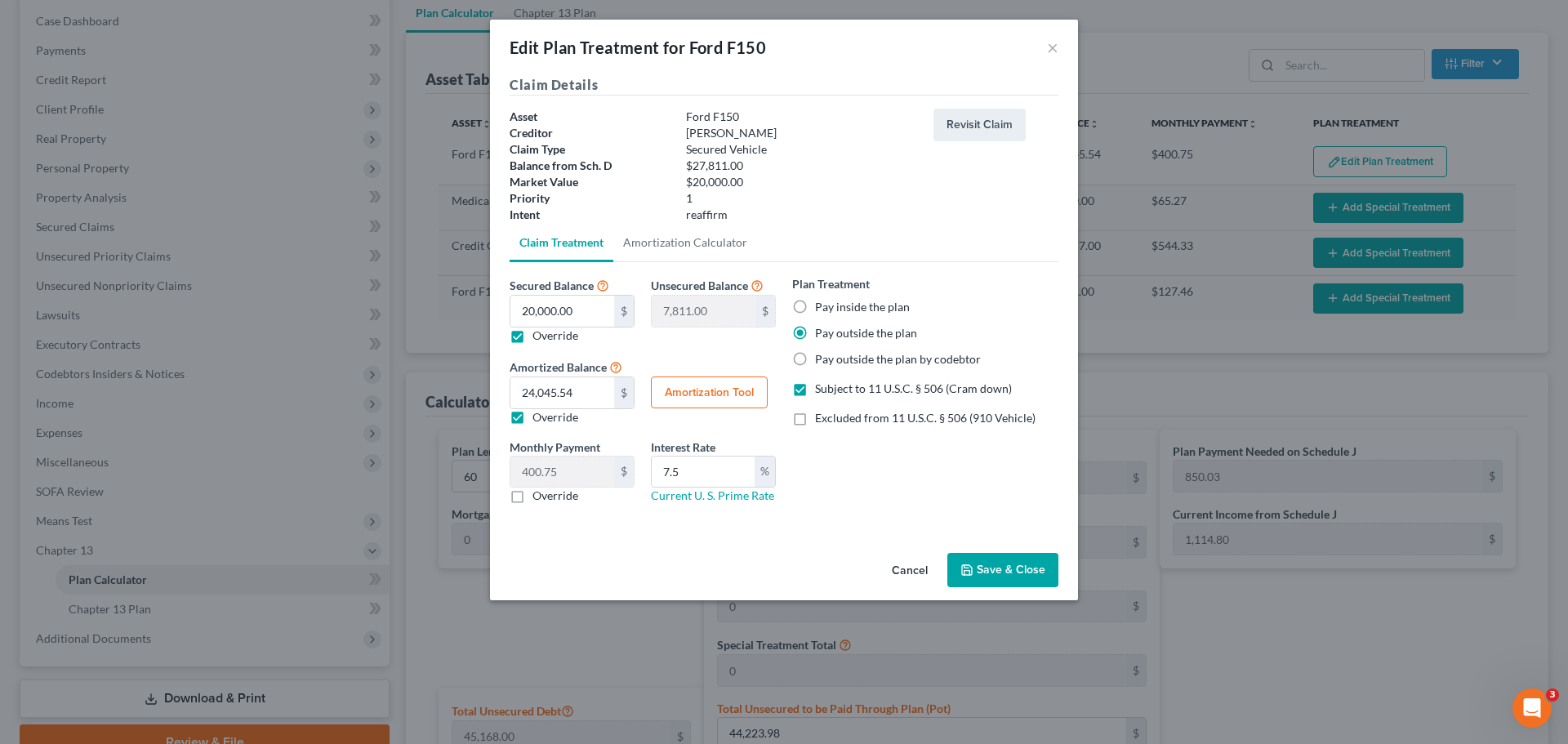
click at [910, 569] on button "Cancel" at bounding box center [909, 571] width 62 height 33
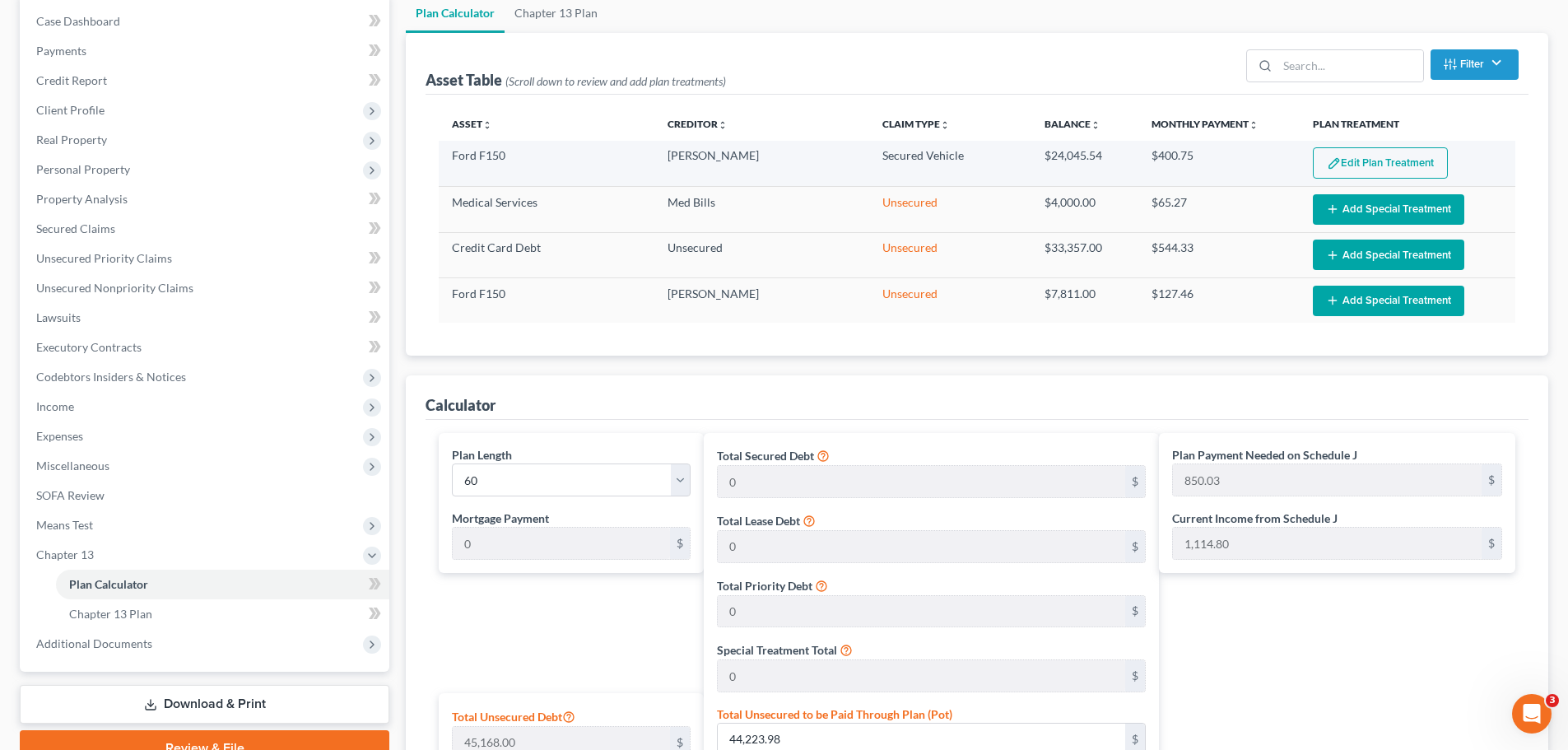
click at [1356, 168] on button "Edit Plan Treatment" at bounding box center [1381, 163] width 135 height 31
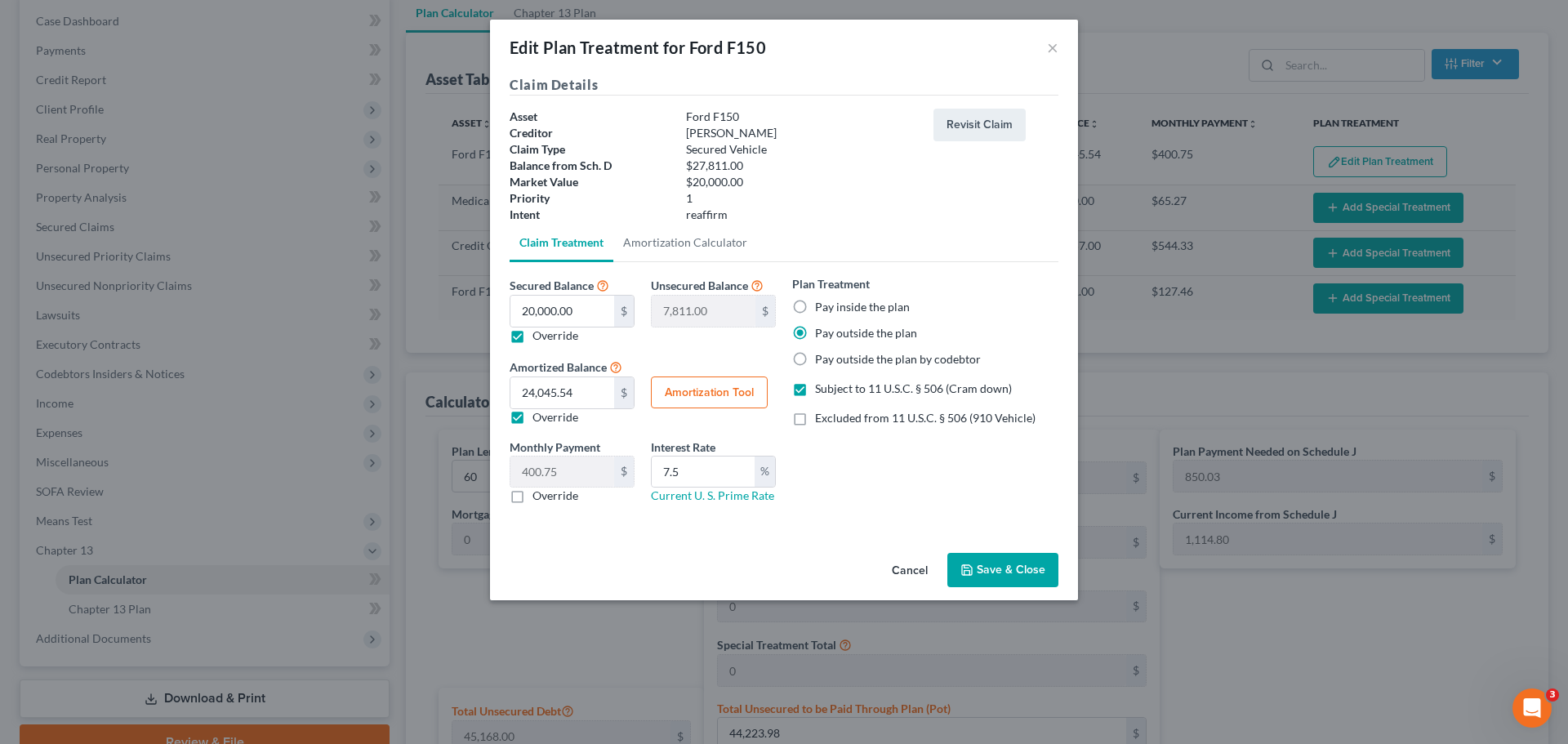
click at [815, 393] on label "Subject to 11 U.S.C. § 506 (Cram down)" at bounding box center [913, 389] width 197 height 17
click at [821, 391] on input "Subject to 11 U.S.C. § 506 (Cram down)" at bounding box center [827, 386] width 11 height 11
checkbox input "false"
click at [1002, 579] on button "Save & Close" at bounding box center [1002, 569] width 111 height 34
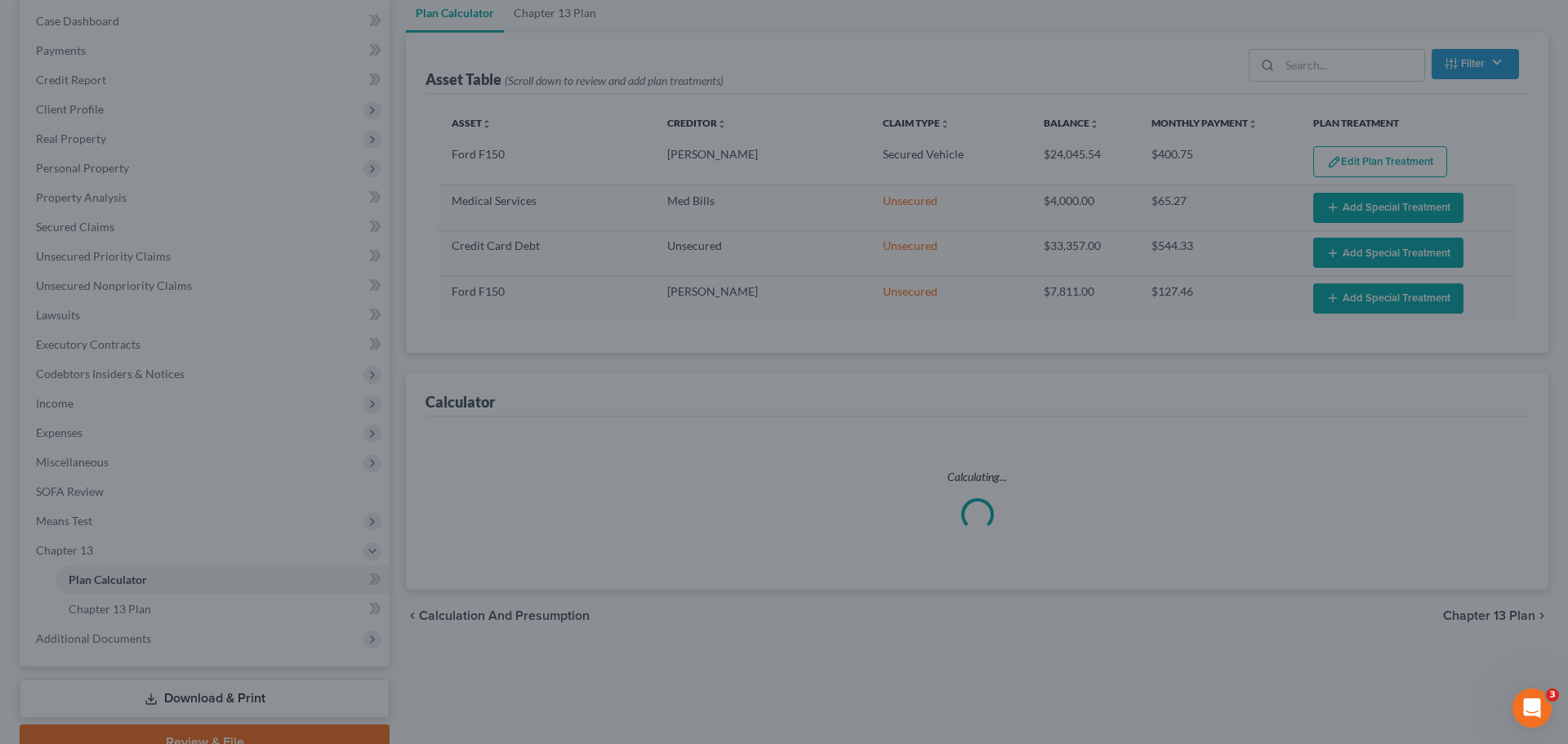
select select "59"
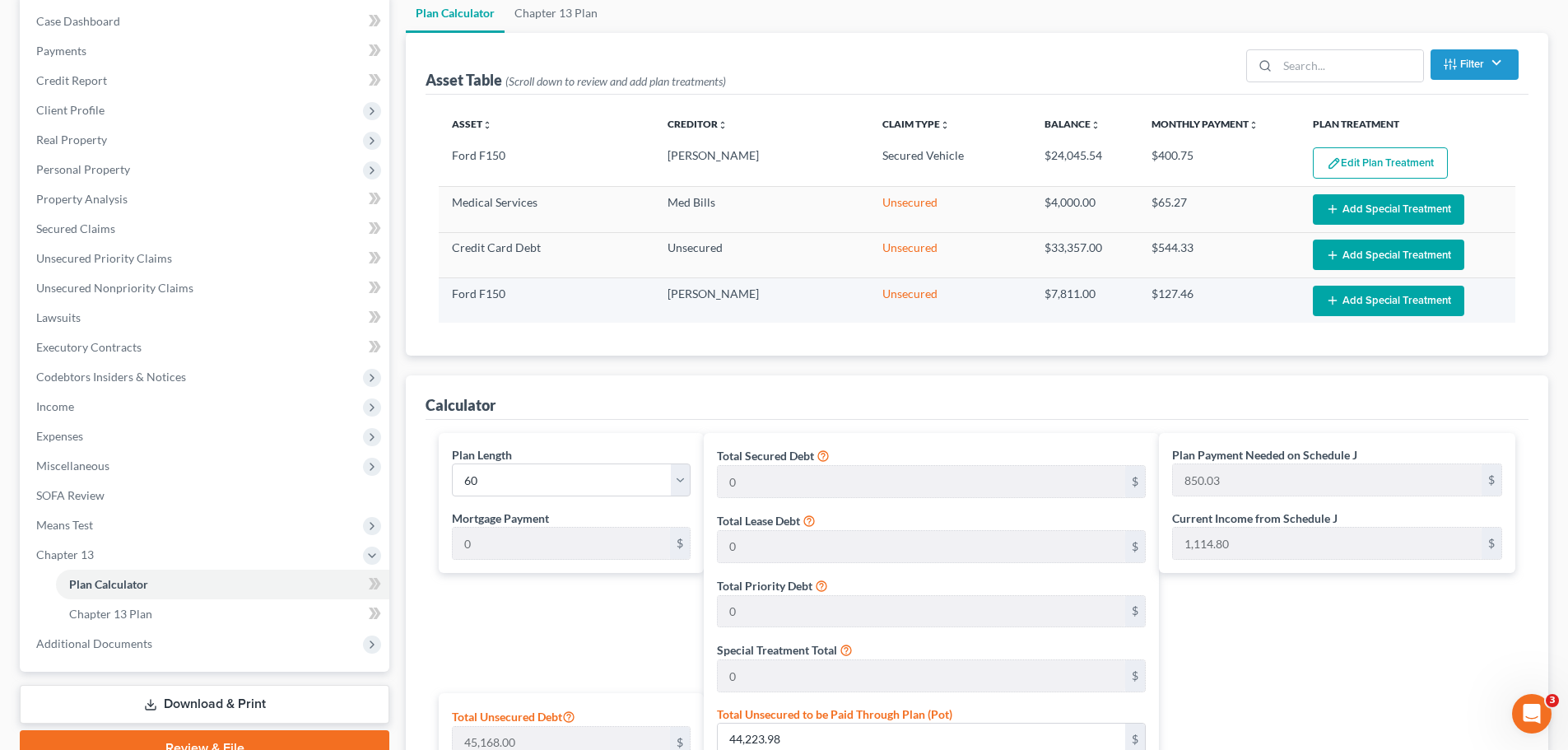
click at [1362, 306] on button "Add Special Treatment" at bounding box center [1389, 300] width 152 height 31
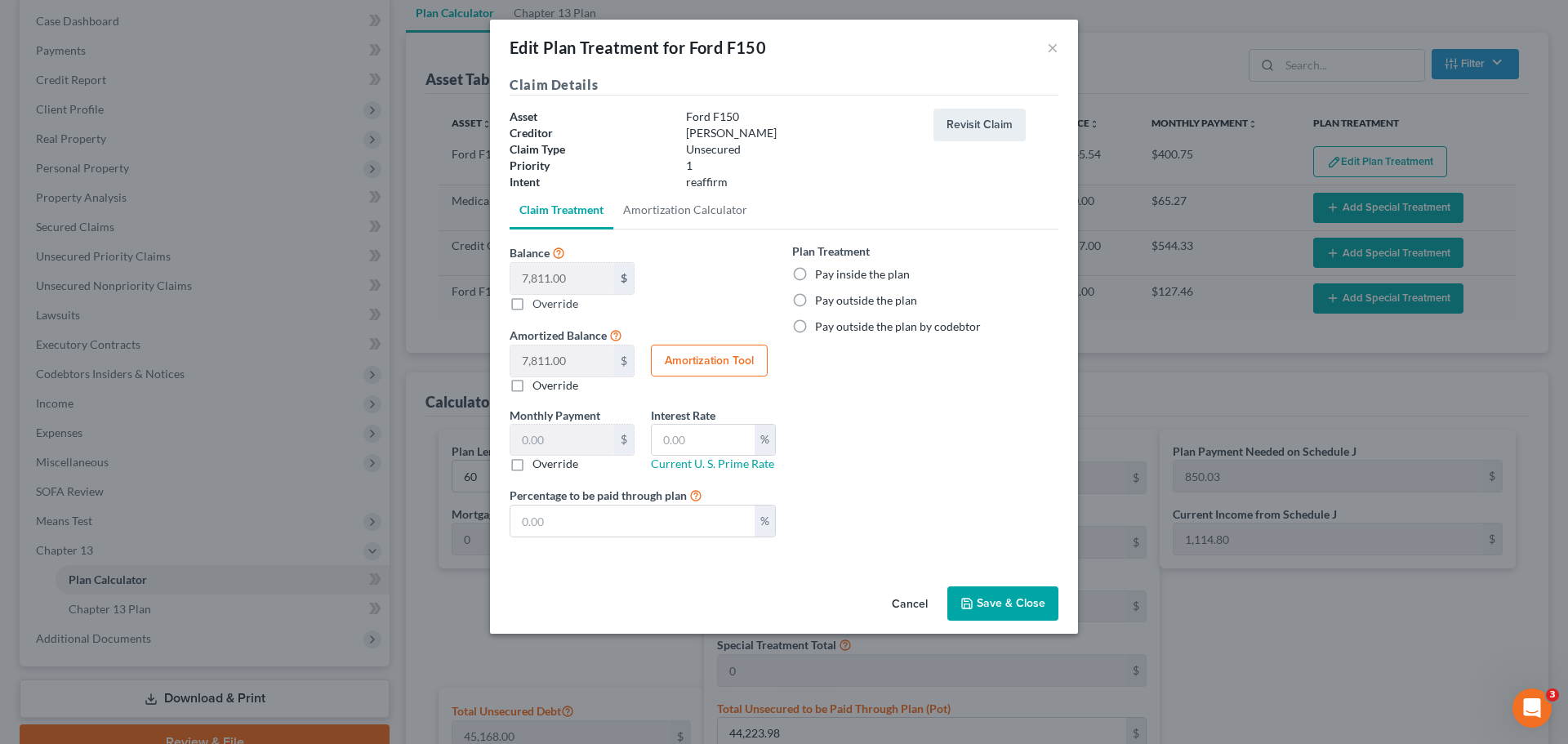
click at [856, 419] on div "Plan Treatment Pay inside the plan Pay outside the plan Pay outside the plan by…" at bounding box center [925, 396] width 283 height 308
click at [1058, 54] on div "Edit Plan Treatment for Ford F150 ×" at bounding box center [784, 47] width 588 height 55
click at [1055, 50] on button "×" at bounding box center [1053, 47] width 11 height 19
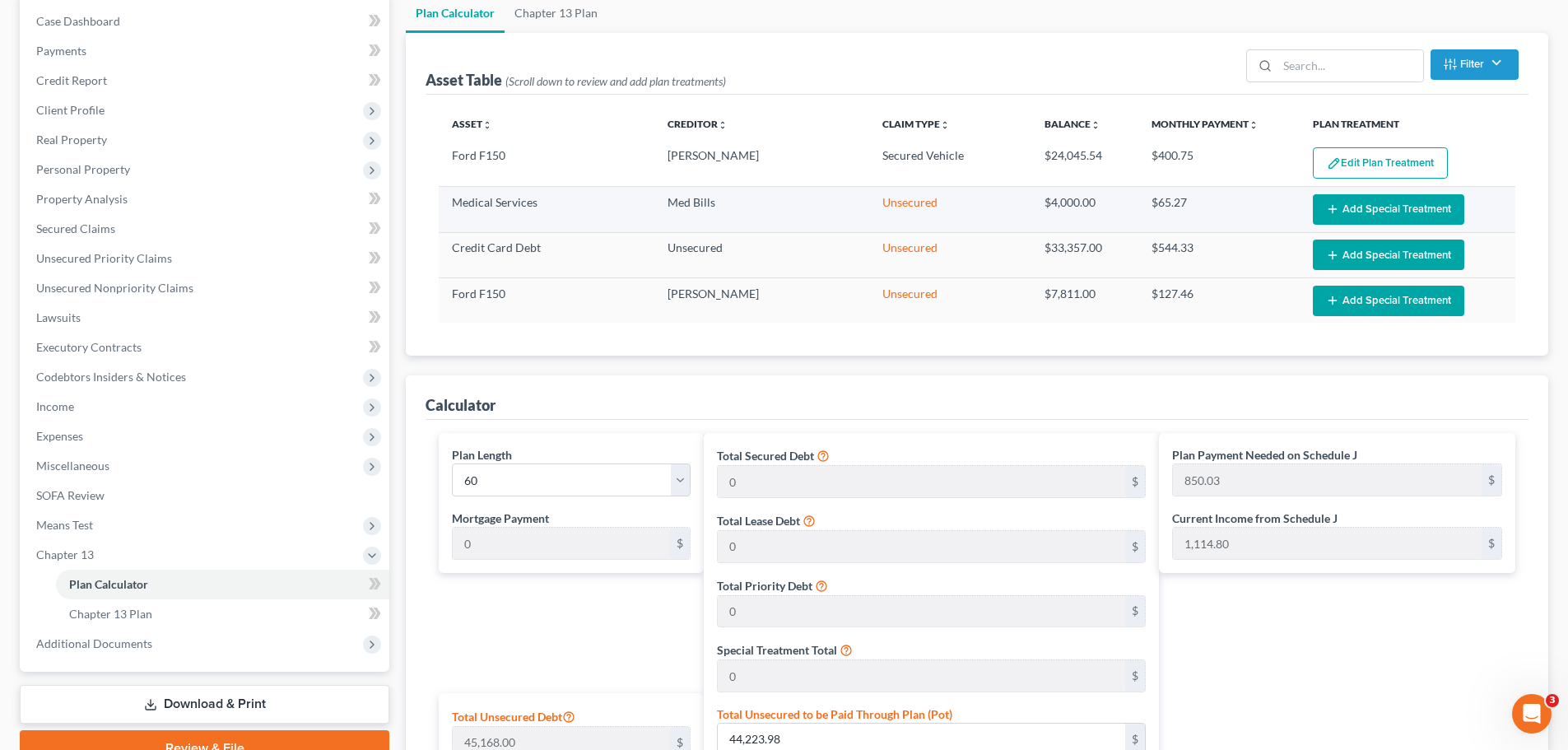
click at [1385, 210] on button "Add Special Treatment" at bounding box center [1389, 209] width 152 height 31
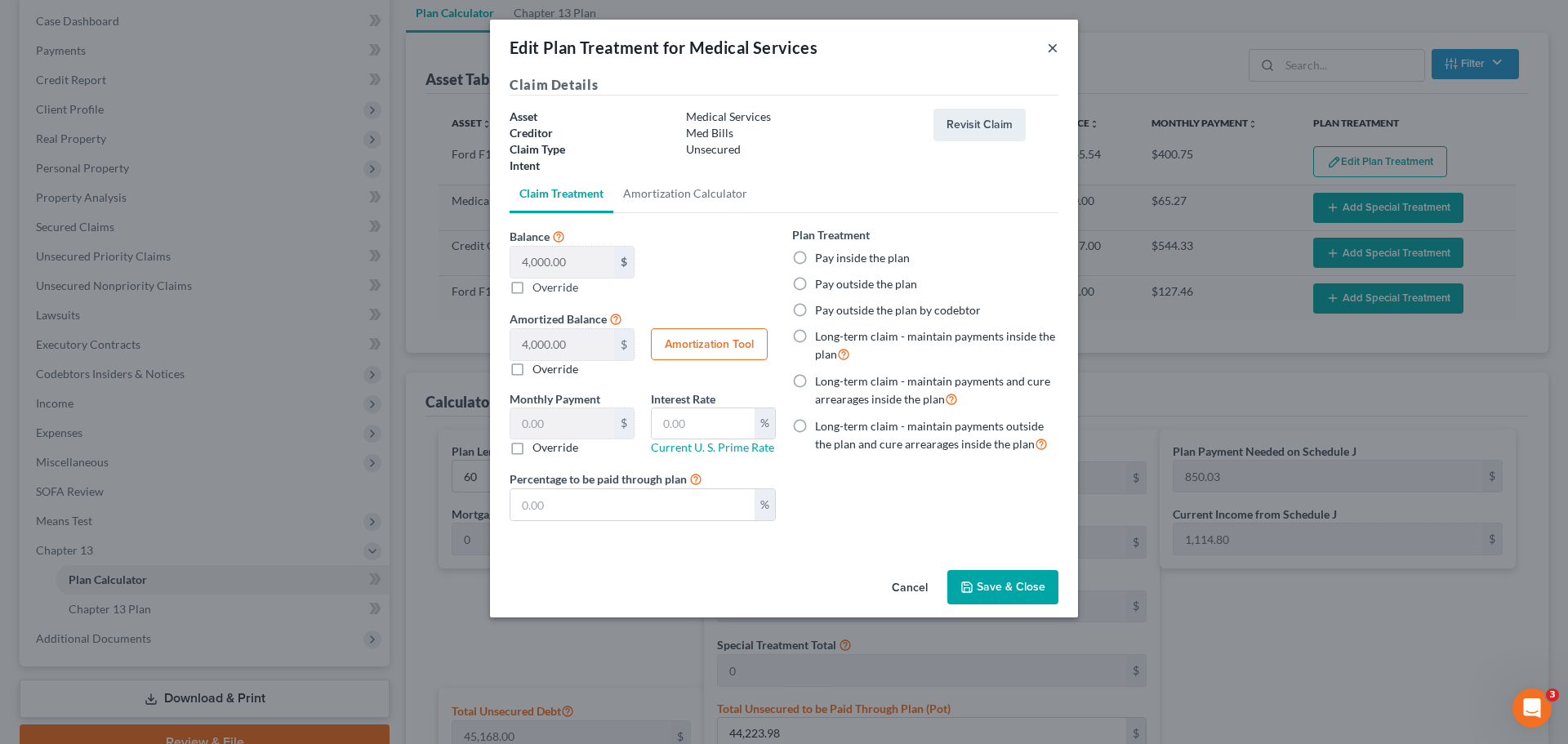
click at [1049, 38] on button "×" at bounding box center [1053, 47] width 11 height 19
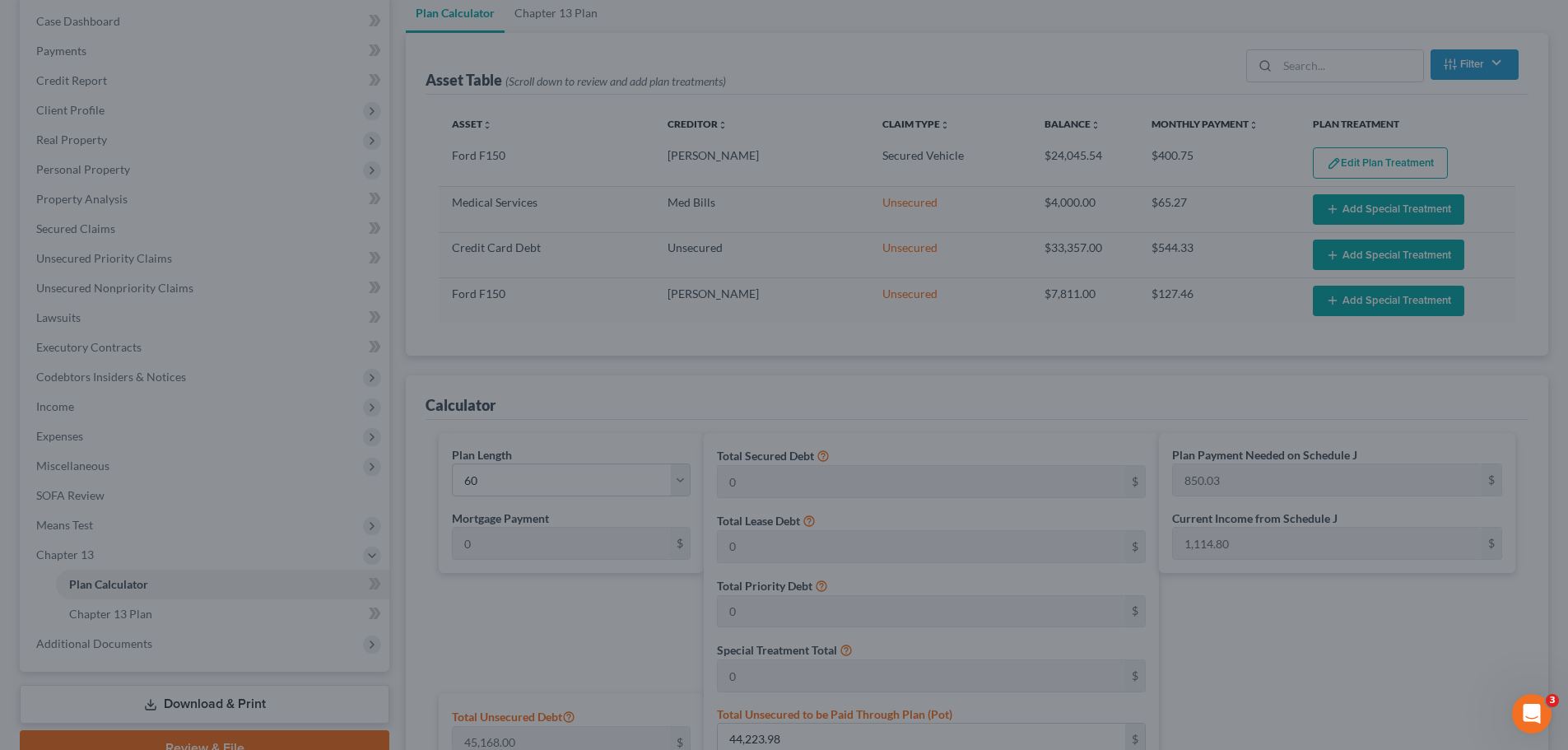
click at [1058, 48] on div at bounding box center [784, 375] width 1568 height 750
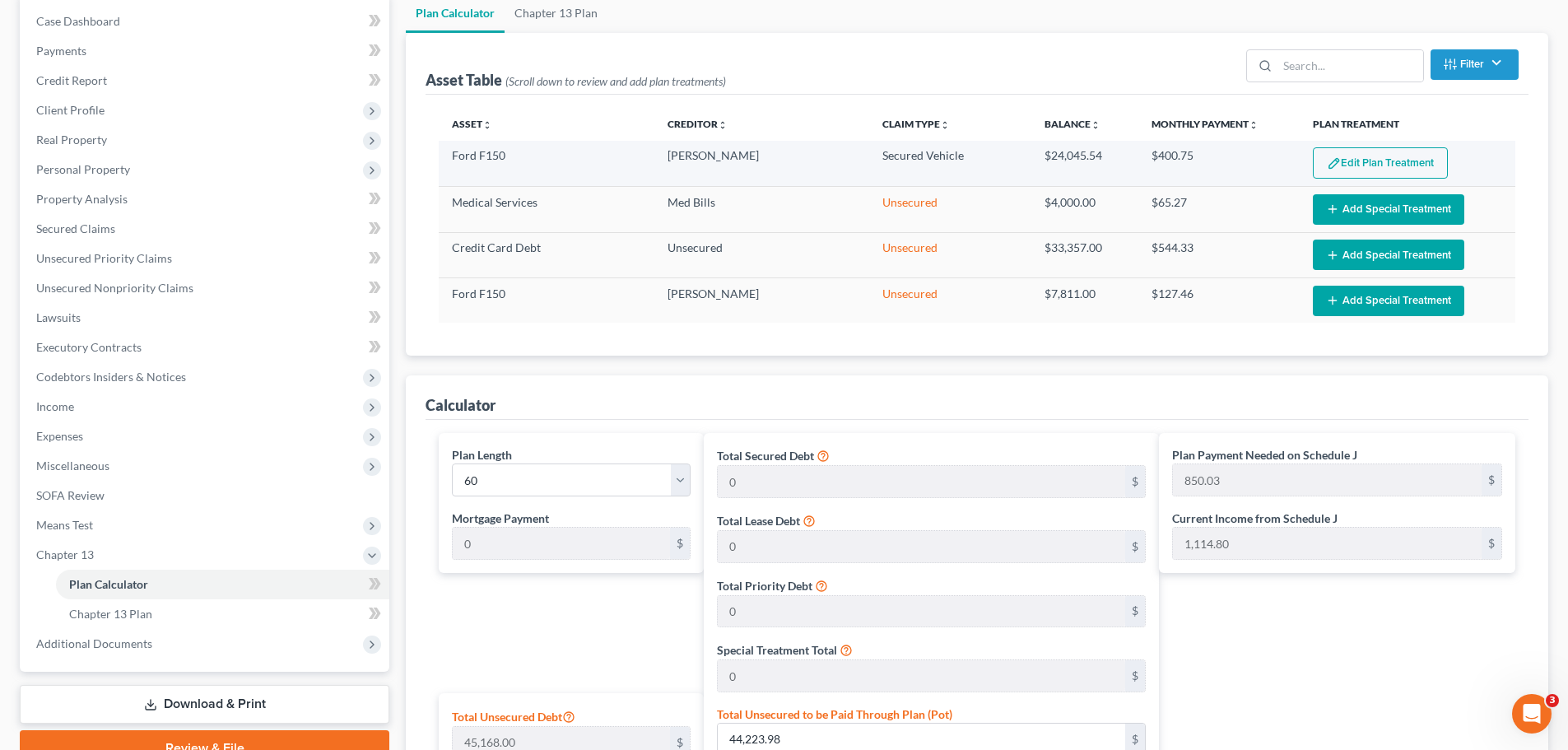
click at [1357, 161] on button "Edit Plan Treatment" at bounding box center [1381, 163] width 135 height 31
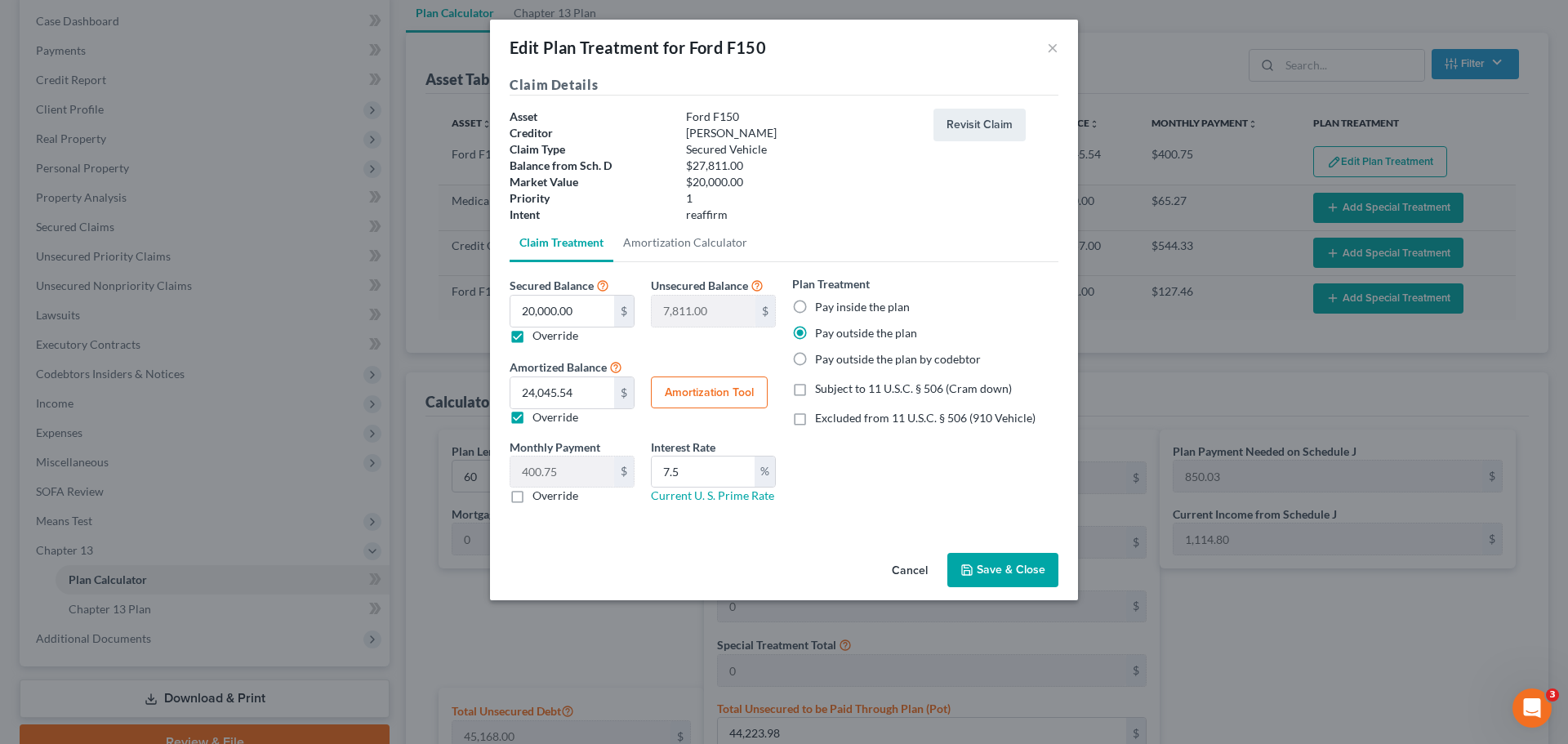
click at [533, 336] on label "Override" at bounding box center [556, 335] width 46 height 17
click at [539, 336] on input "Override" at bounding box center [545, 333] width 11 height 11
checkbox input "false"
type input "0.00"
type input "27,811.00"
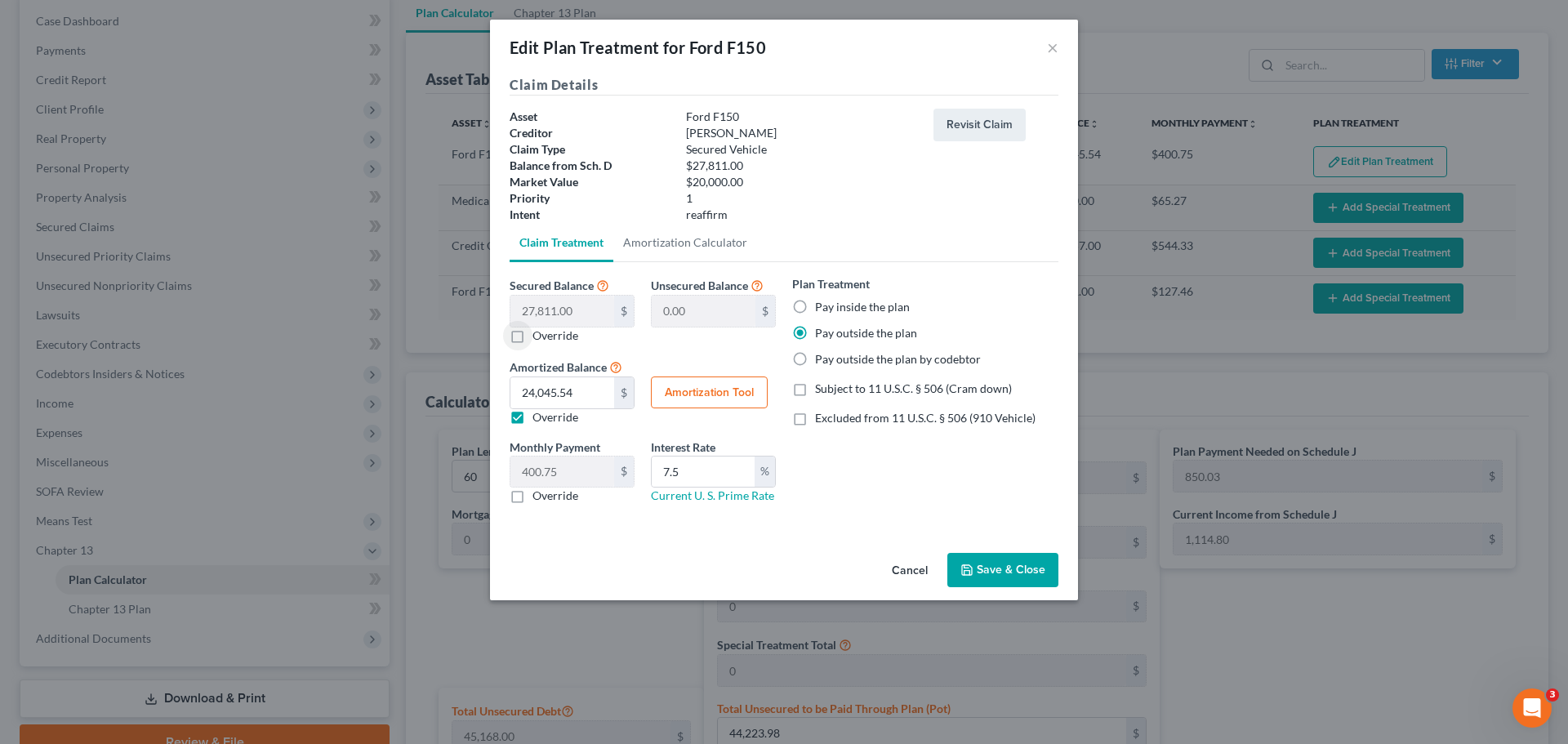
click at [552, 420] on label "Override" at bounding box center [556, 417] width 46 height 17
click at [549, 420] on input "Override" at bounding box center [545, 414] width 11 height 11
checkbox input "false"
type input "463.51"
click at [968, 574] on icon "button" at bounding box center [966, 569] width 13 height 13
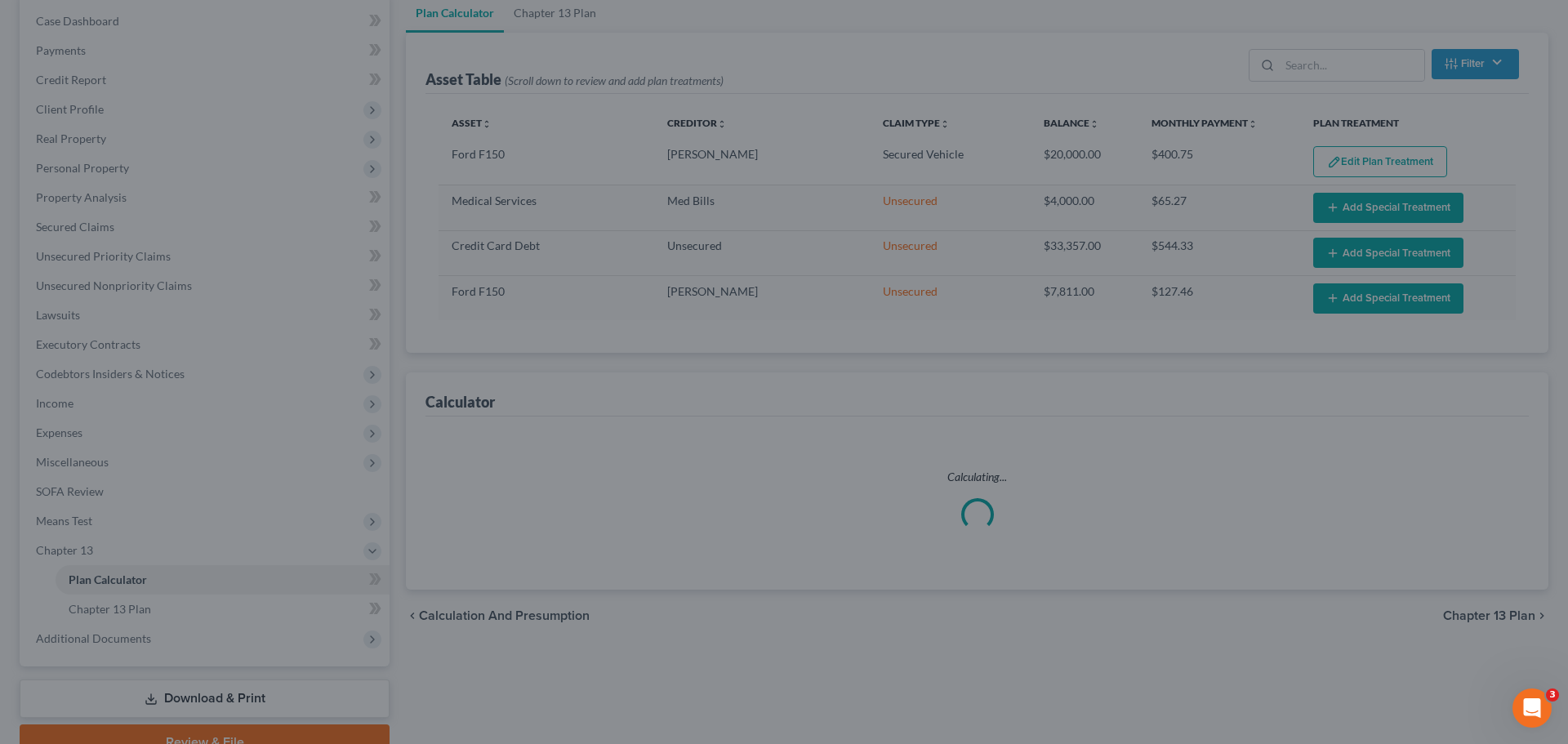
select select "59"
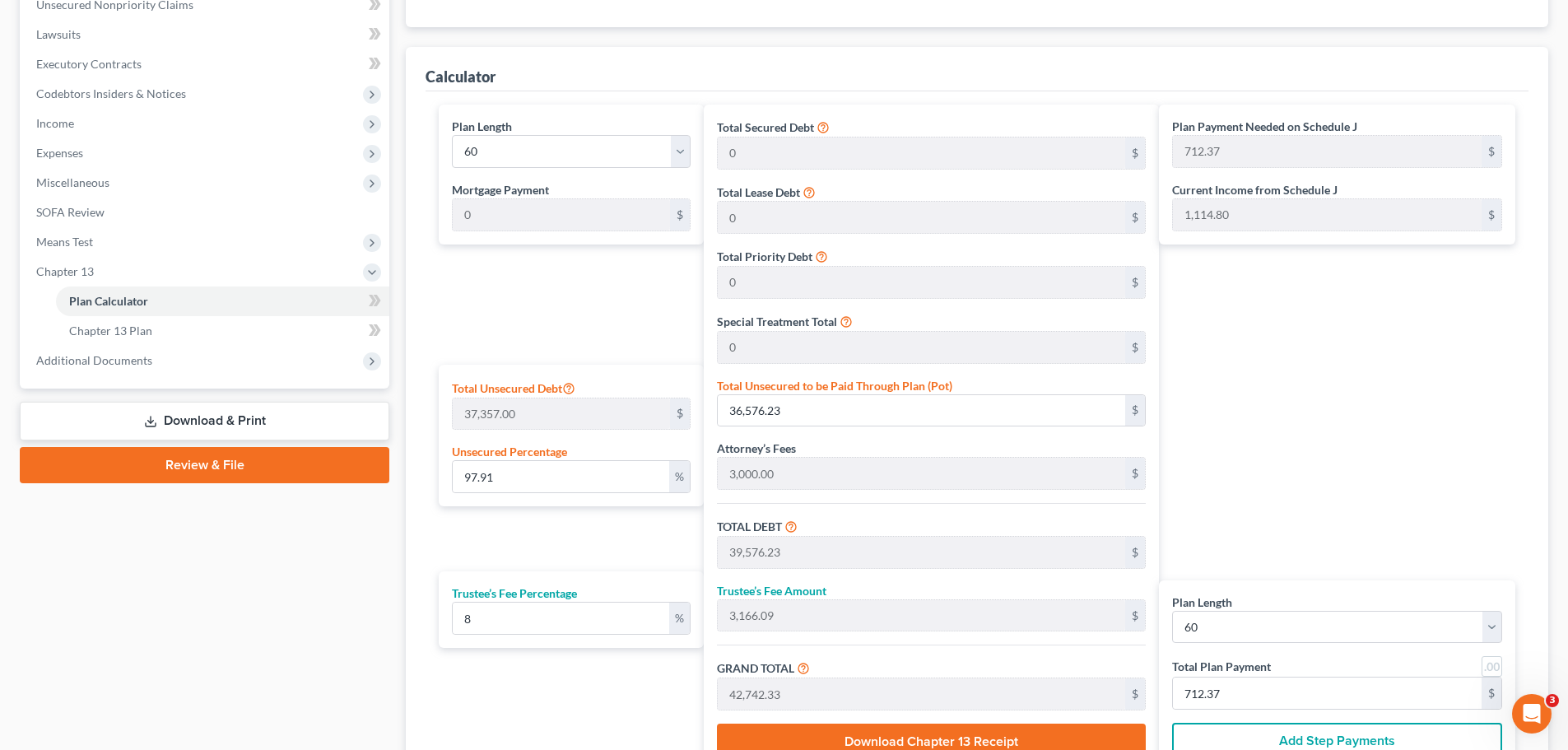
scroll to position [494, 0]
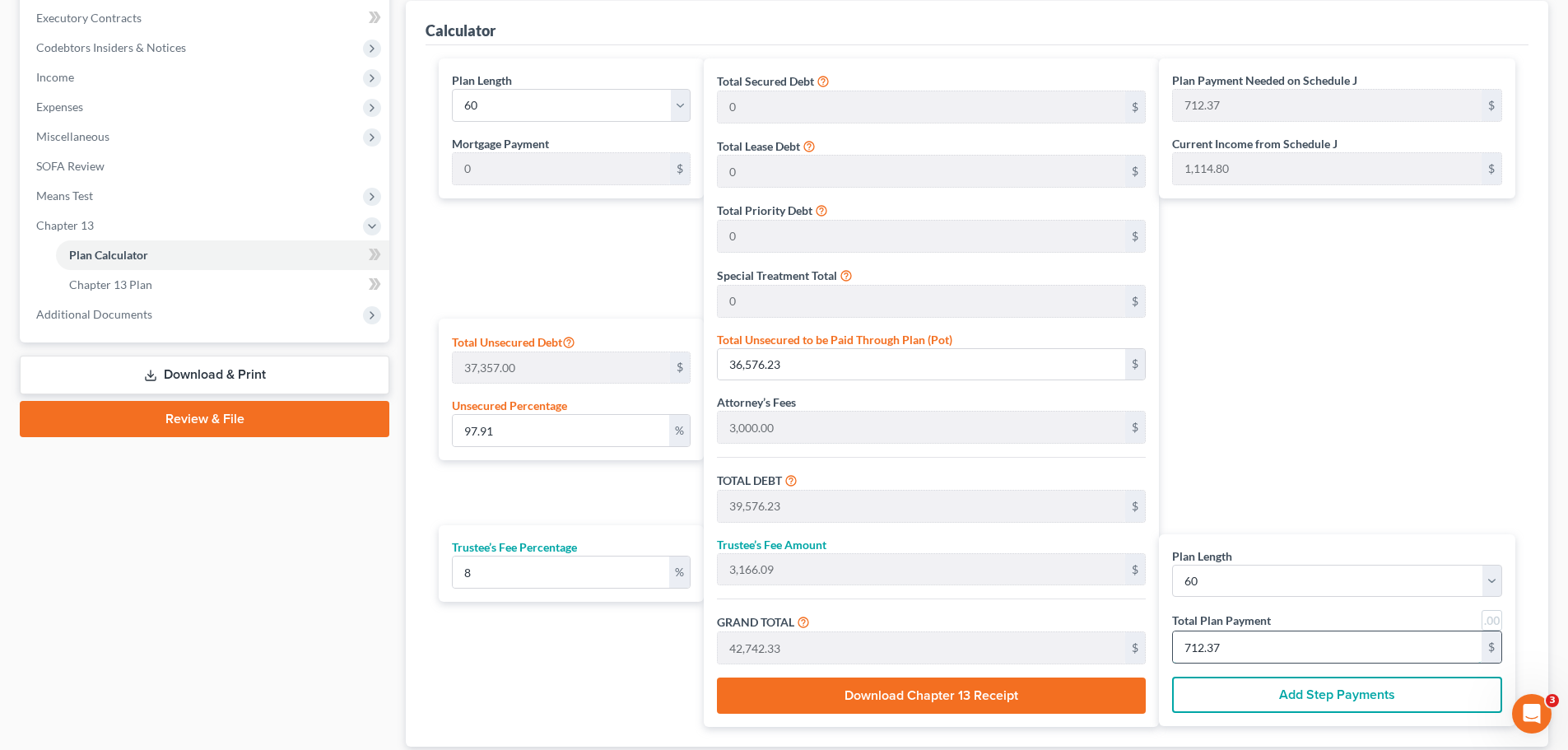
click at [1231, 638] on input "712.37" at bounding box center [1327, 647] width 308 height 31
type input "7"
type input "0"
type input "388.88"
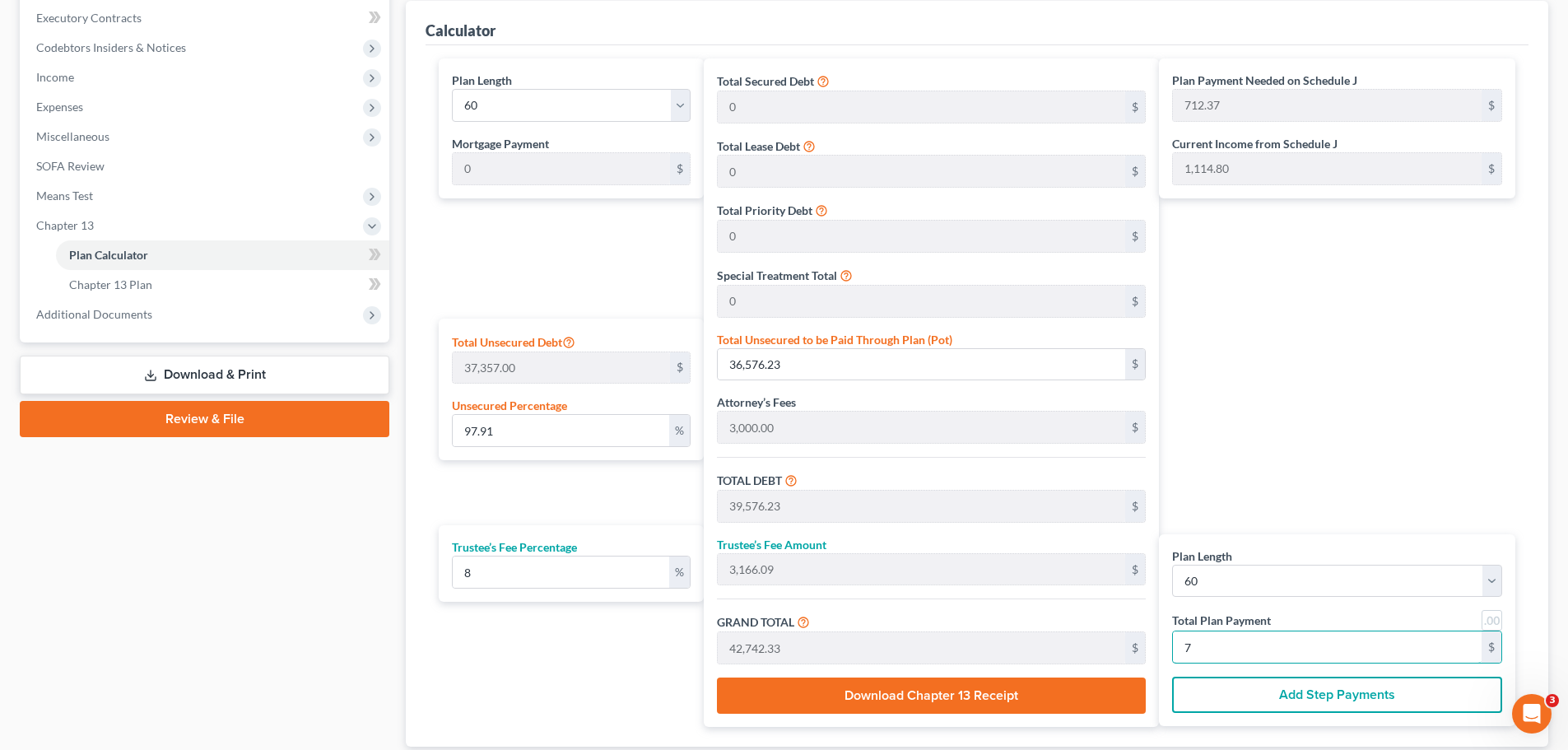
type input "31.11"
type input "420.00"
type input "2.83"
type input "1,055.55"
type input "4,055.55"
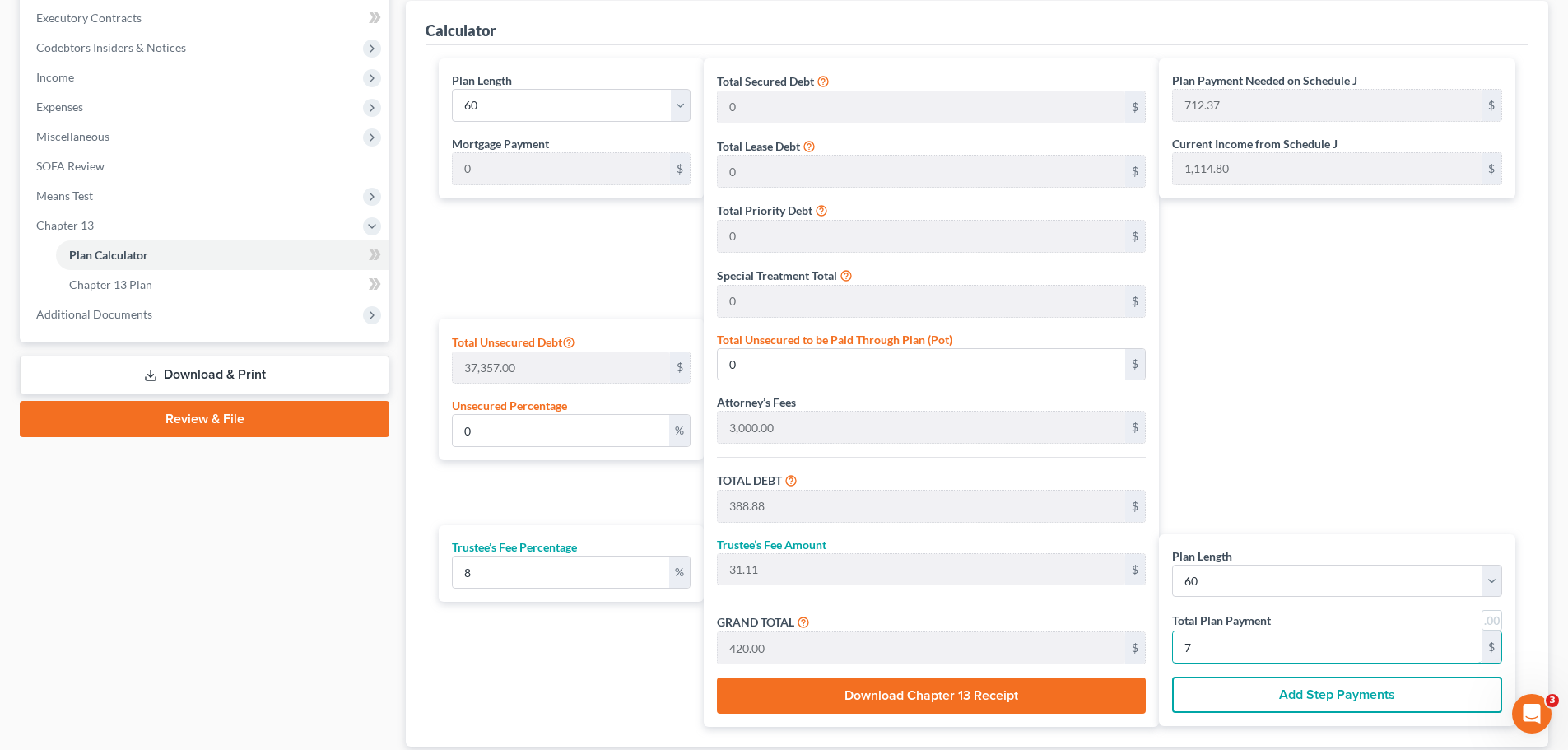
type input "324.44"
type input "4,380.00"
type input "735"
type input "101.28"
type input "37,833.33"
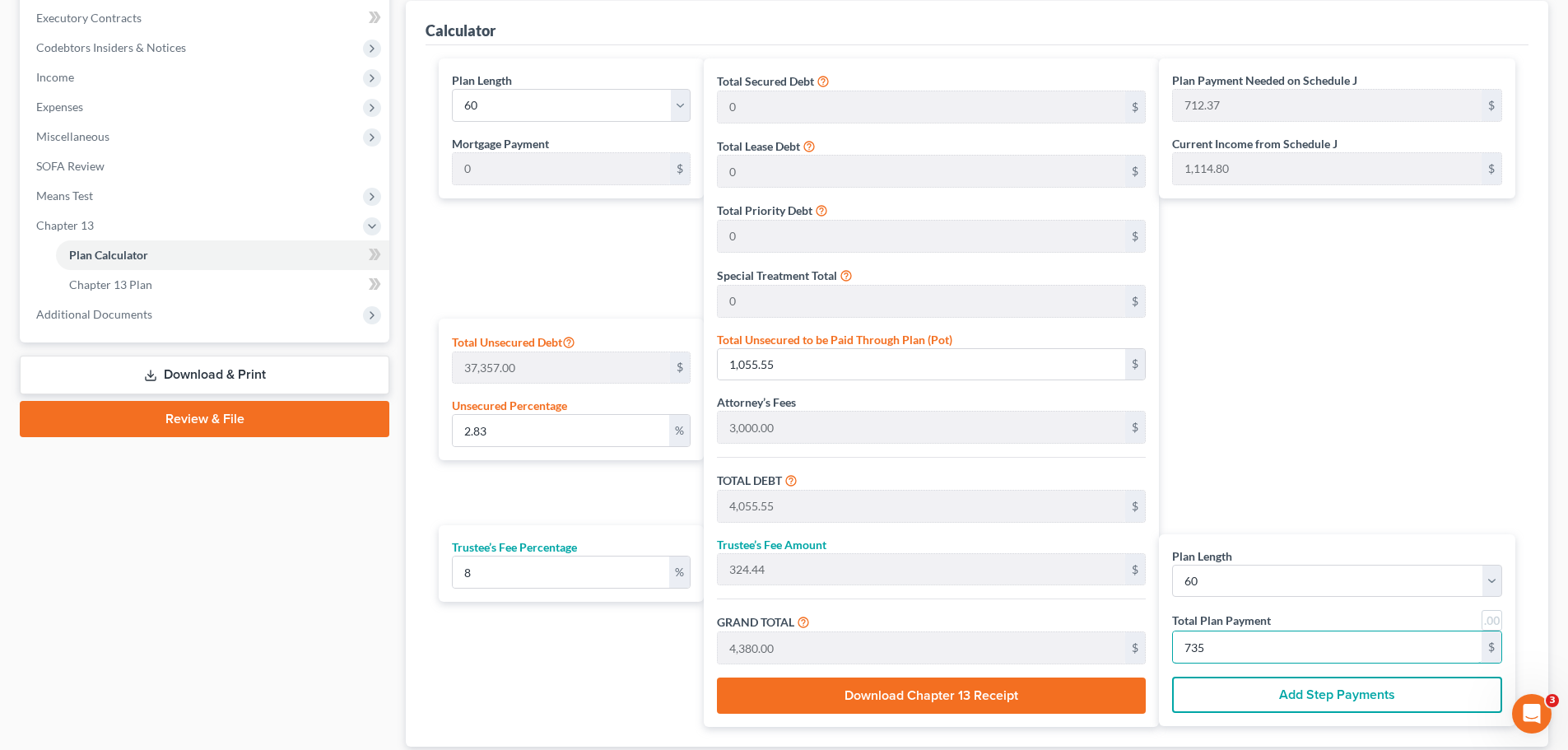
type input "40,833.33"
type input "3,266.66"
type input "44,100.00"
click at [1212, 646] on input "735" at bounding box center [1327, 647] width 308 height 31
click at [1207, 644] on input "735" at bounding box center [1327, 647] width 308 height 31
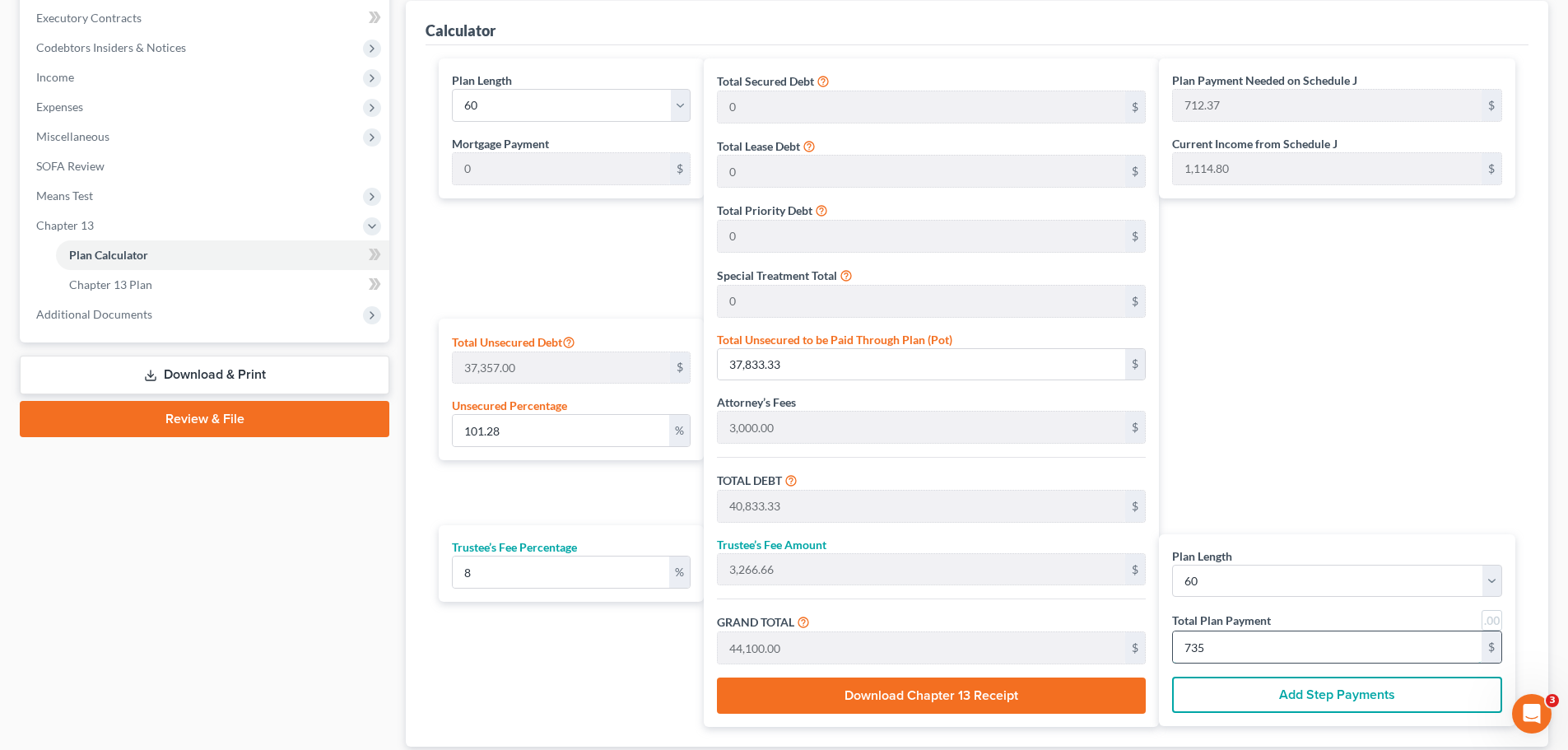
click at [1207, 644] on input "735" at bounding box center [1327, 647] width 308 height 31
type input "7"
type input "0"
type input "388.88"
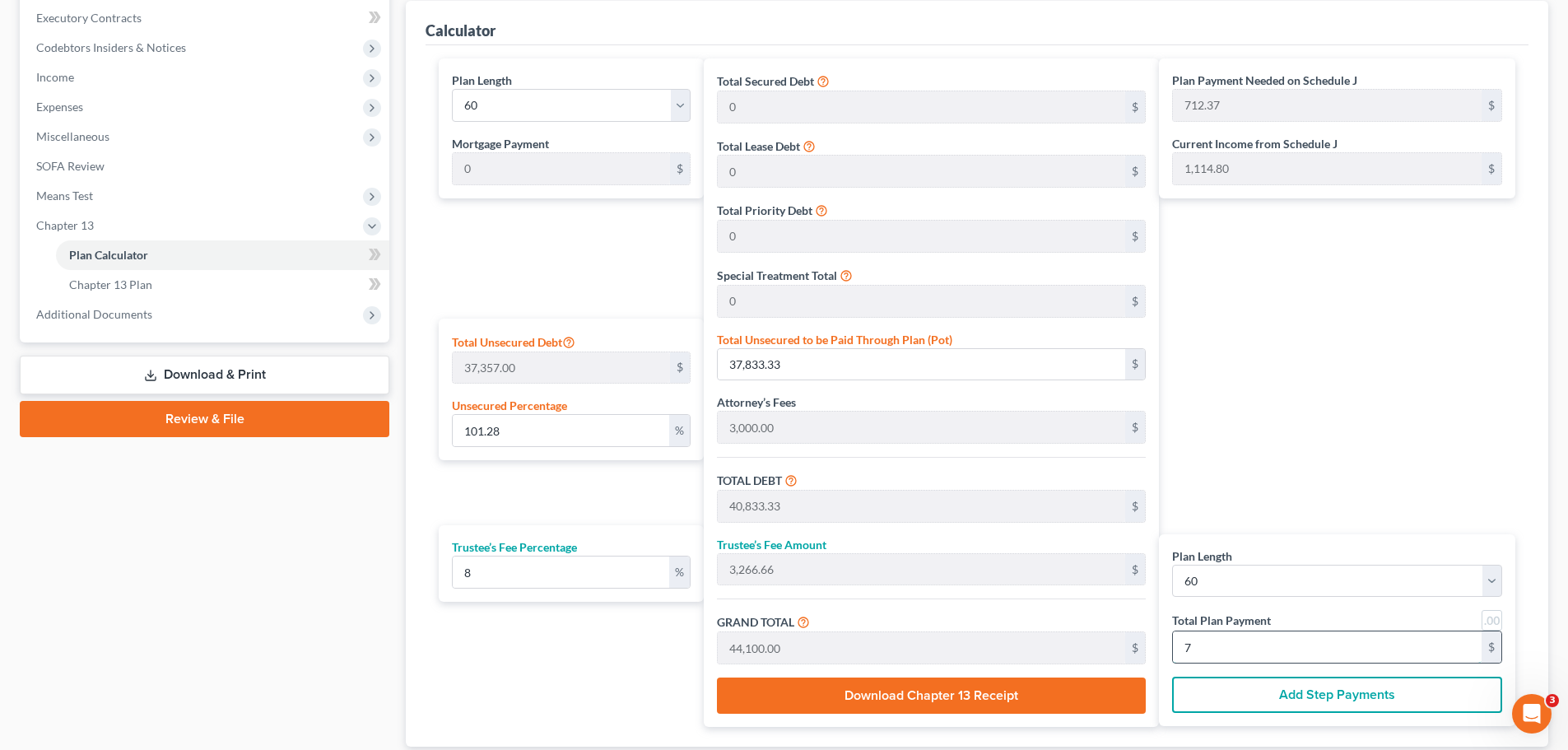
type input "31.11"
type input "420.00"
type input "2.38"
type input "888.88"
type input "3,888.88"
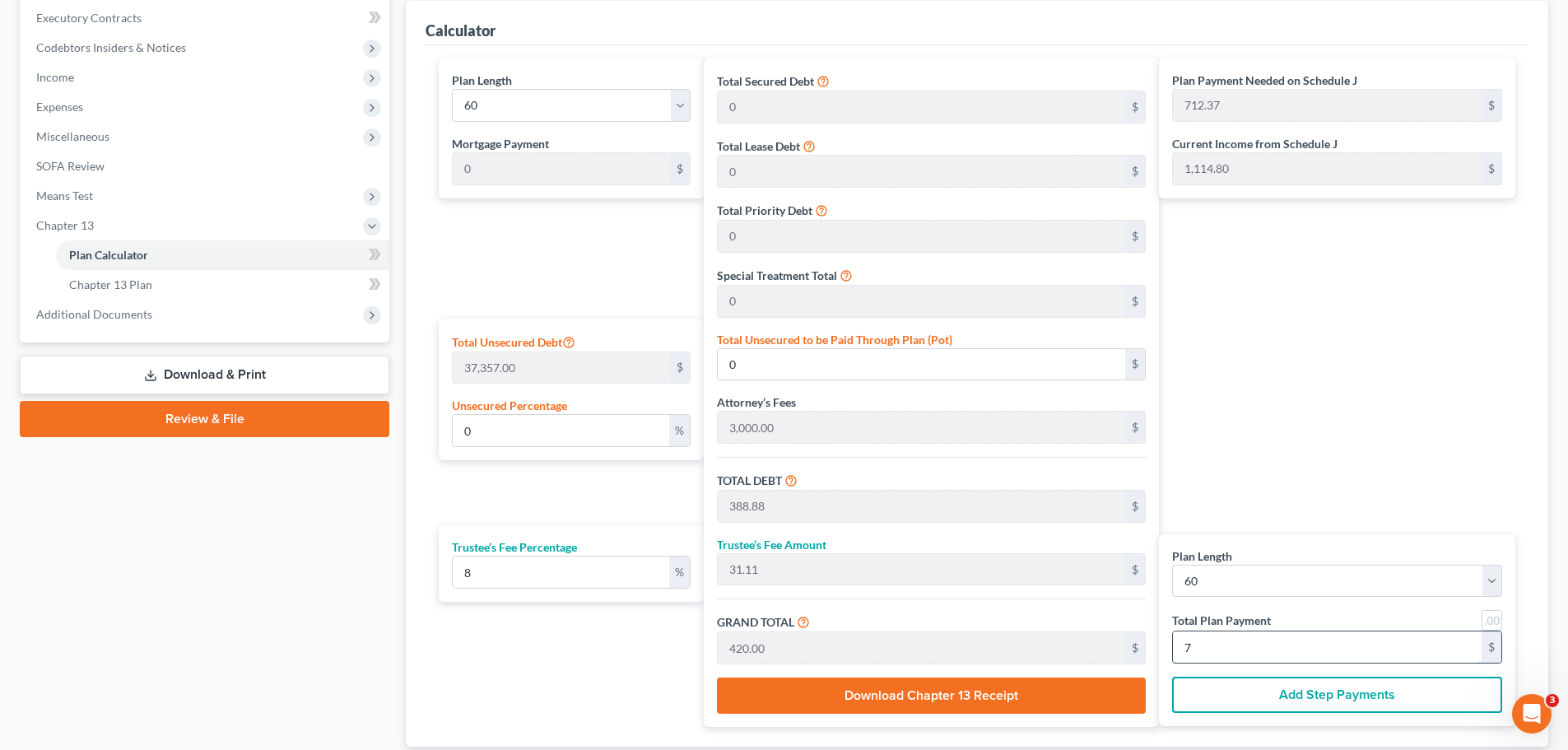
type input "311.11"
type input "4,200.00"
type input "70"
type input "96.07"
type input "35,888.88"
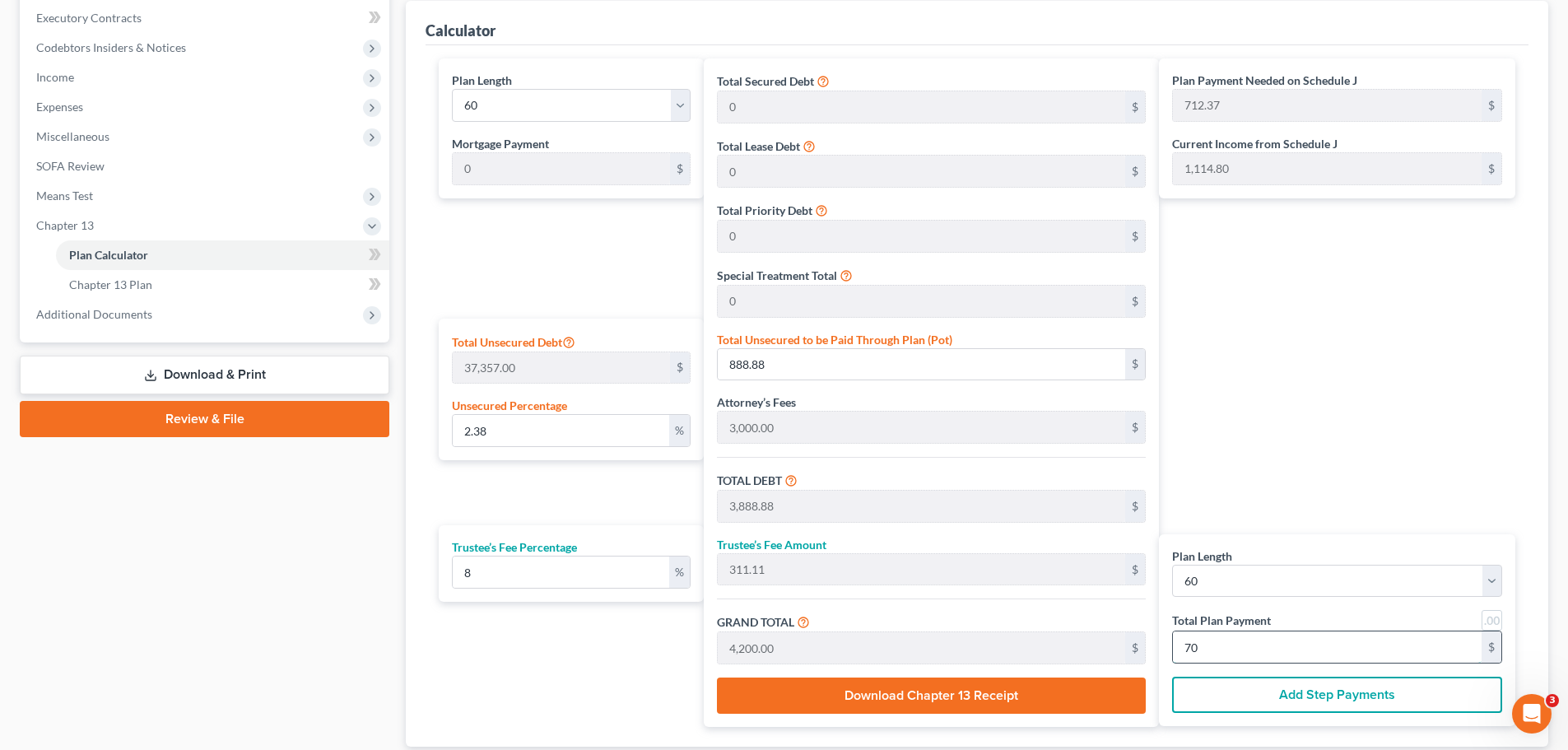
type input "38,888.88"
type input "3,111.11"
type input "42,000.00"
click at [1227, 641] on input "700" at bounding box center [1327, 647] width 308 height 31
type input "700"
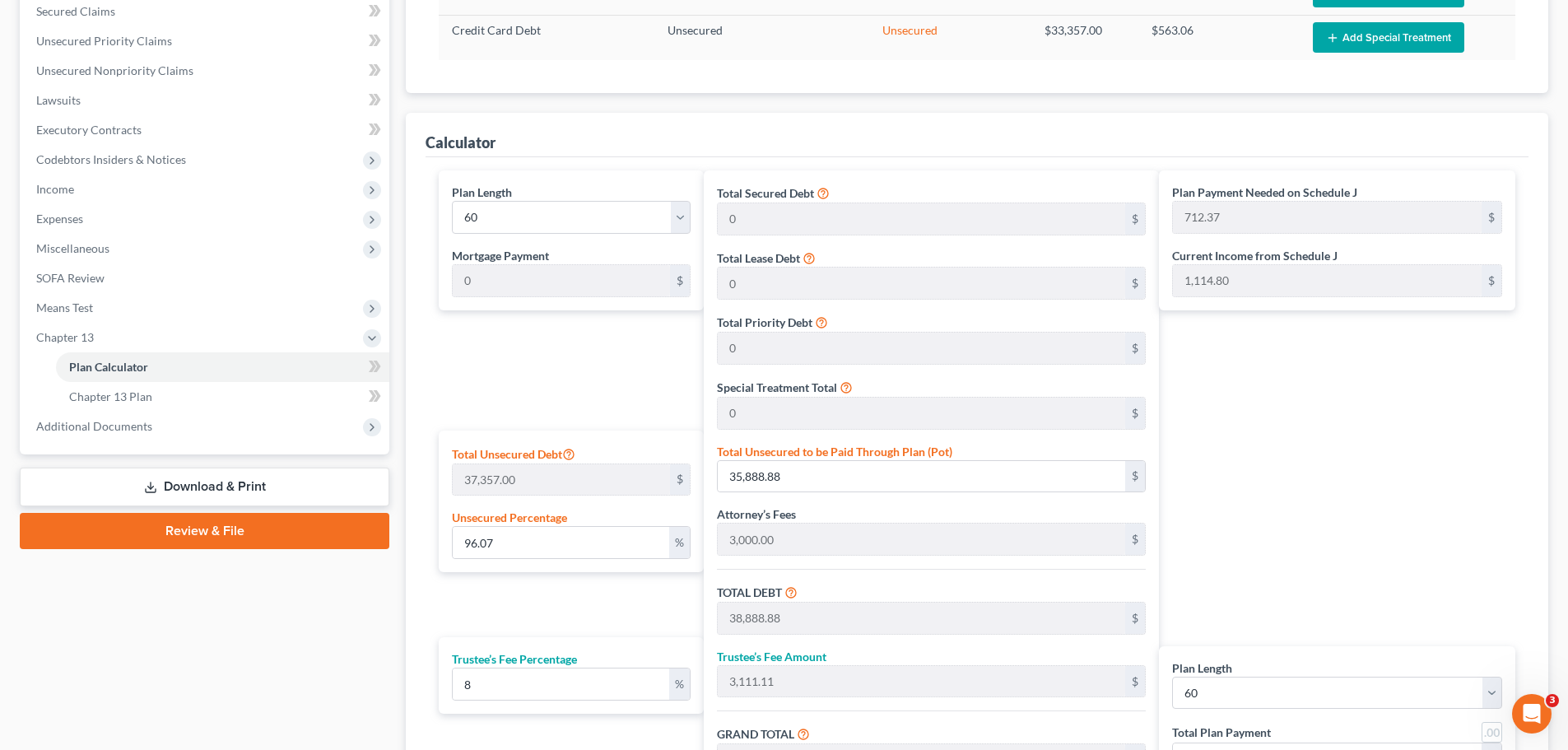
scroll to position [165, 0]
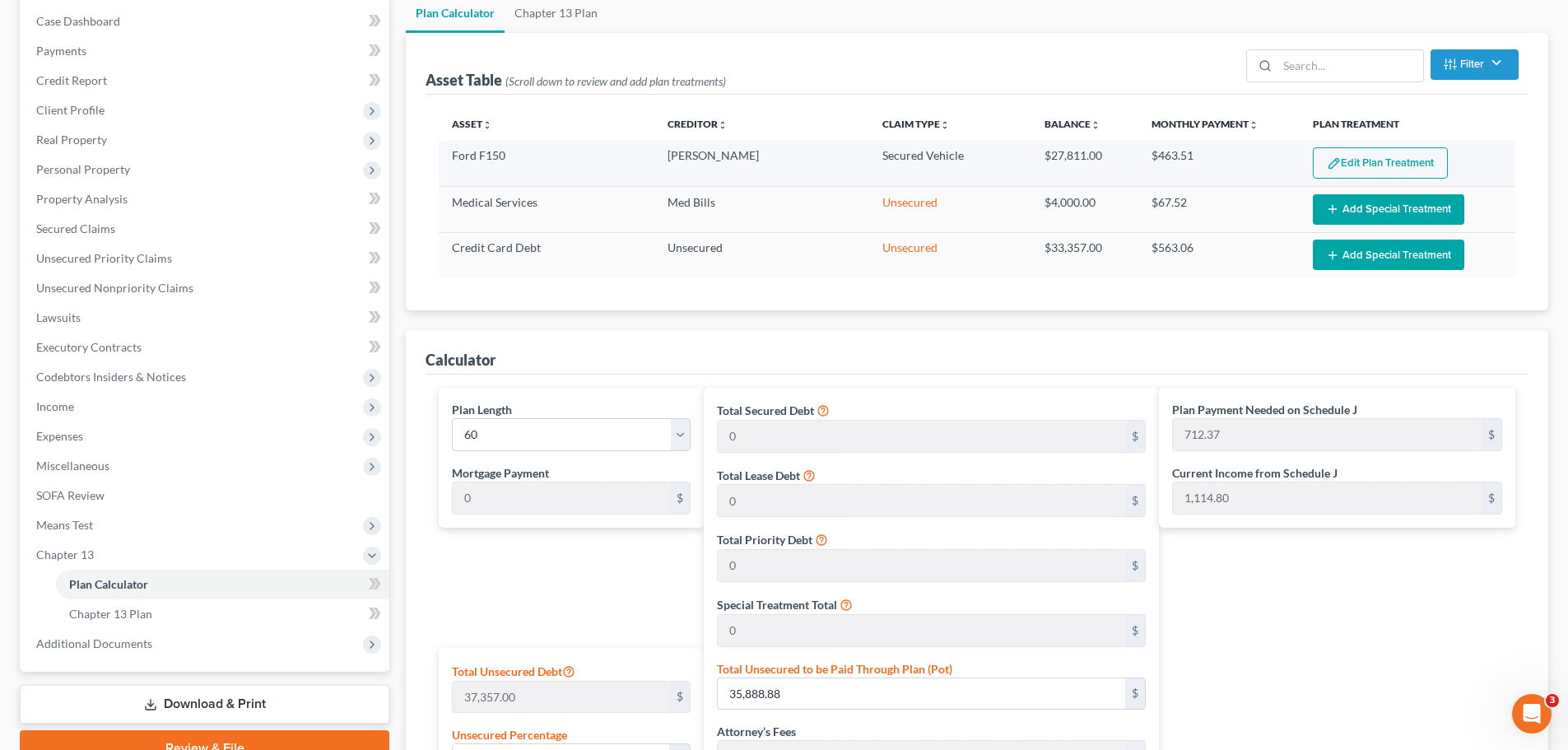
click at [1342, 161] on button "Edit Plan Treatment" at bounding box center [1381, 163] width 135 height 31
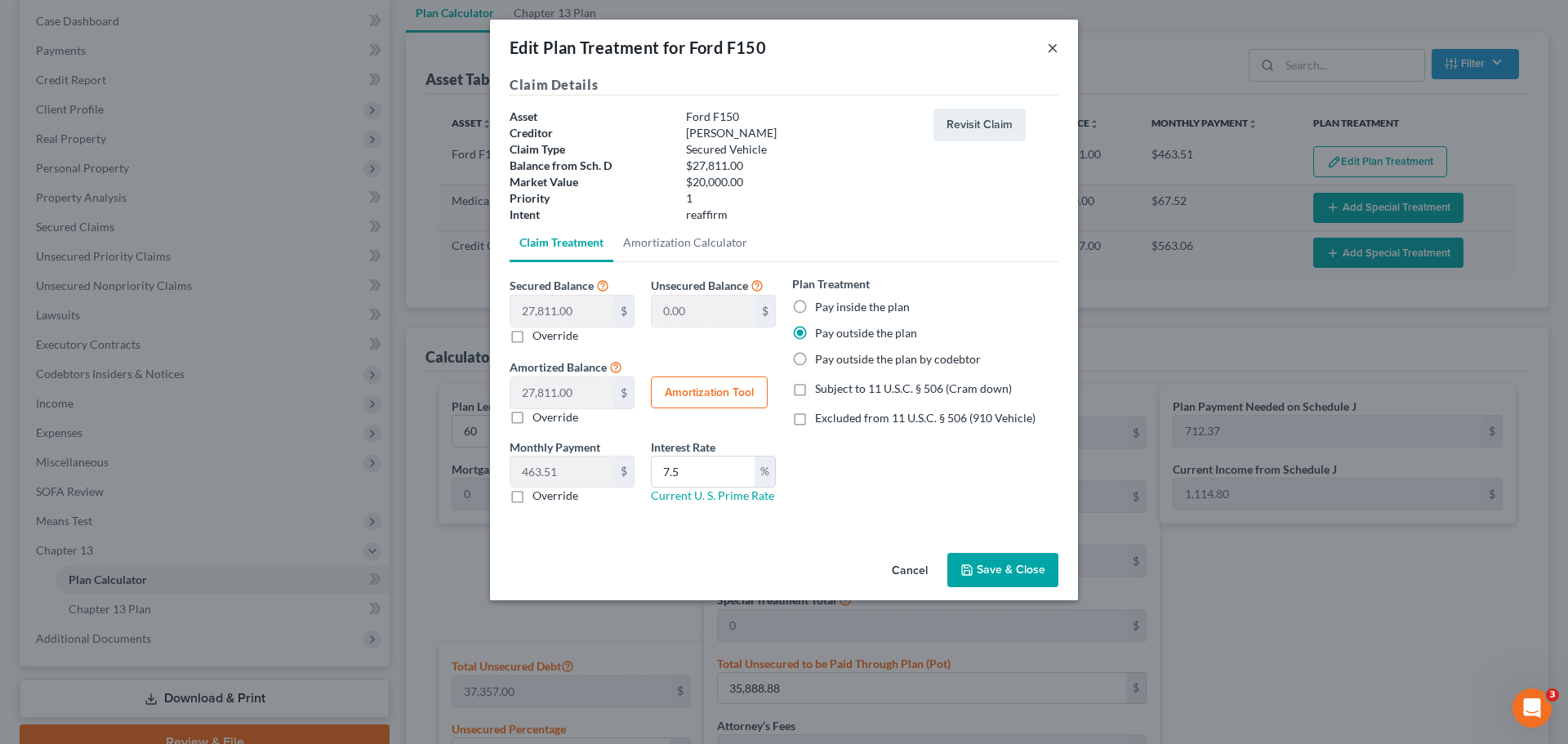
click at [1048, 53] on button "×" at bounding box center [1053, 47] width 11 height 19
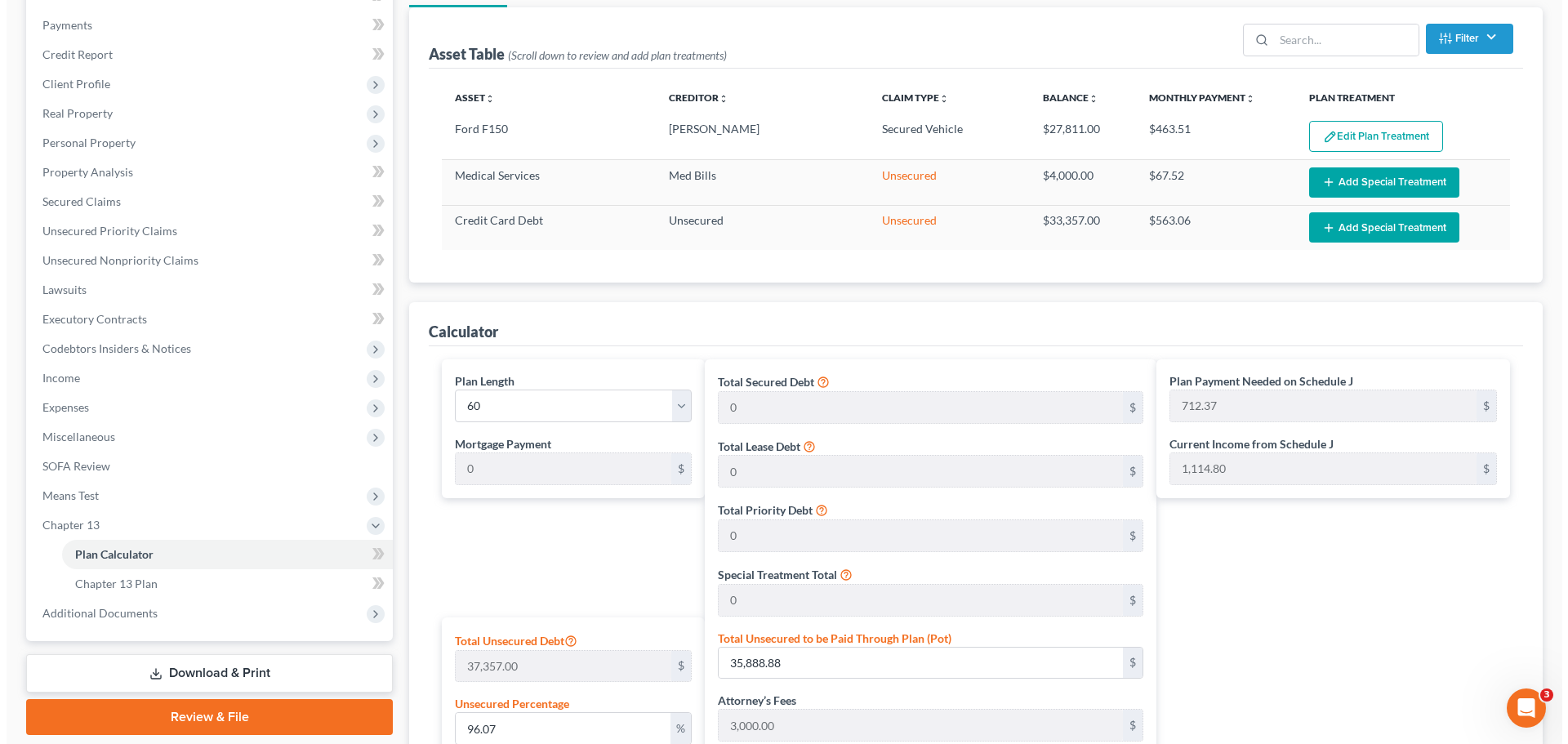
scroll to position [0, 0]
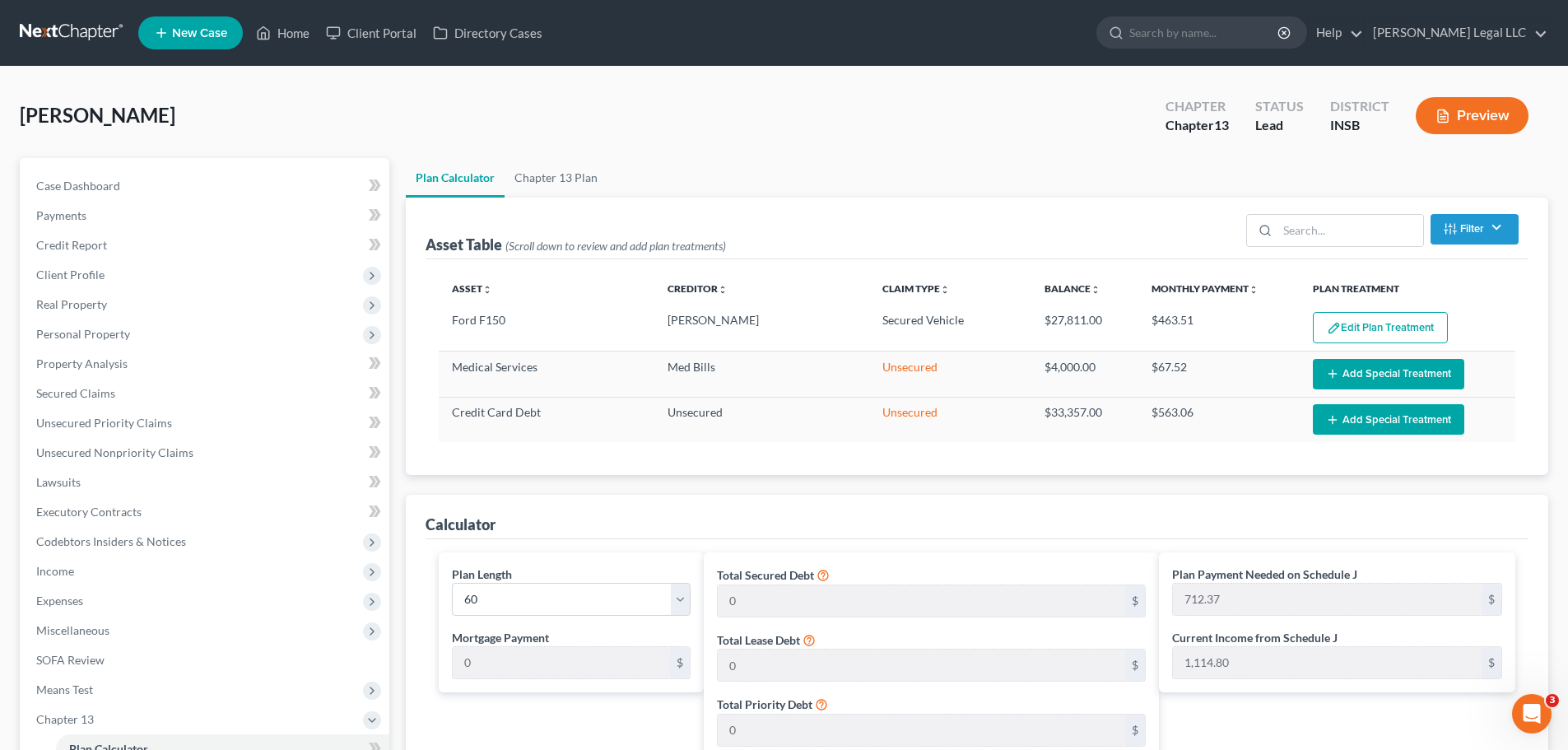
click at [1448, 115] on icon "button" at bounding box center [1443, 116] width 10 height 12
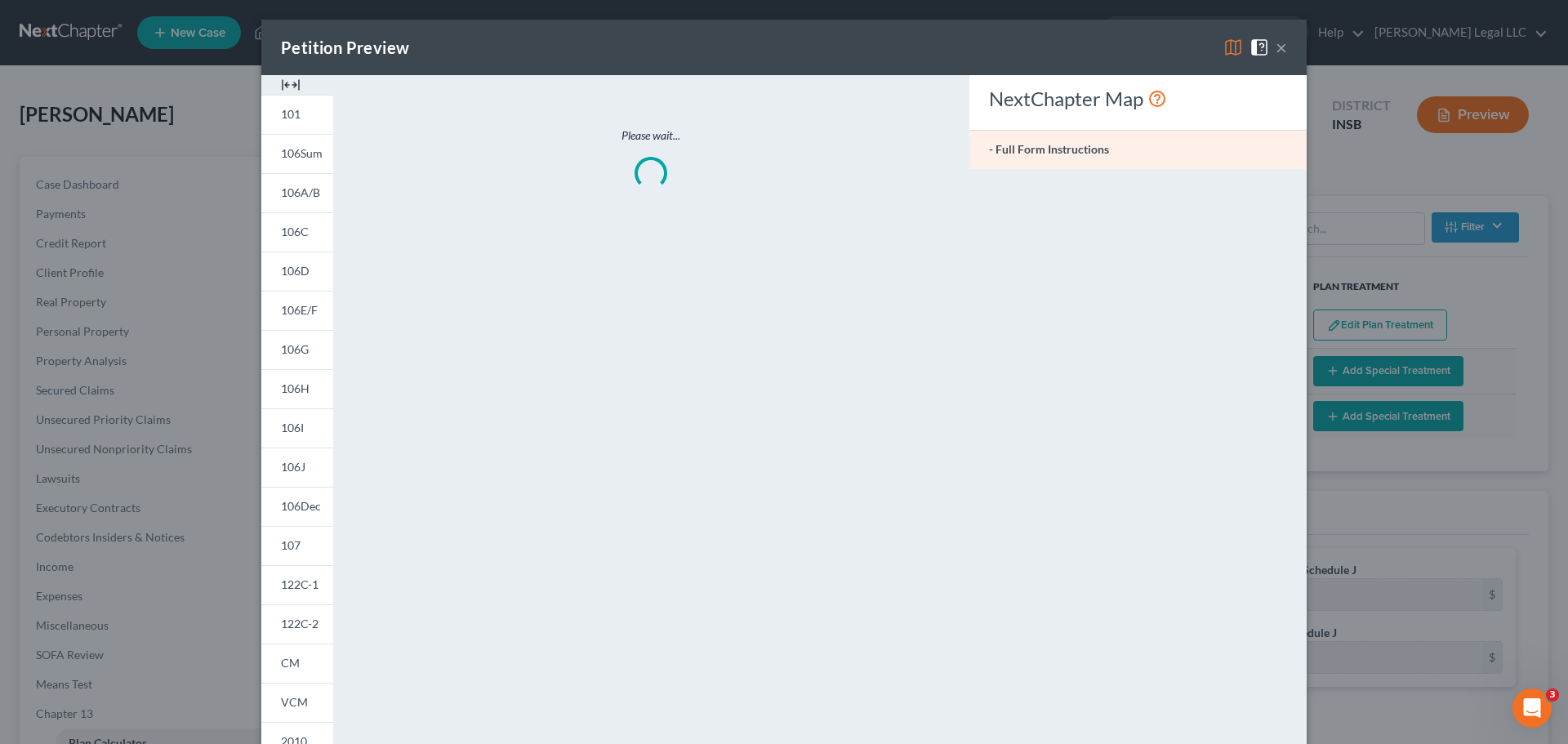
click at [286, 82] on img at bounding box center [290, 85] width 19 height 19
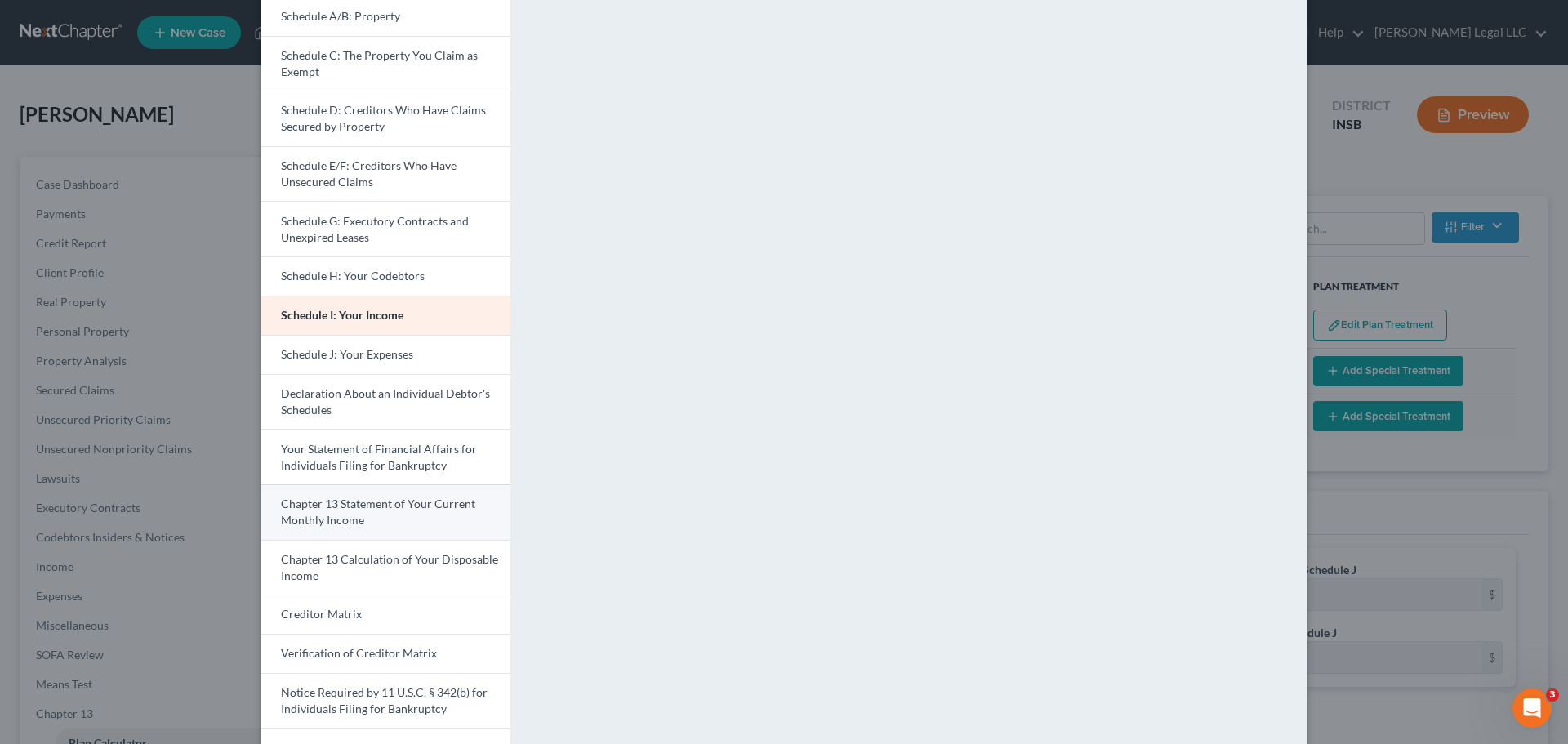
scroll to position [245, 0]
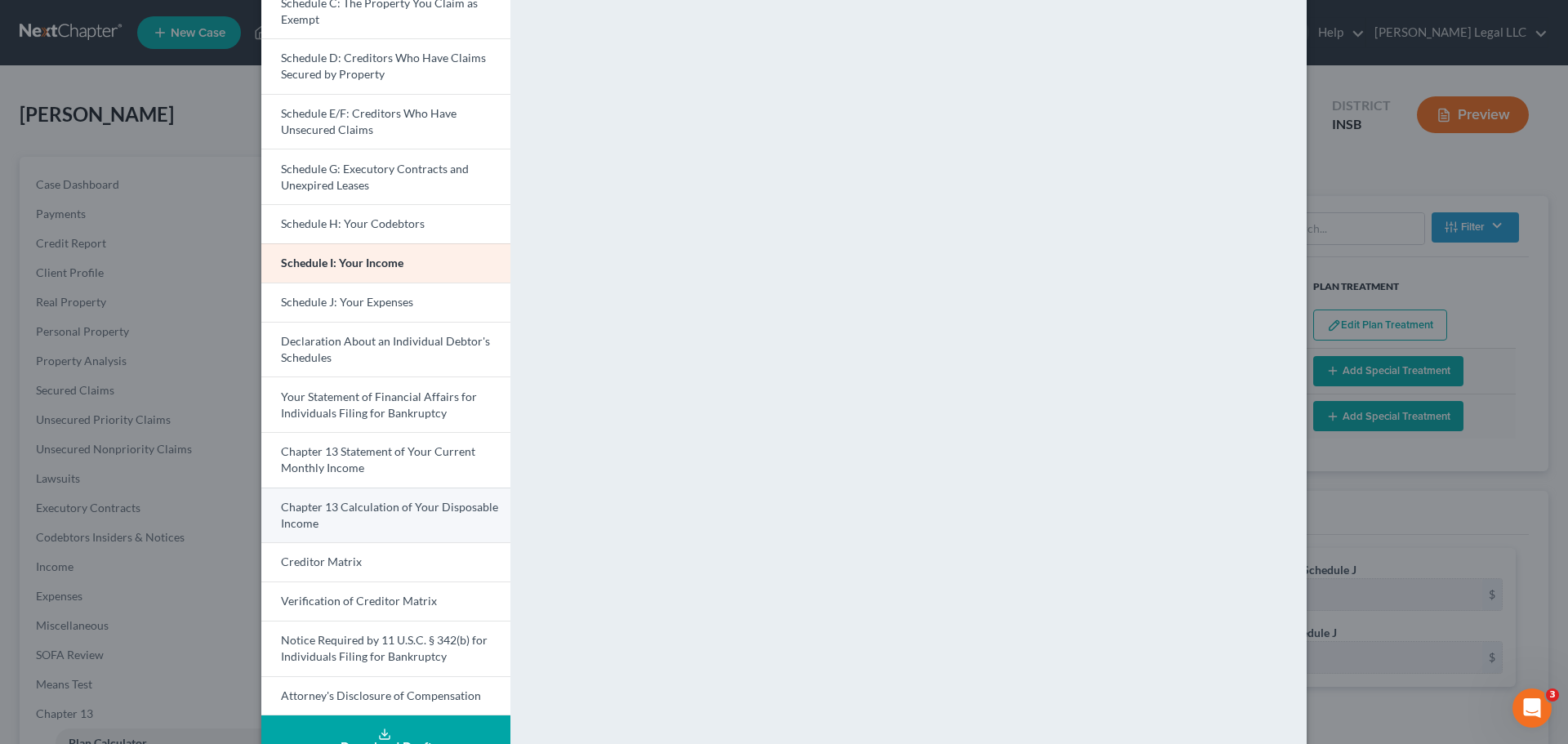
click at [378, 520] on link "Chapter 13 Calculation of Your Disposable Income" at bounding box center [385, 515] width 249 height 55
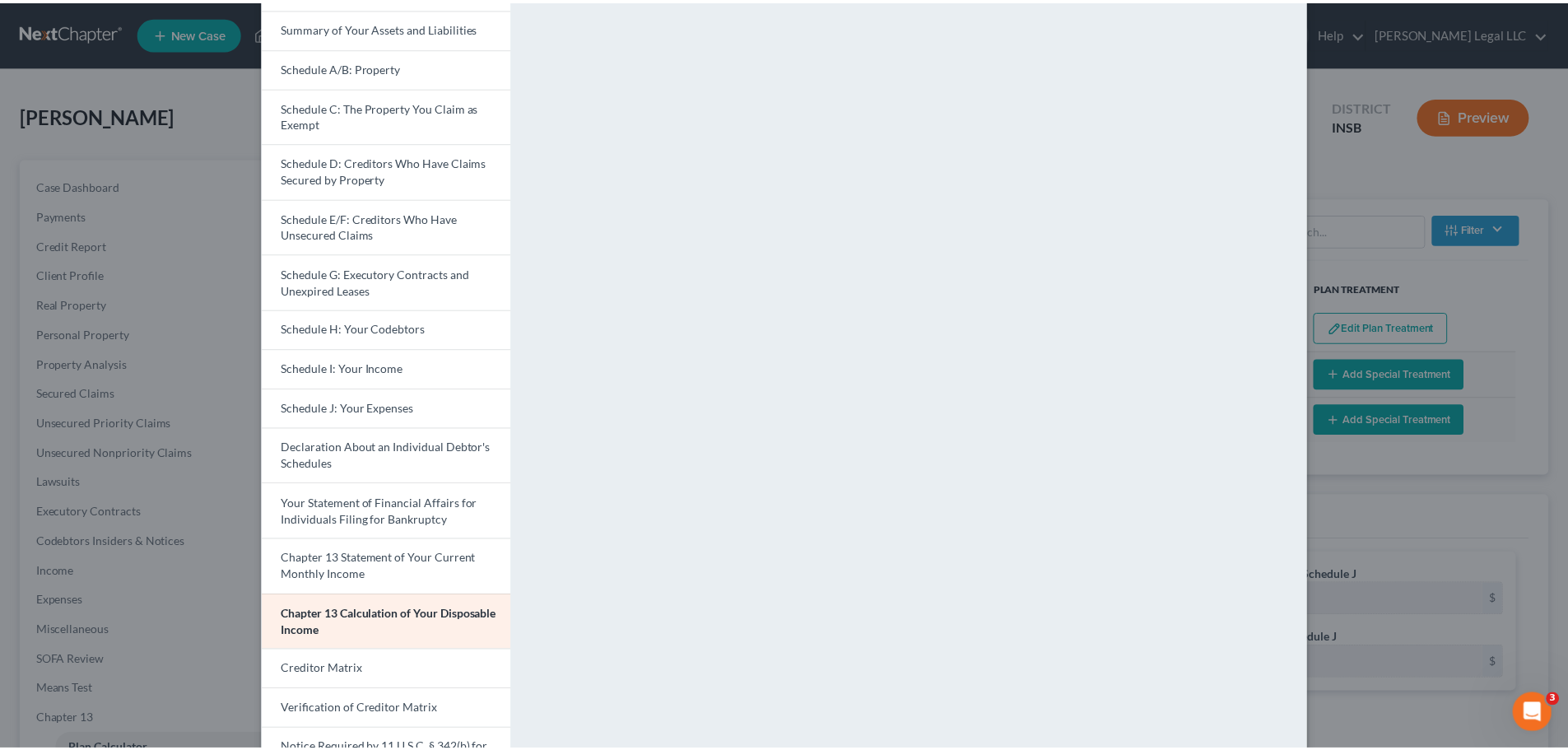
scroll to position [0, 0]
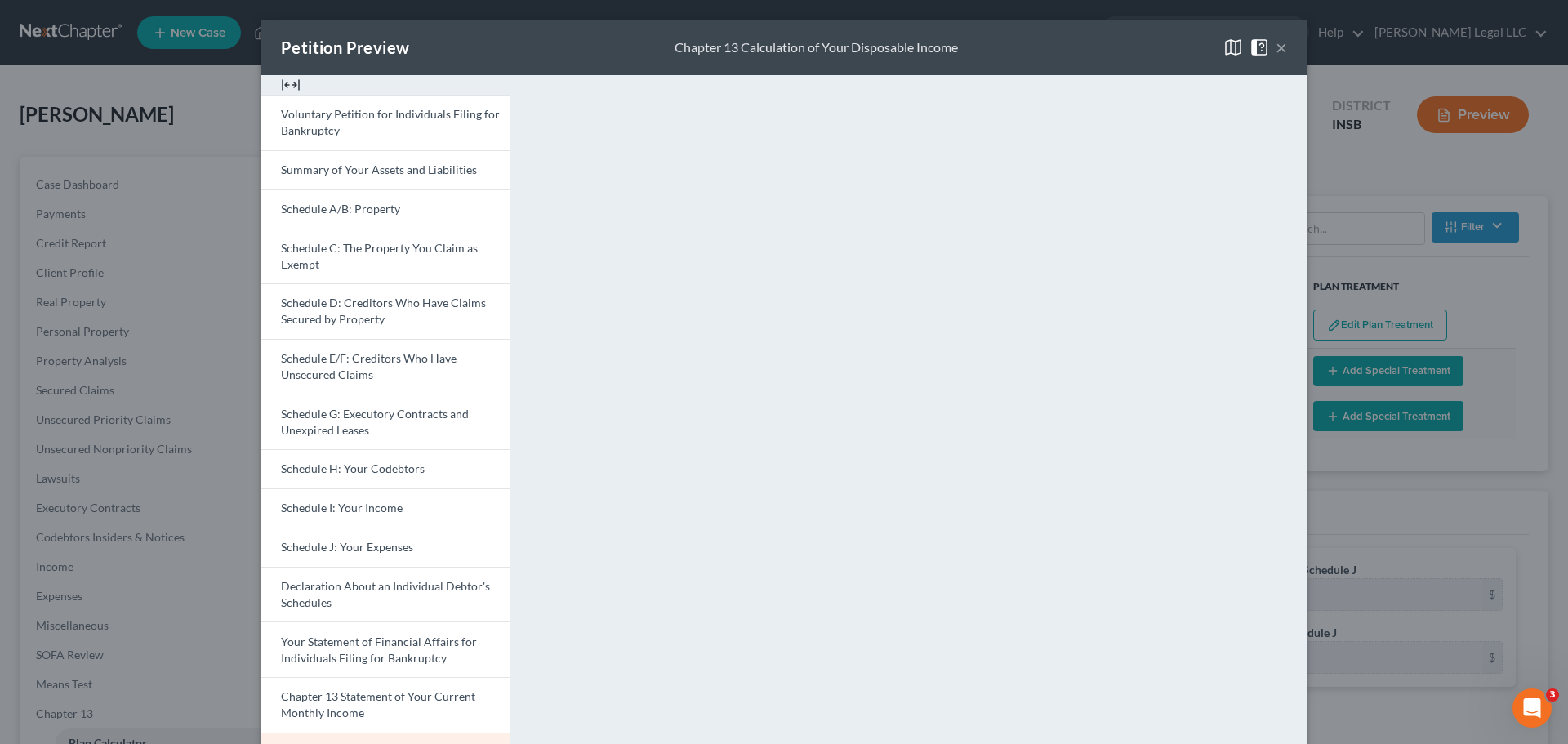
click at [1276, 50] on button "×" at bounding box center [1281, 47] width 11 height 19
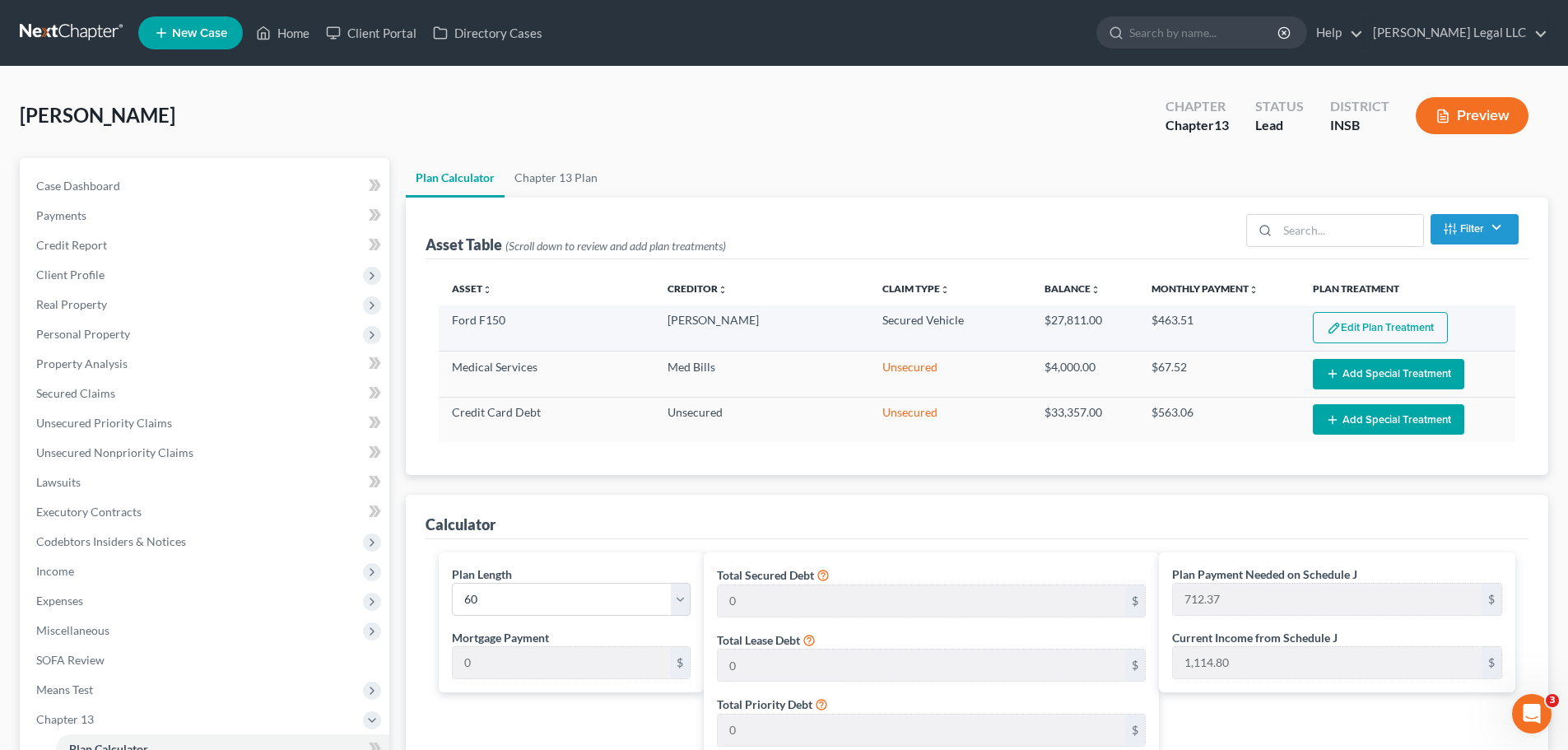
click at [1412, 321] on button "Edit Plan Treatment" at bounding box center [1381, 328] width 135 height 31
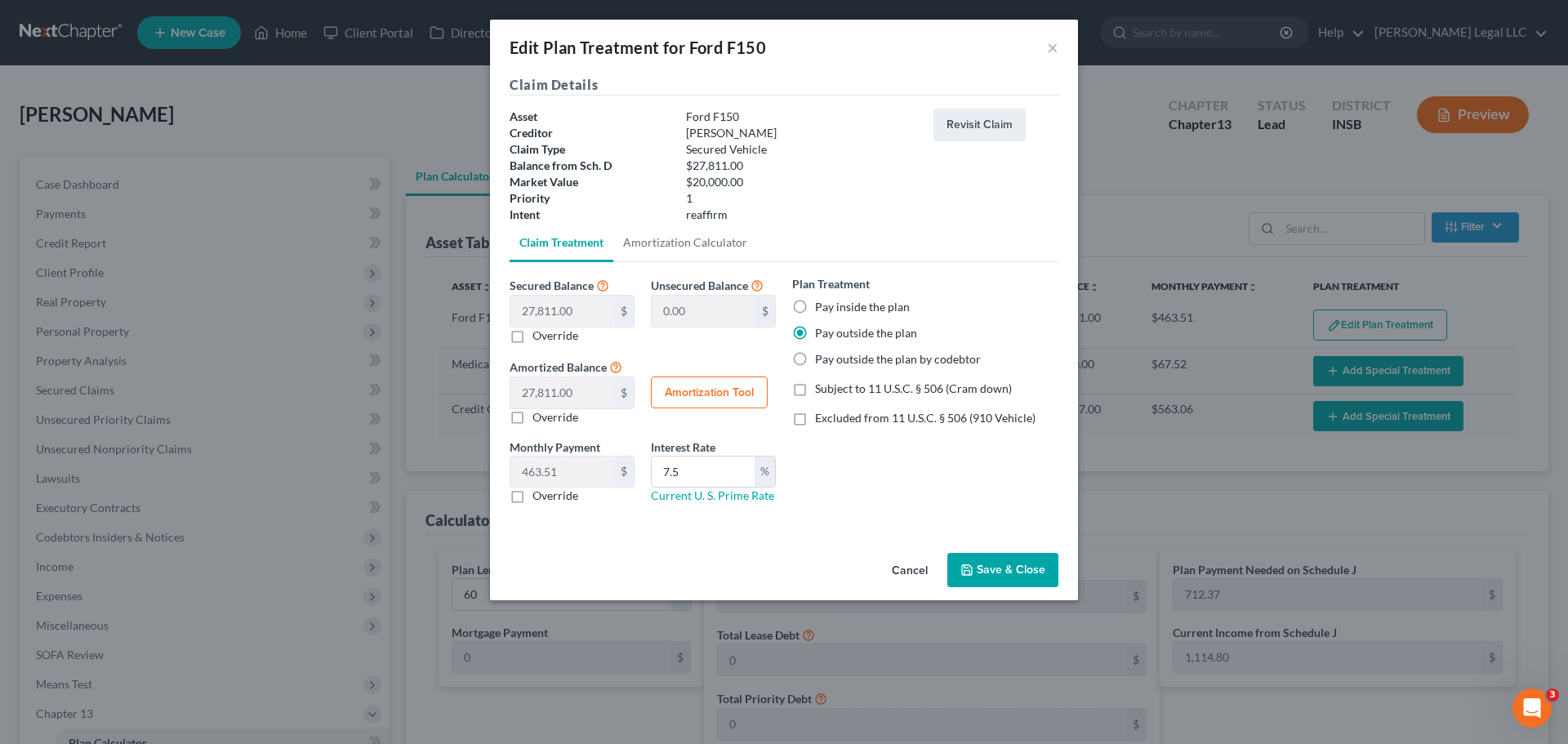
click at [720, 400] on button "Amortization Tool" at bounding box center [708, 393] width 117 height 33
type input "27,811.00"
type input "7.5"
type input "60"
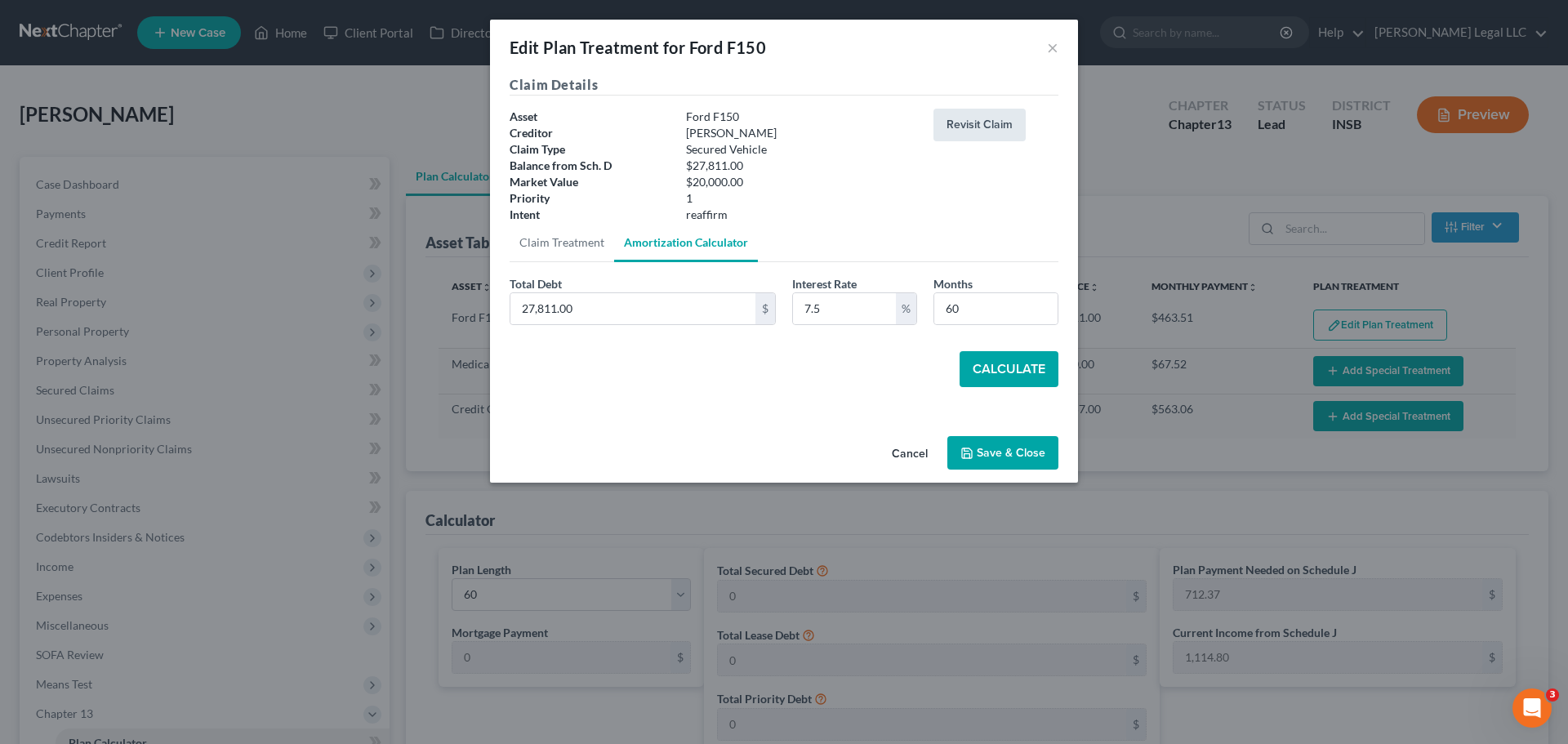
click at [1012, 121] on button "Revisit Claim" at bounding box center [979, 125] width 92 height 33
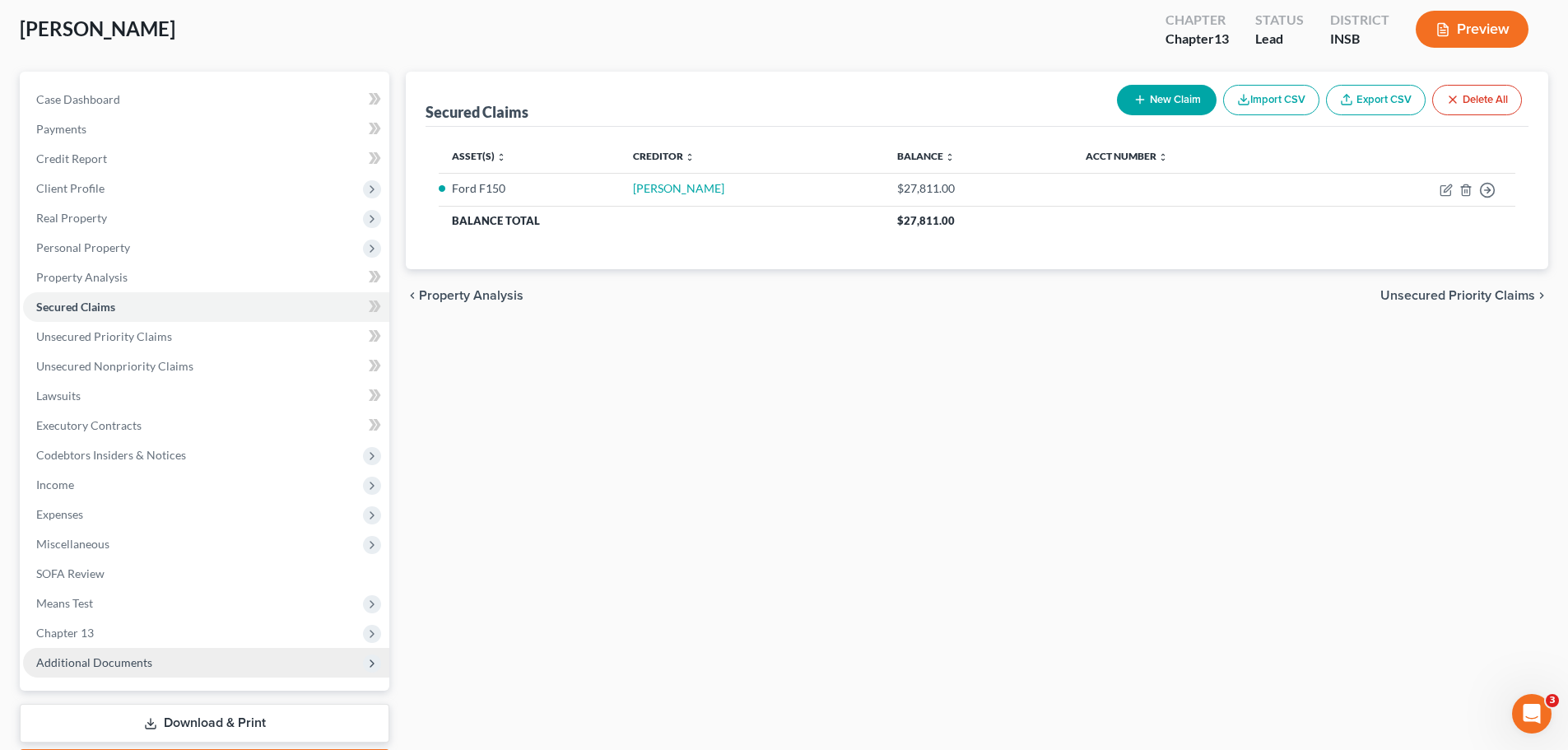
scroll to position [184, 0]
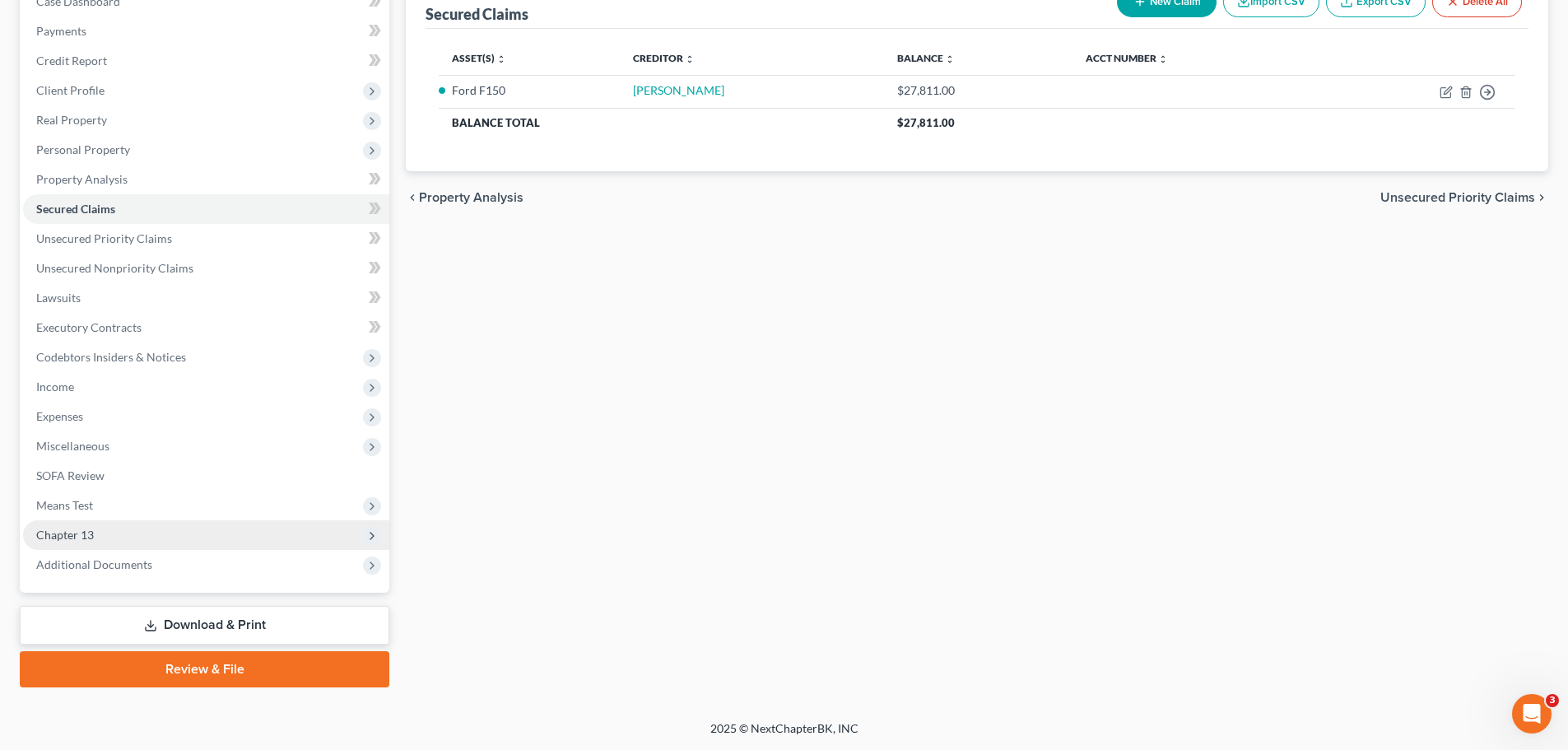
click at [107, 540] on span "Chapter 13" at bounding box center [207, 535] width 367 height 30
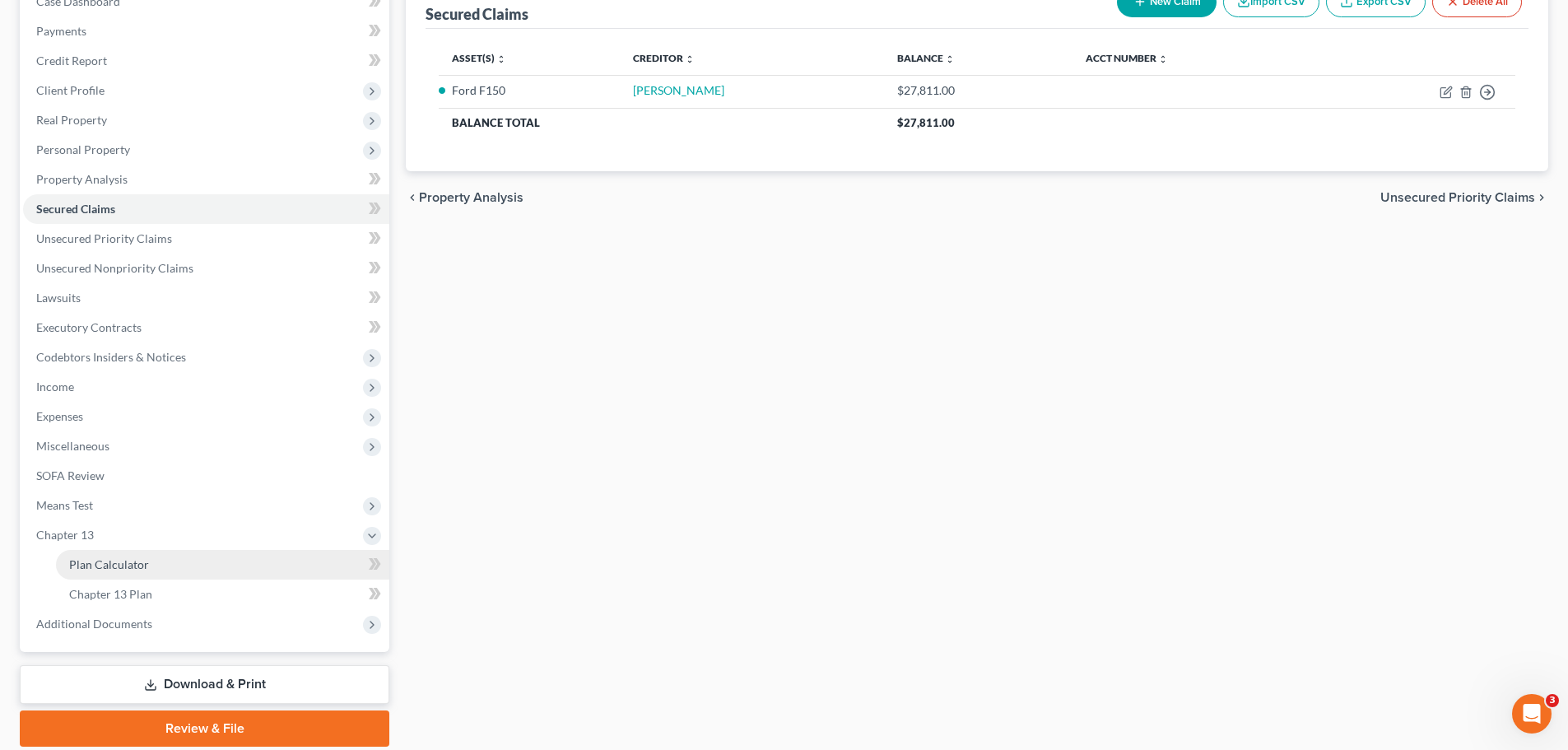
click at [106, 559] on span "Plan Calculator" at bounding box center [109, 564] width 80 height 14
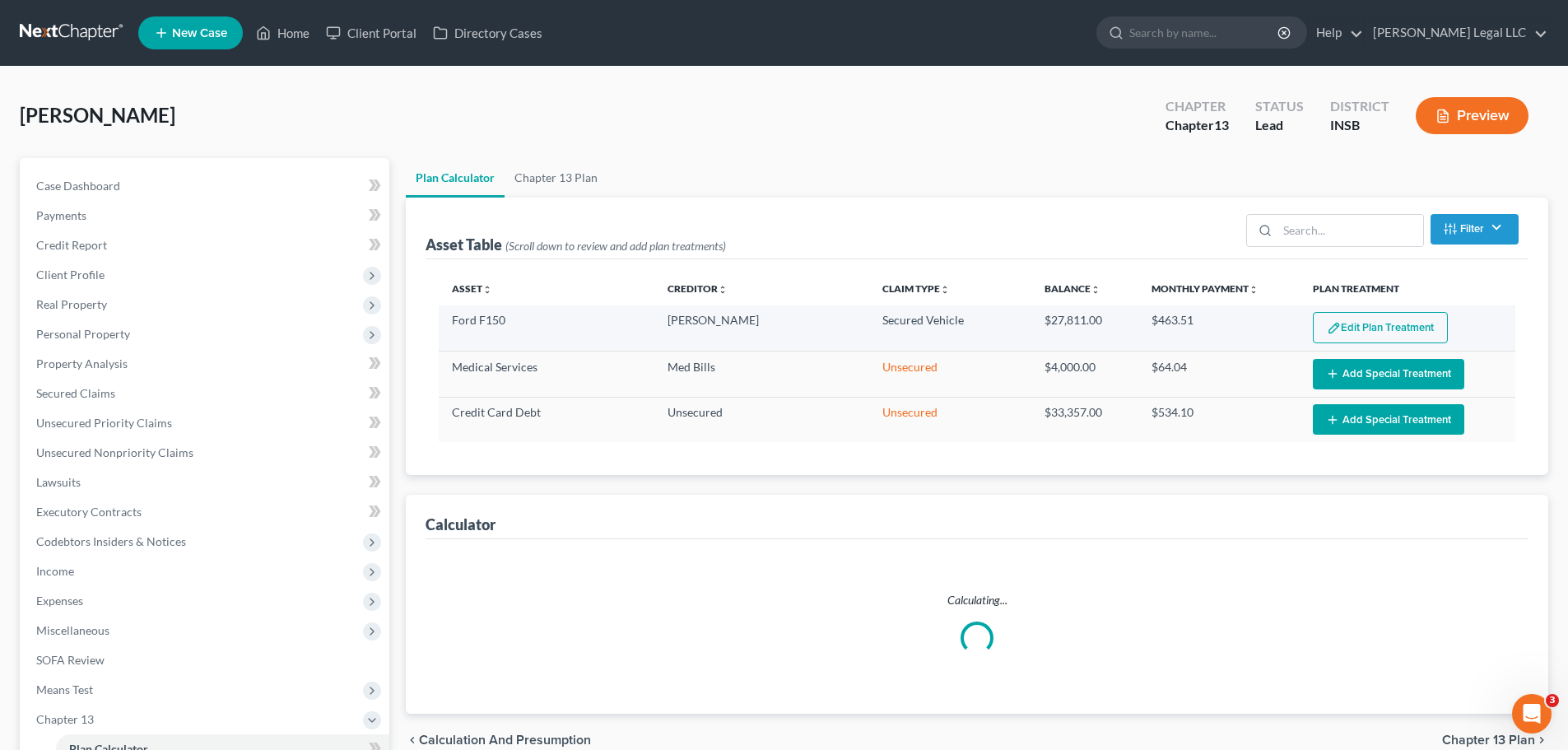
click at [1336, 332] on img "button" at bounding box center [1334, 328] width 14 height 14
select select "59"
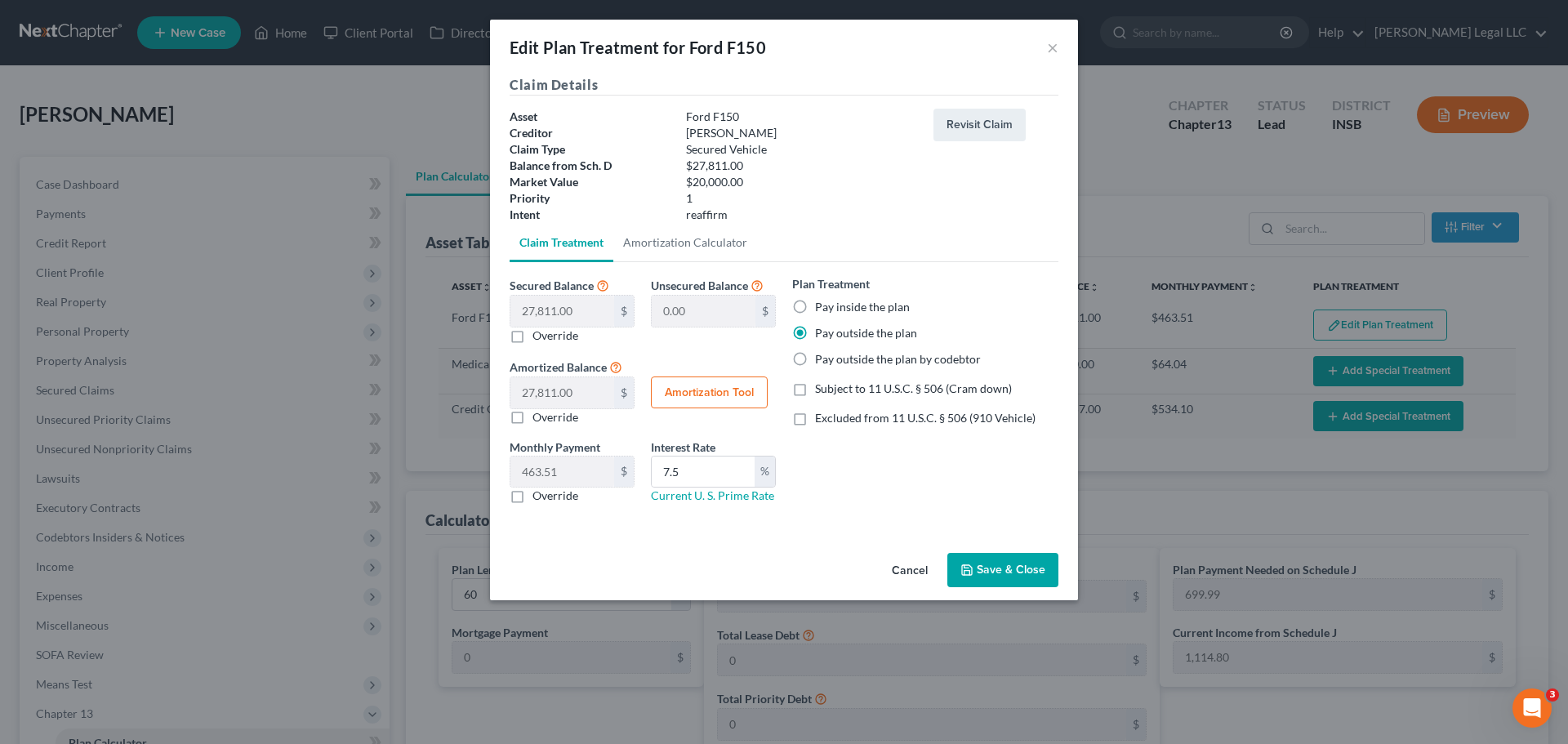
click at [533, 420] on label "Override" at bounding box center [556, 417] width 46 height 17
click at [539, 420] on input "Override" at bounding box center [545, 414] width 11 height 11
checkbox input "true"
type input "400.75"
click at [533, 337] on label "Override" at bounding box center [556, 335] width 46 height 17
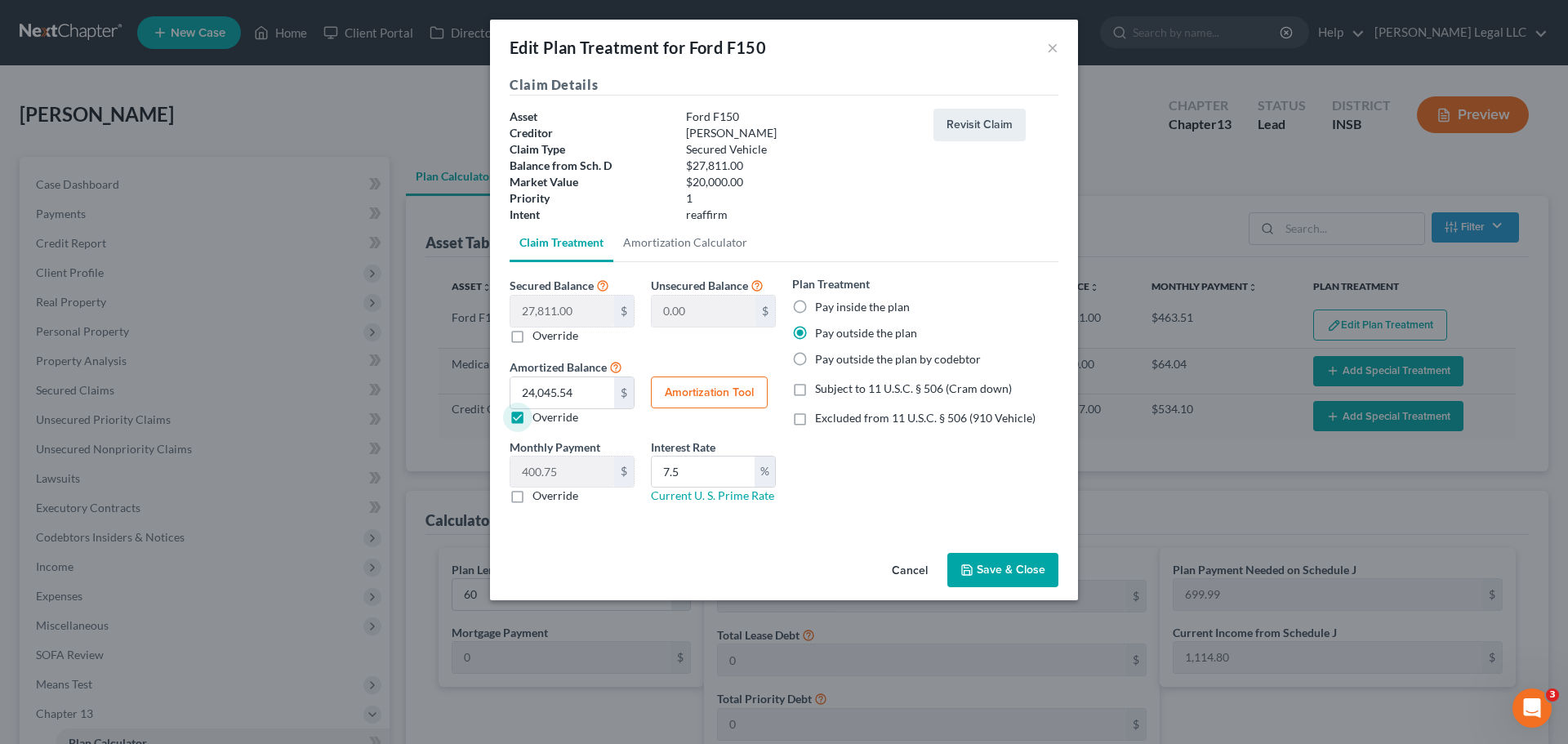
click at [539, 337] on input "Override" at bounding box center [545, 333] width 11 height 11
checkbox input "true"
type input "7,811.00"
click at [549, 315] on input "20,000.00" at bounding box center [562, 311] width 104 height 31
click at [667, 386] on button "Amortization Tool" at bounding box center [708, 393] width 117 height 33
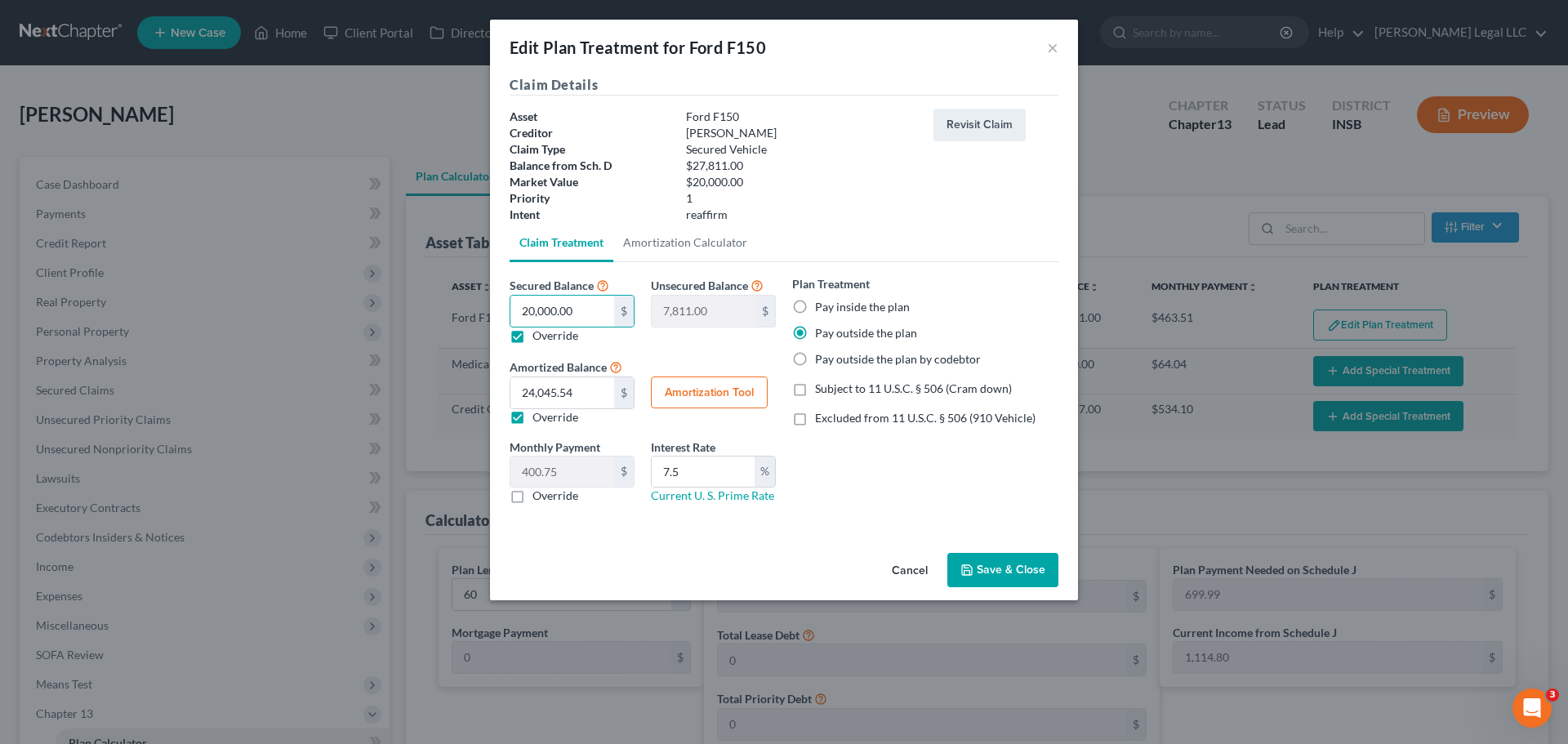
type input "20,000.00"
type input "7.5"
type input "60"
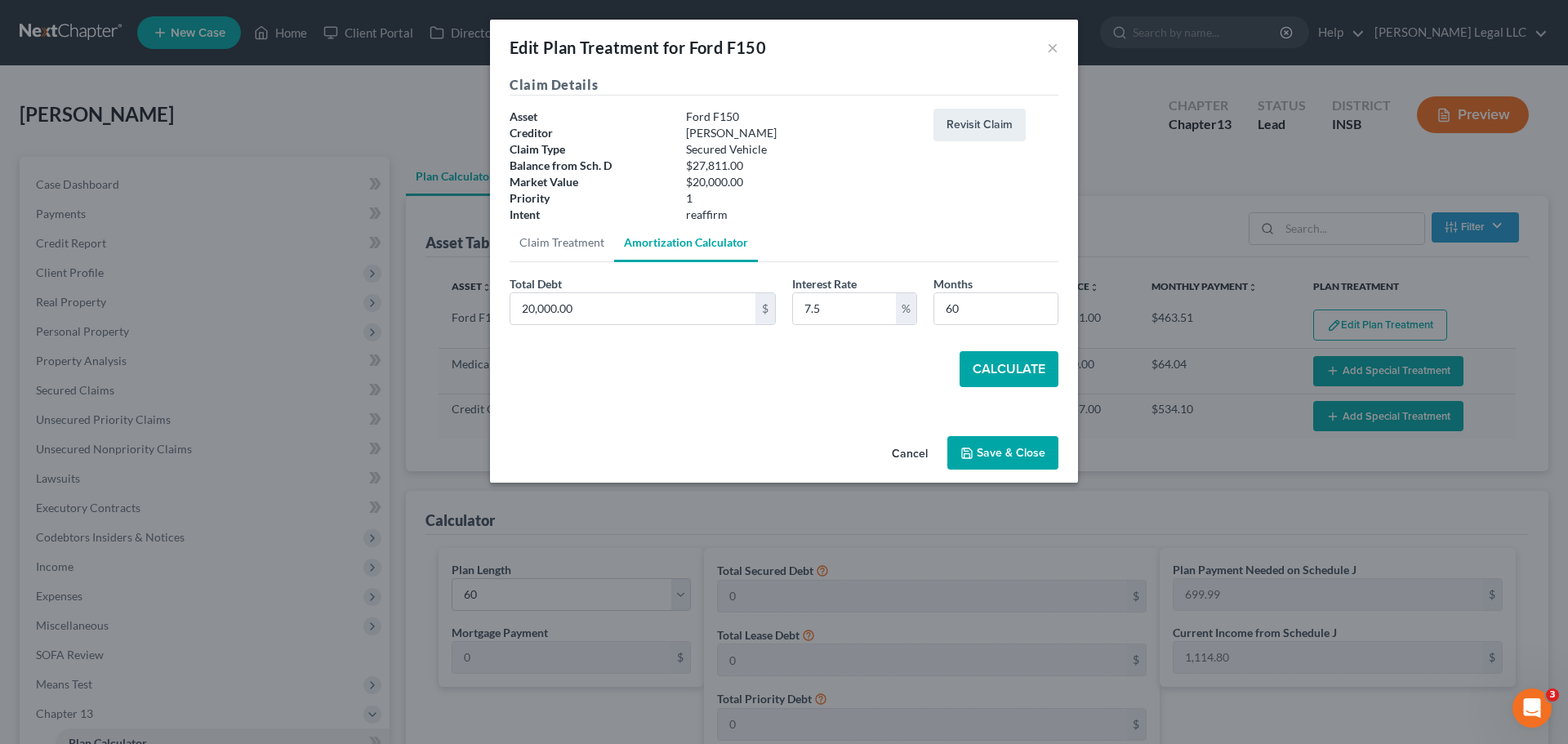
click at [990, 382] on button "Calculate" at bounding box center [1010, 368] width 99 height 36
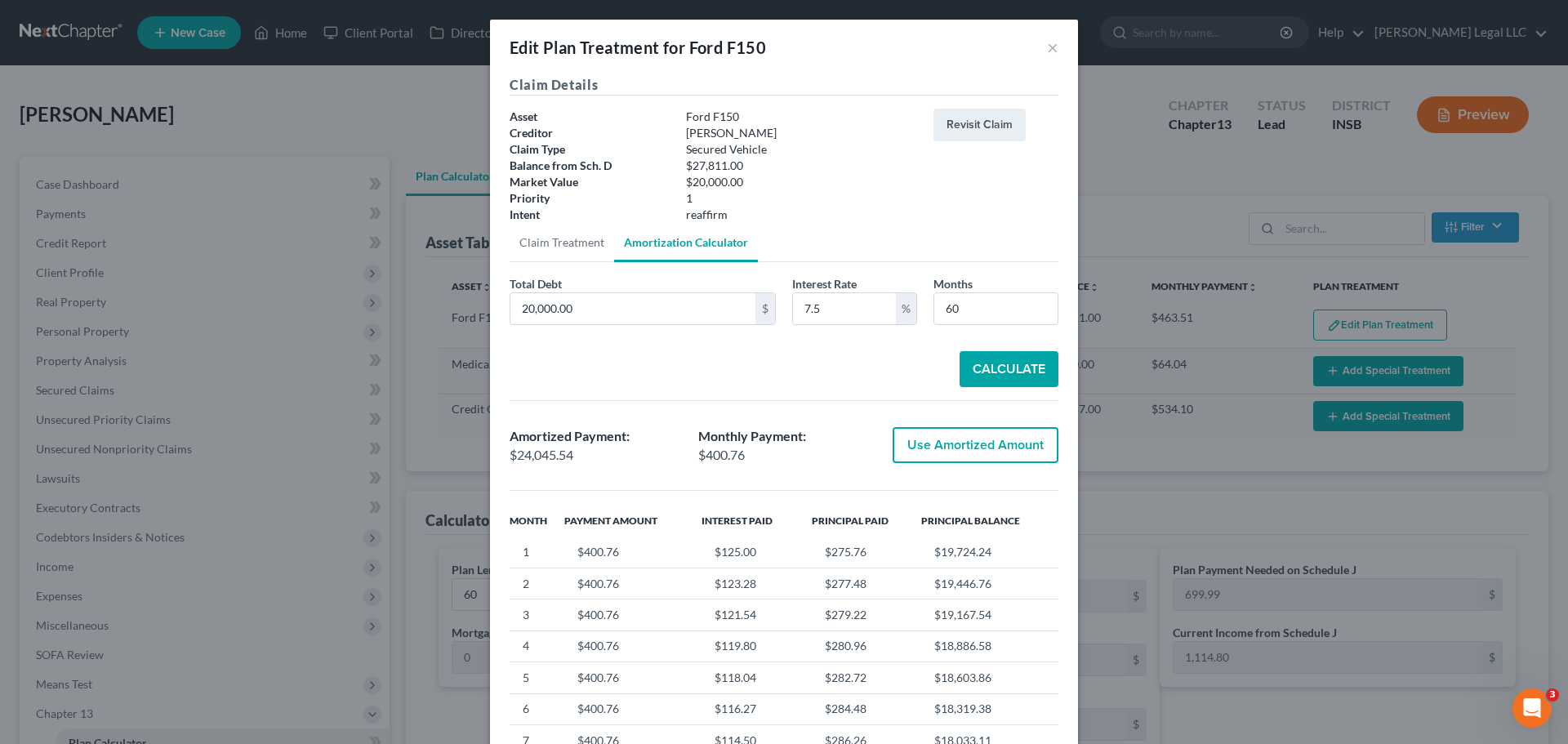
click at [978, 452] on button "Use Amortized Amount" at bounding box center [976, 445] width 165 height 36
type input "24,045.53"
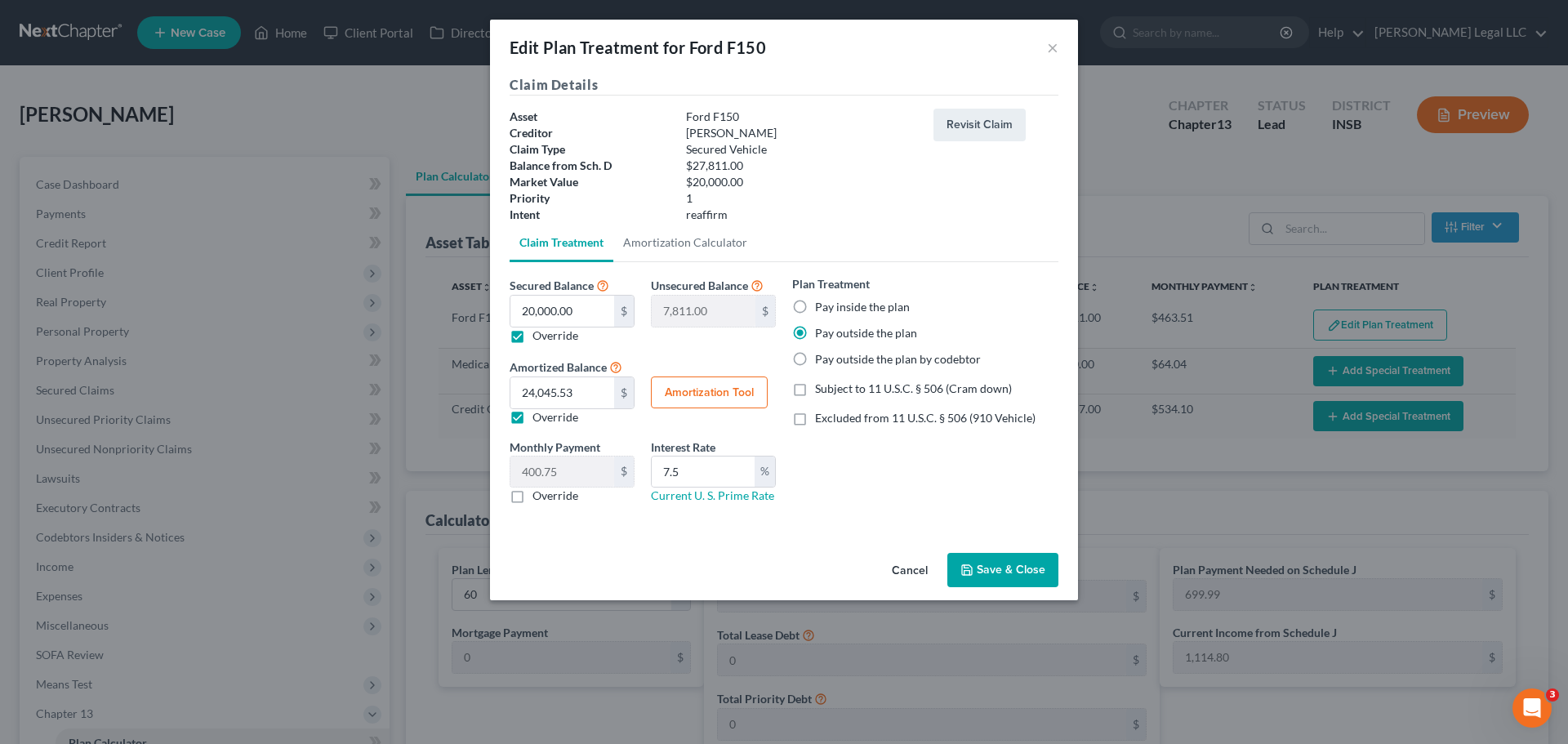
click at [1016, 572] on button "Save & Close" at bounding box center [1002, 569] width 111 height 34
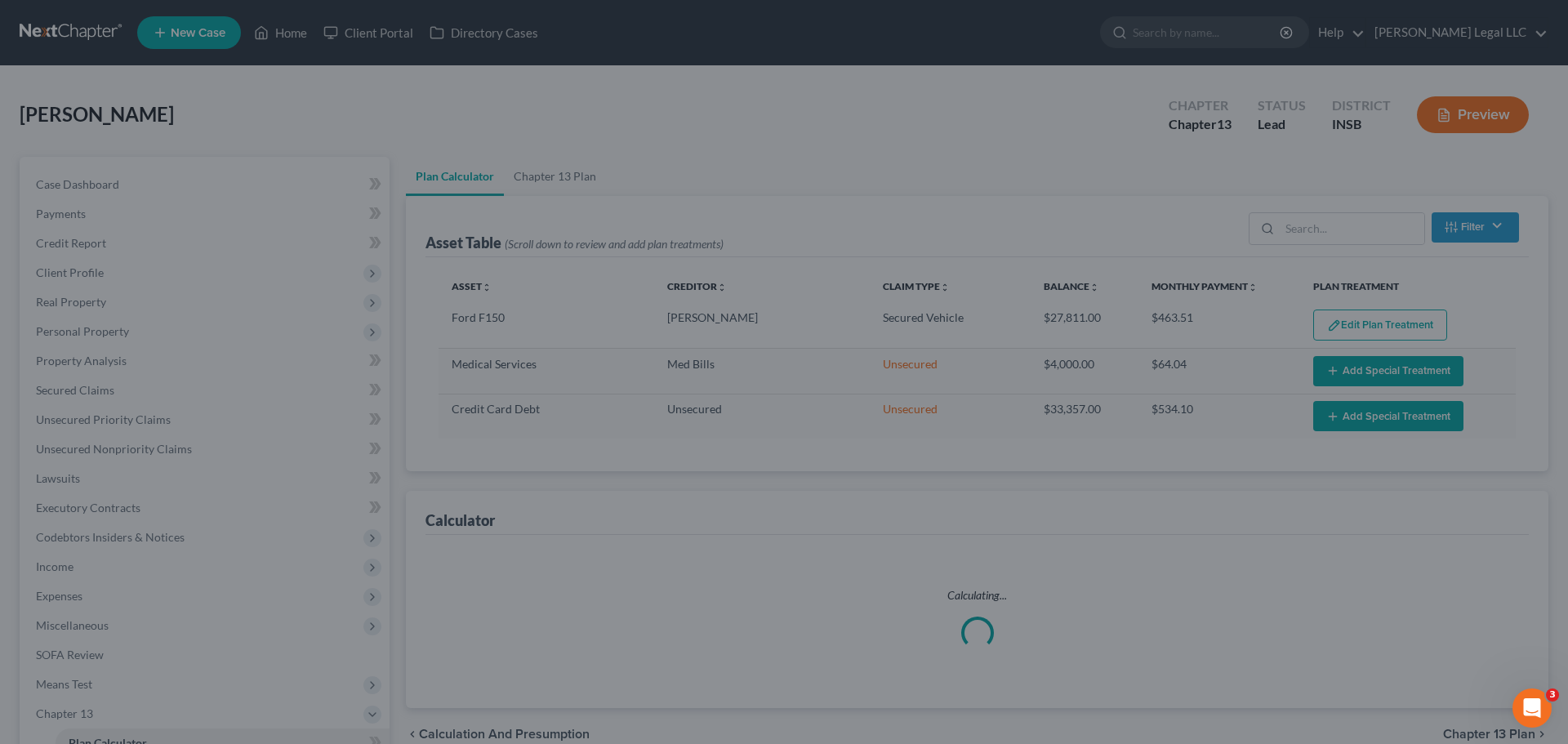
select select "59"
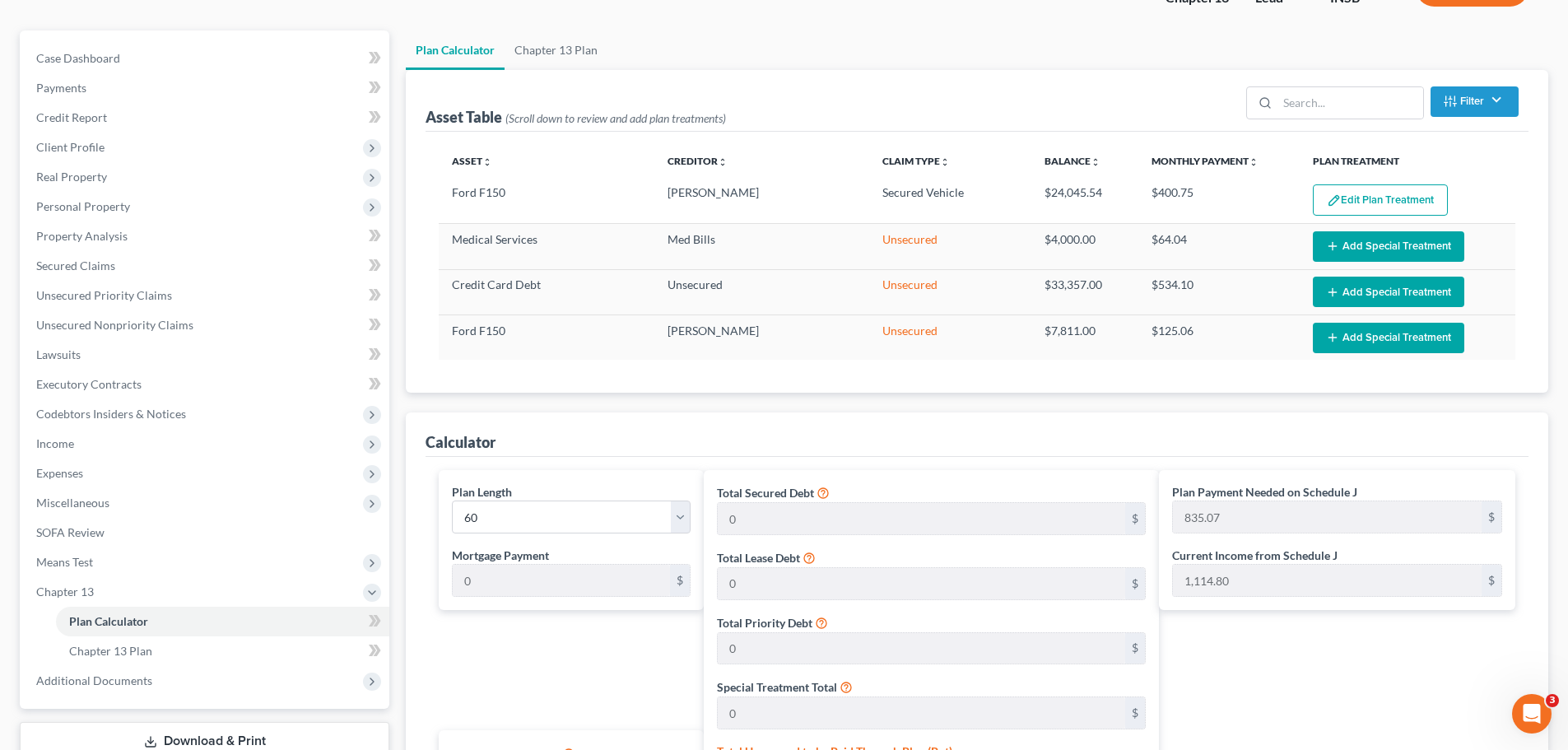
scroll to position [165, 0]
